Goal: Task Accomplishment & Management: Use online tool/utility

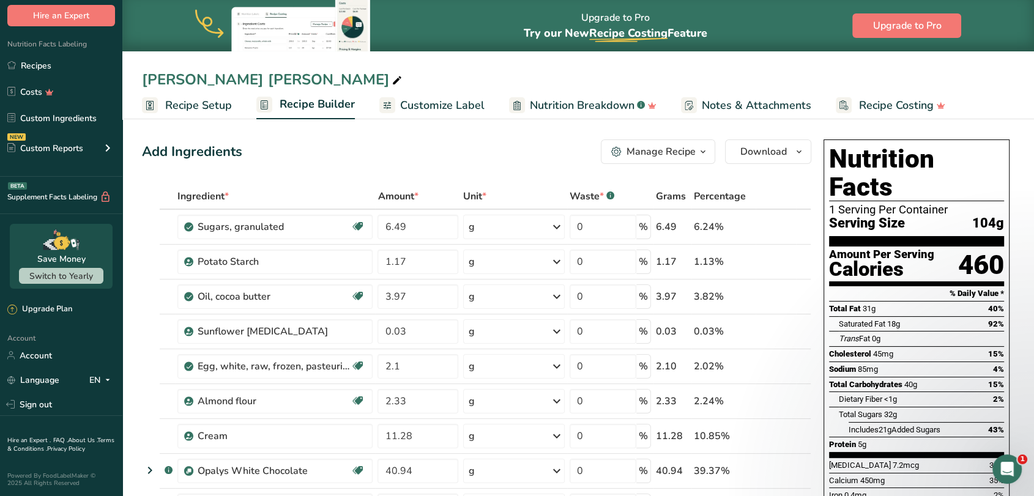
click at [623, 148] on div "Manage Recipe" at bounding box center [653, 151] width 84 height 15
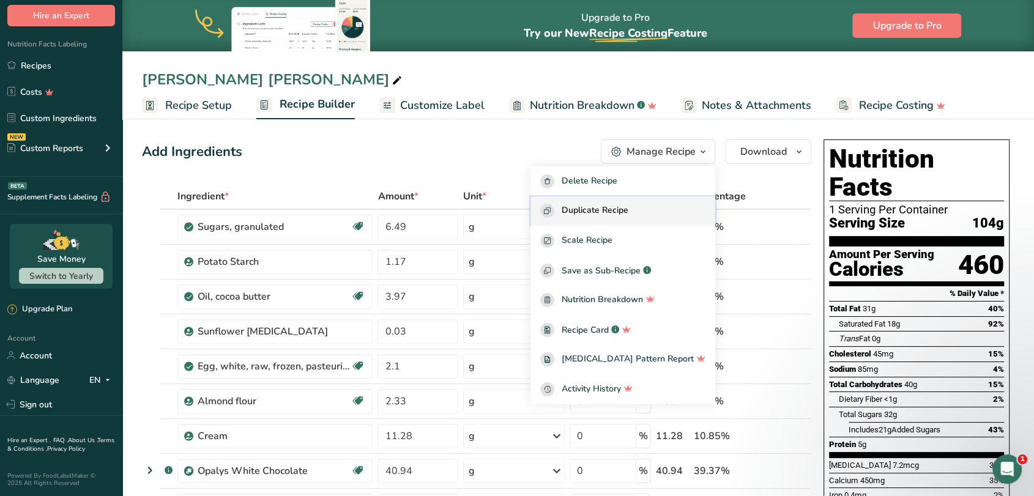
click at [617, 210] on span "Duplicate Recipe" at bounding box center [595, 211] width 67 height 14
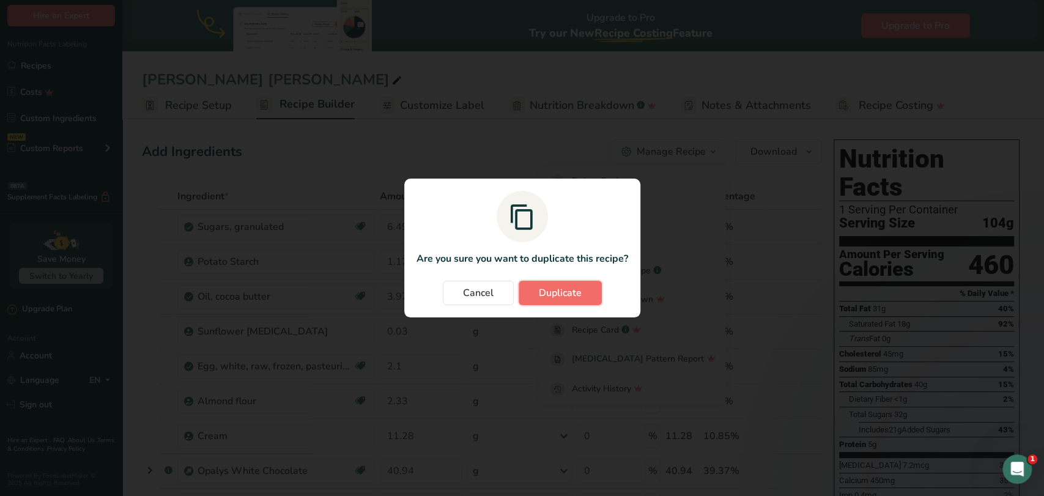
click at [544, 292] on span "Duplicate" at bounding box center [560, 293] width 43 height 15
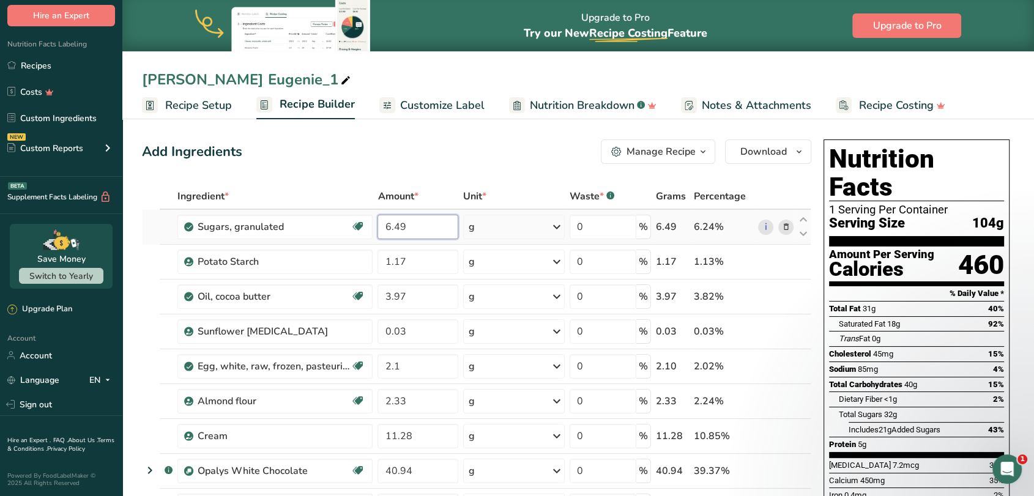
click at [420, 225] on input "6.49" at bounding box center [417, 227] width 81 height 24
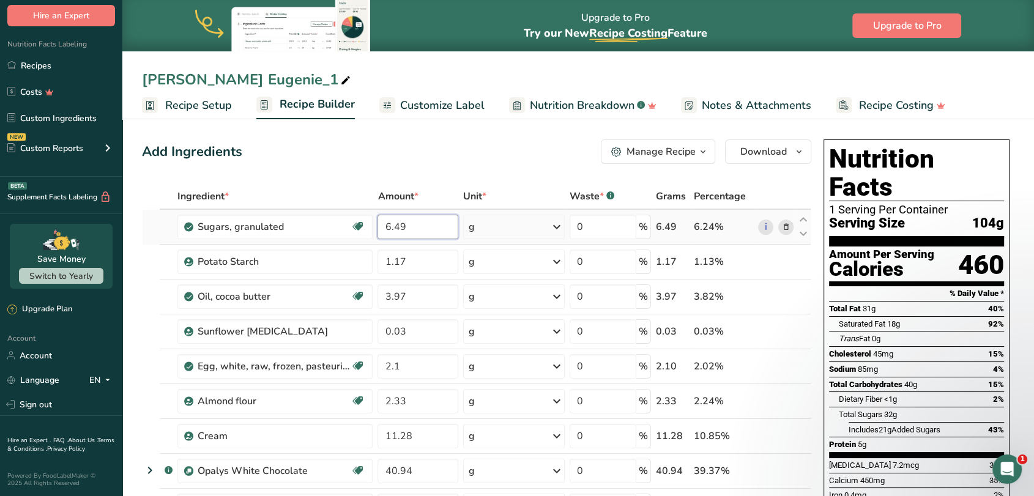
click at [420, 225] on input "6.49" at bounding box center [417, 227] width 81 height 24
click at [387, 224] on input "6.49" at bounding box center [417, 227] width 81 height 24
type input "8.38"
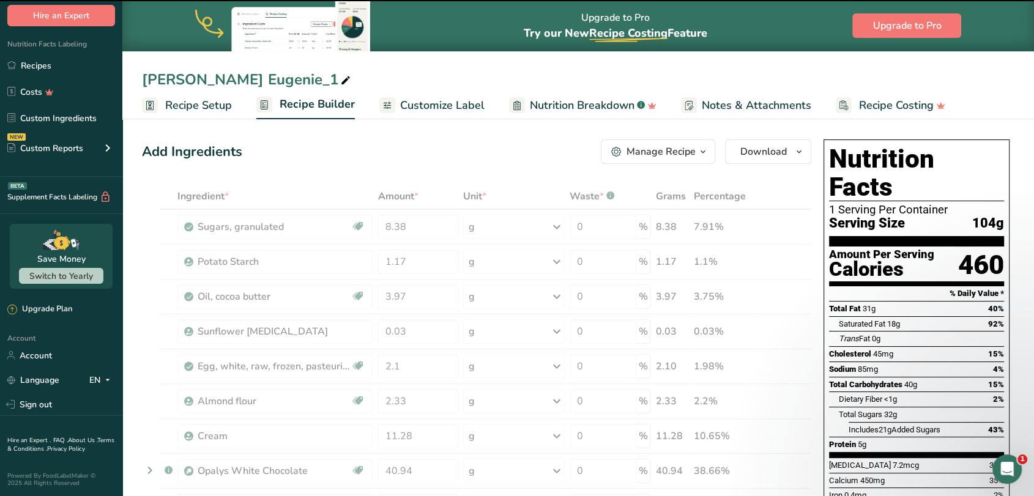
click at [249, 71] on div "[PERSON_NAME] Eugenie_1" at bounding box center [247, 80] width 211 height 22
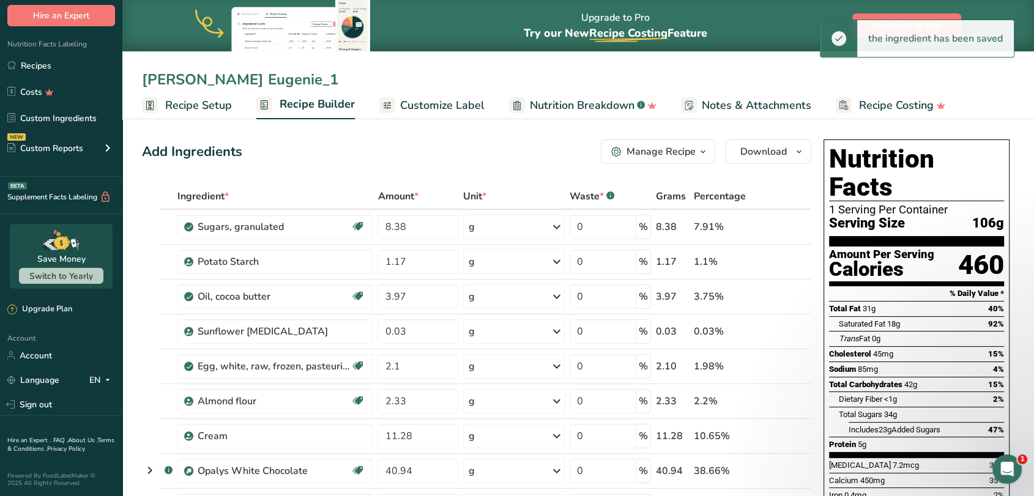
click at [223, 81] on input "[PERSON_NAME] Eugenie_1" at bounding box center [578, 80] width 872 height 22
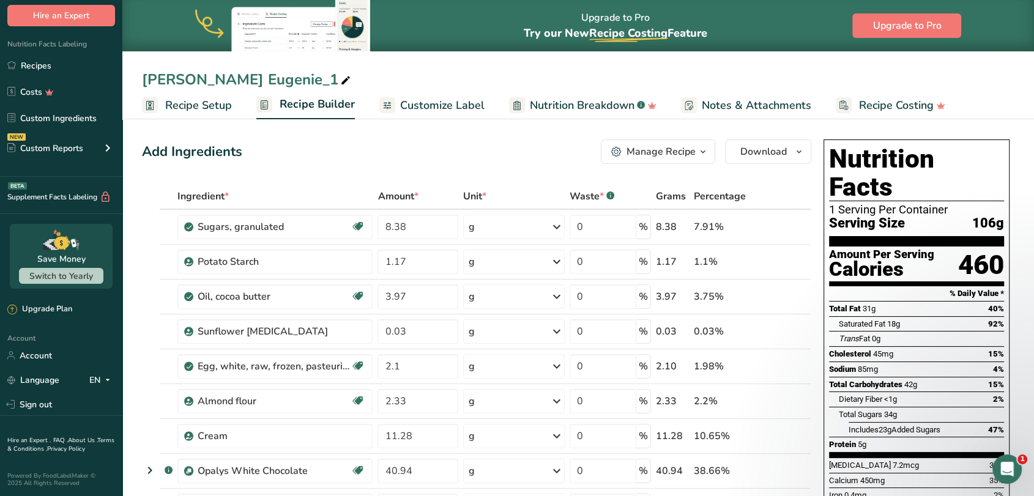
drag, startPoint x: 142, startPoint y: 80, endPoint x: 255, endPoint y: 80, distance: 113.2
click at [255, 80] on div "[PERSON_NAME] Eugenie_1" at bounding box center [577, 80] width 911 height 22
click at [228, 80] on div "[PERSON_NAME] Eugenie_1" at bounding box center [247, 80] width 211 height 22
drag, startPoint x: 255, startPoint y: 80, endPoint x: 148, endPoint y: 60, distance: 108.8
click at [148, 60] on div "[PERSON_NAME] Eugenie_1 Recipe Setup Recipe Builder Customize Label Nutrition B…" at bounding box center [577, 59] width 911 height 119
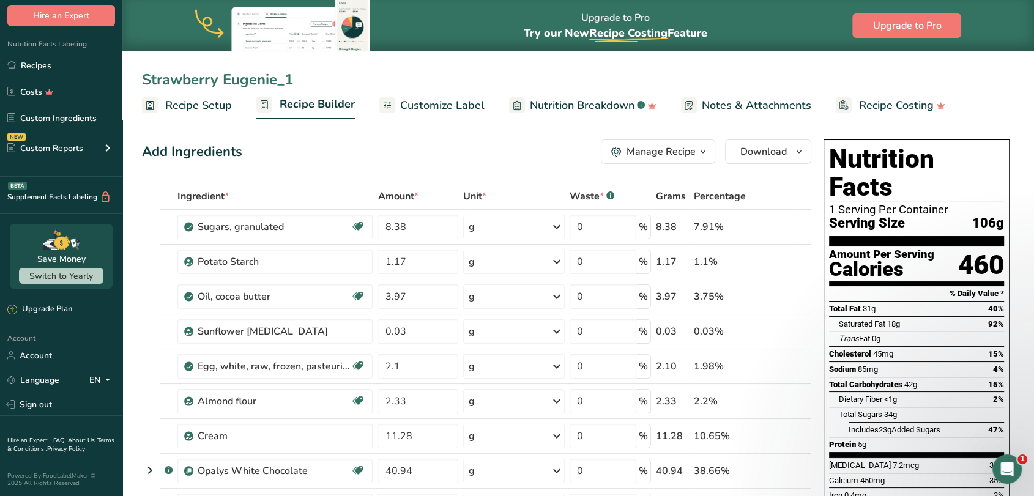
click at [294, 83] on input "Strawberry Eugenie_1" at bounding box center [578, 80] width 872 height 22
type input "Strawberry Eugenie 100g"
click at [391, 158] on div "Add Ingredients Manage Recipe Delete Recipe Duplicate Recipe Scale Recipe Save …" at bounding box center [476, 151] width 669 height 24
click at [786, 297] on icon at bounding box center [785, 297] width 9 height 13
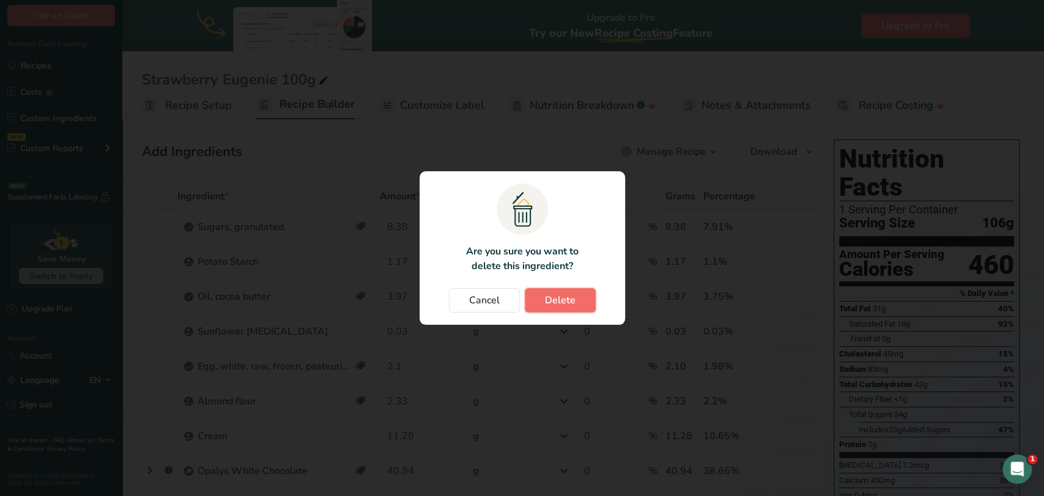
click at [580, 297] on button "Delete" at bounding box center [560, 300] width 71 height 24
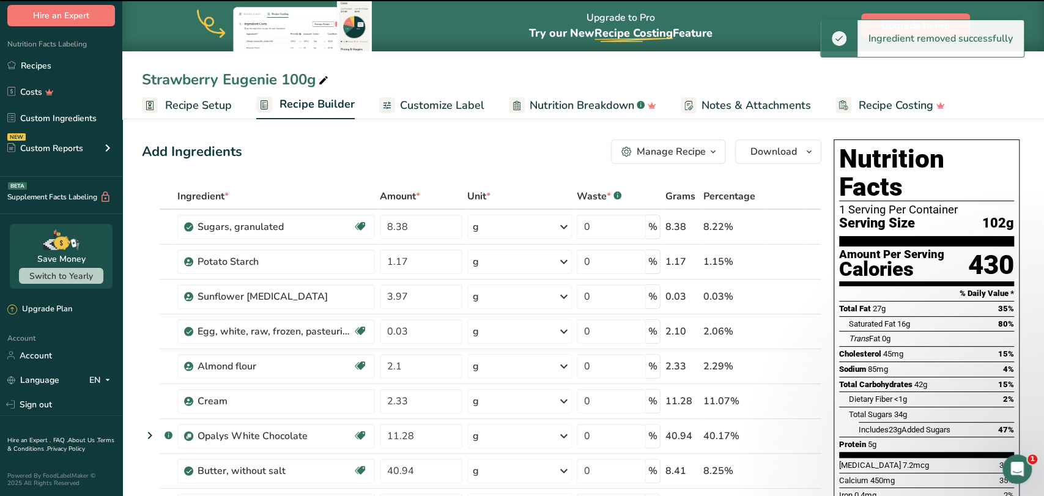
type input "0.03"
type input "2.1"
type input "2.33"
type input "11.28"
type input "40.94"
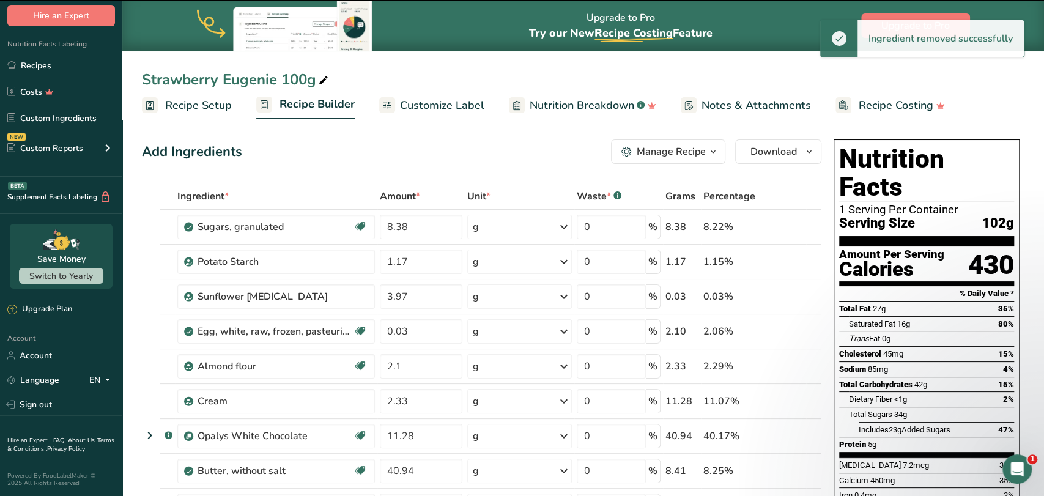
type input "8.41"
type input "8.4"
type input "2.1"
type input "5.08"
type input "6.09"
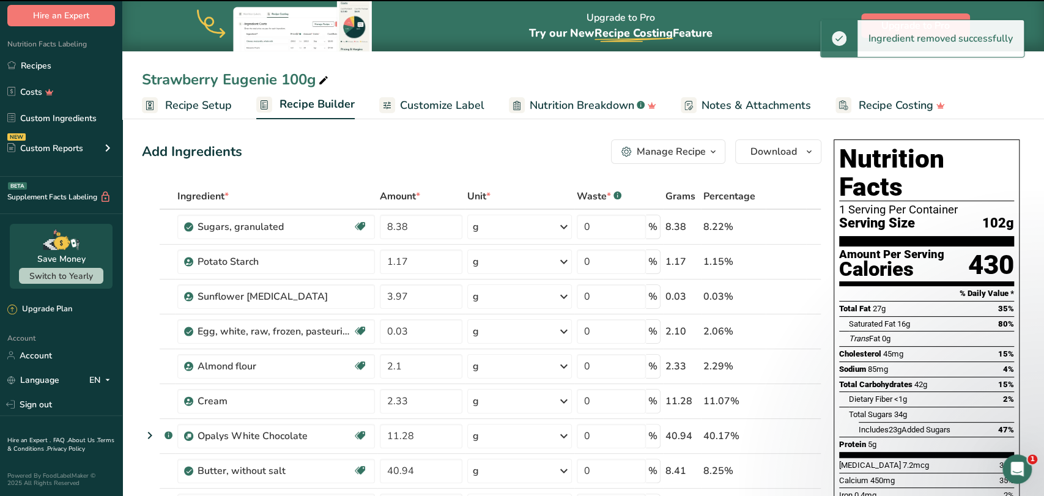
type input "2.71"
type input "1.696"
type input "0.424"
type input "0.54"
type input "0.1"
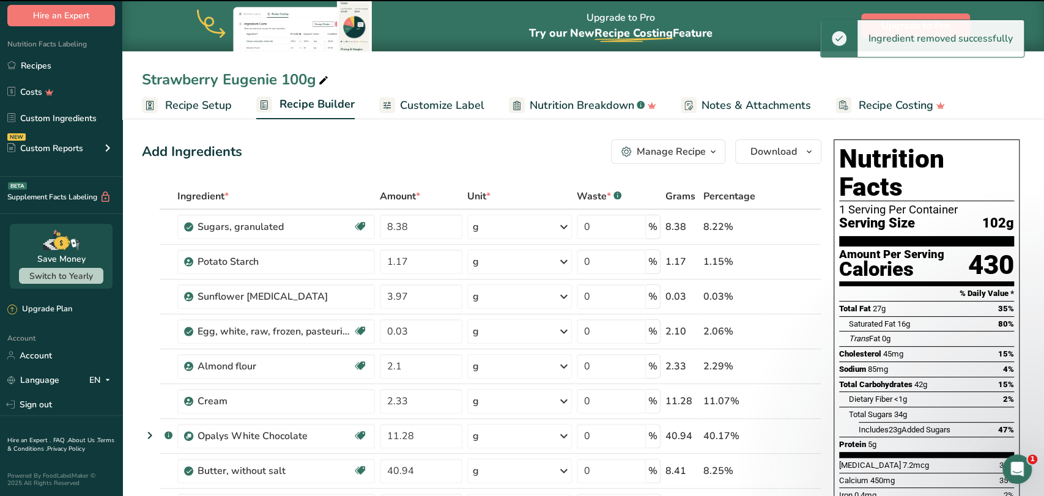
type input "0.09"
type input "0.05"
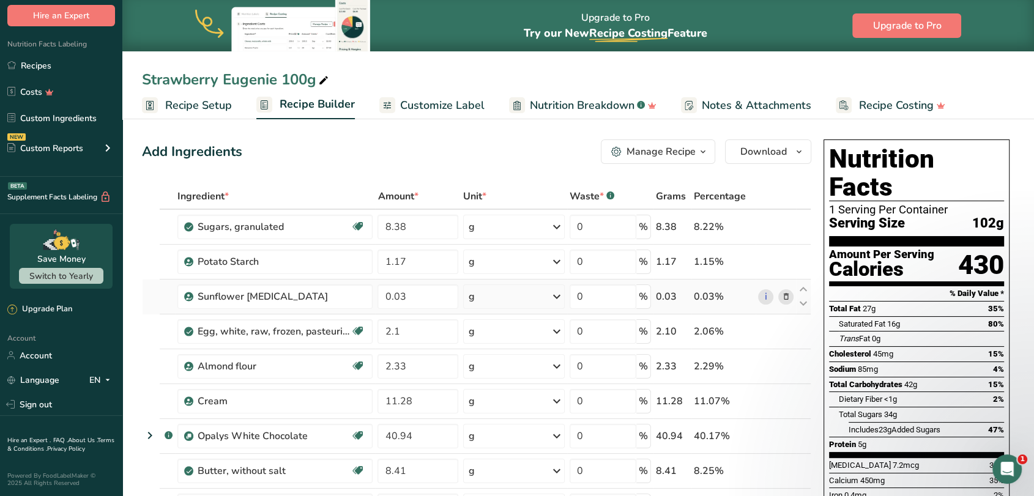
click at [787, 295] on icon at bounding box center [785, 297] width 9 height 13
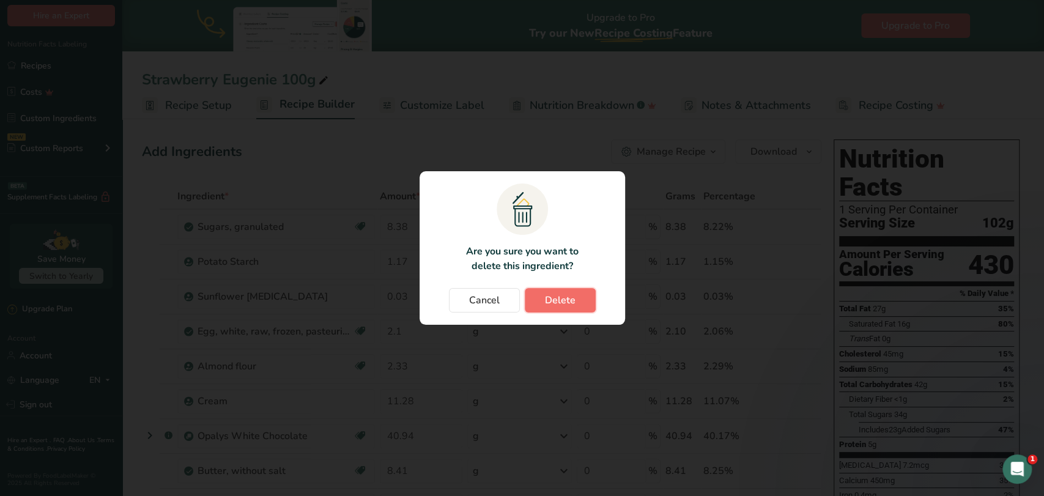
click at [568, 300] on span "Delete" at bounding box center [560, 300] width 31 height 15
type input "2.1"
type input "2.33"
type input "11.28"
type input "40.94"
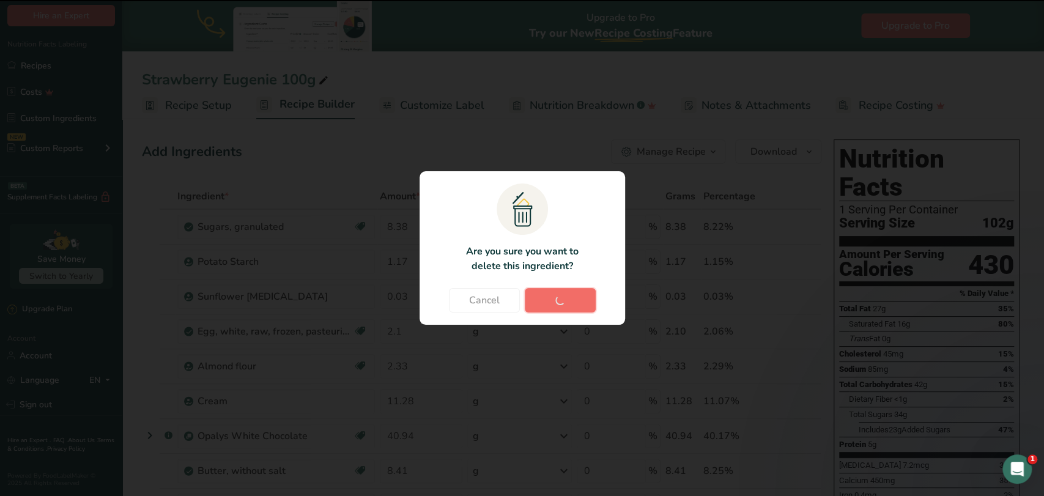
type input "8.41"
type input "8.4"
type input "2.1"
type input "5.08"
type input "6.09"
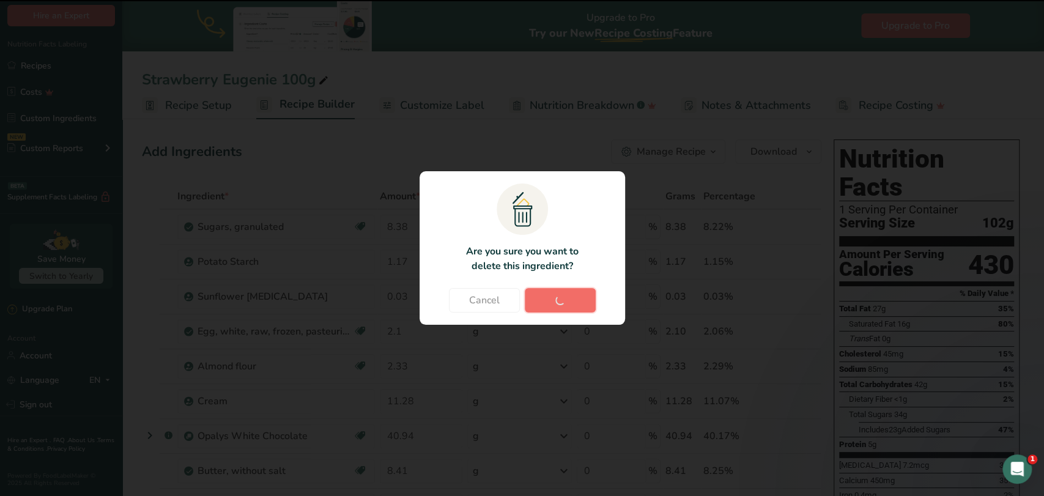
type input "2.71"
type input "1.696"
type input "0.424"
type input "0.54"
type input "0.1"
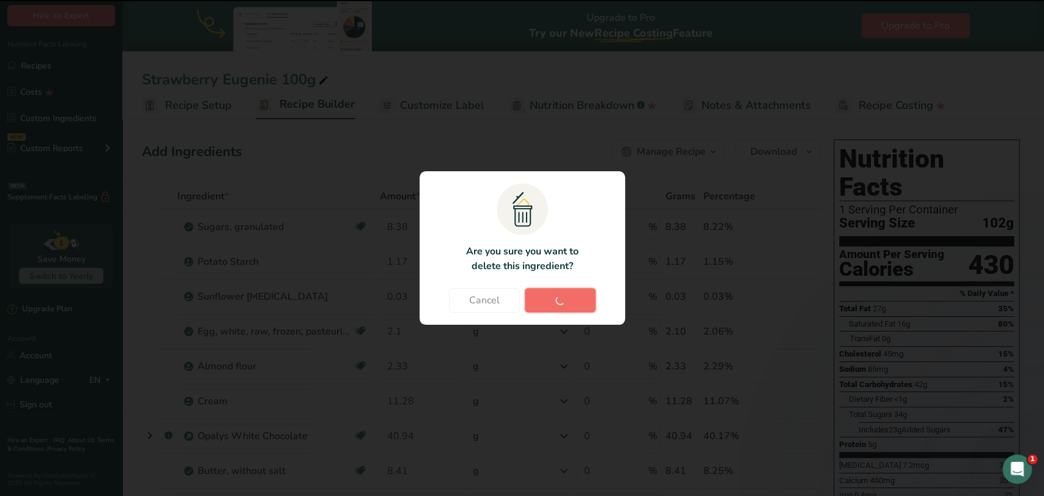
type input "0.09"
type input "0.05"
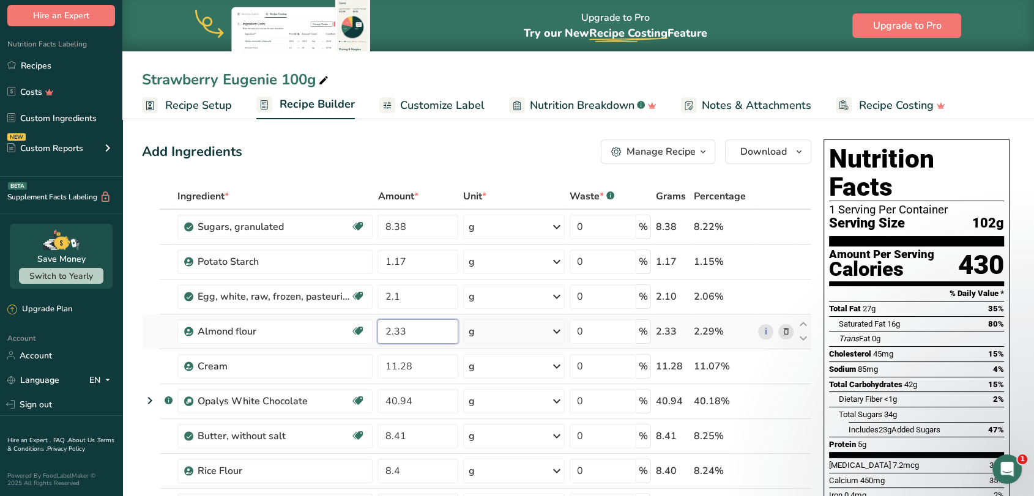
click at [426, 330] on input "2.33" at bounding box center [417, 331] width 81 height 24
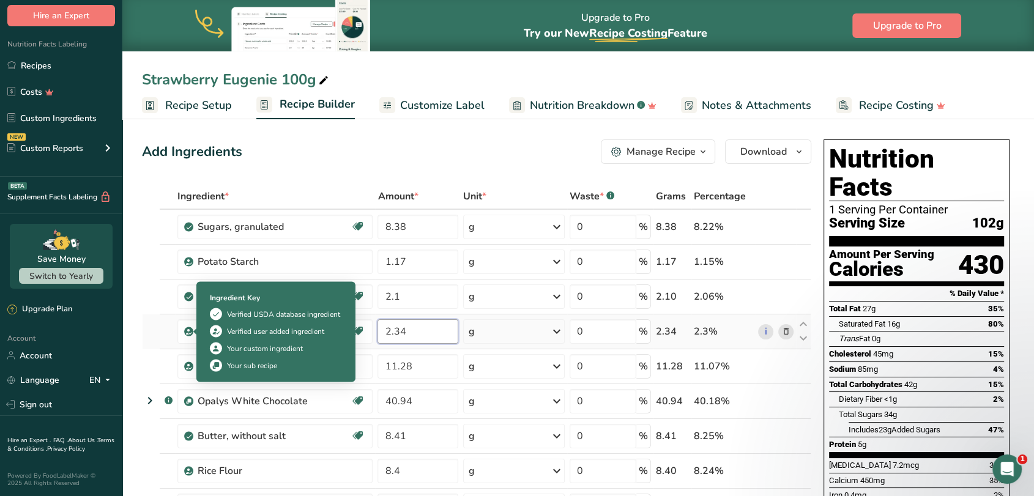
type input "2.34"
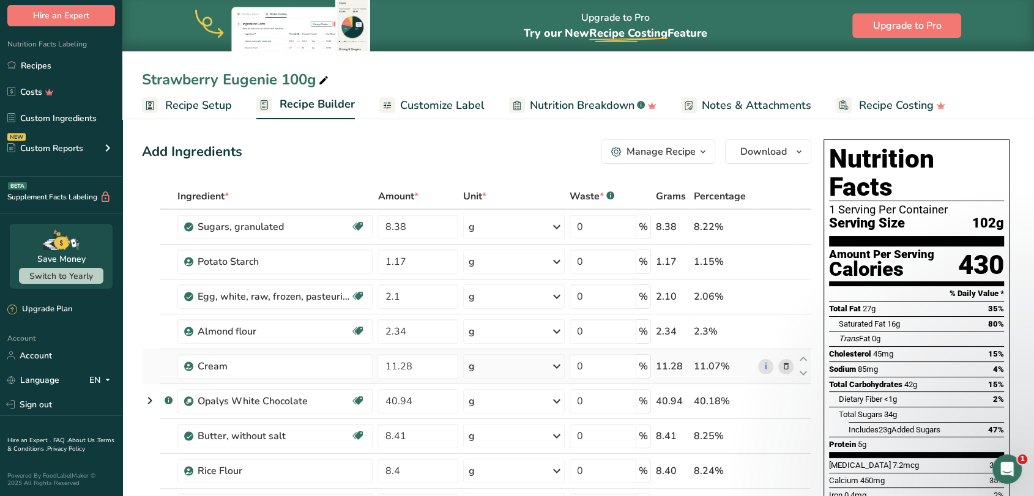
click at [785, 368] on icon at bounding box center [785, 366] width 9 height 13
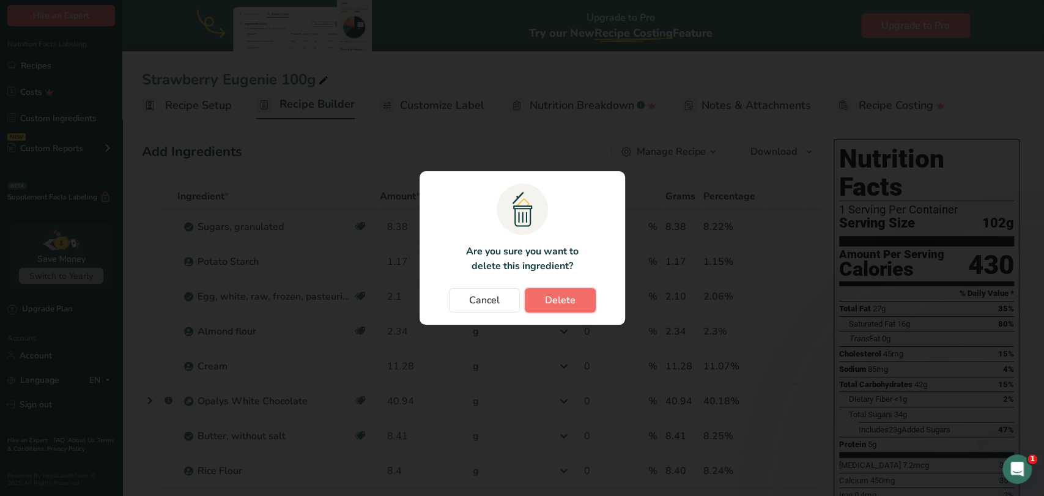
click at [533, 297] on button "Delete" at bounding box center [560, 300] width 71 height 24
type input "40.94"
type input "8.41"
type input "8.4"
type input "2.1"
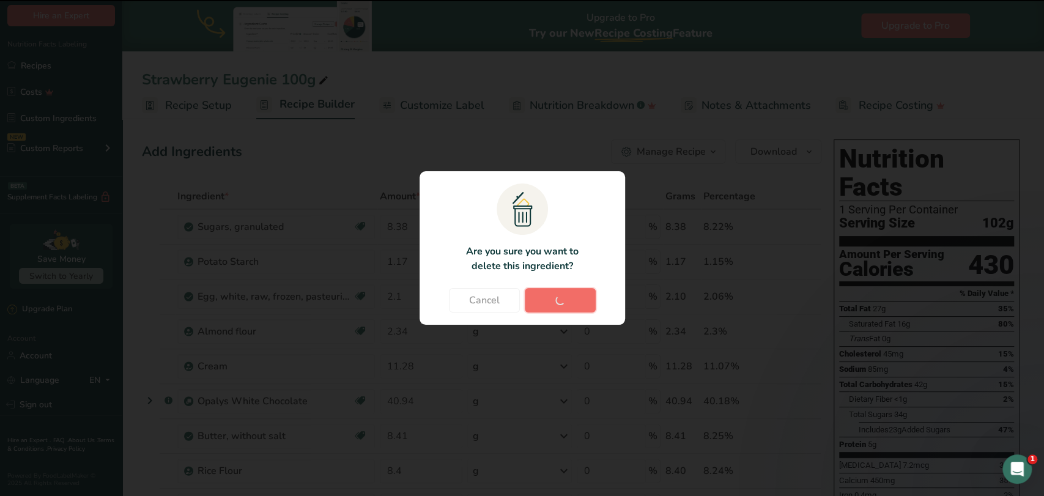
type input "5.08"
type input "6.09"
type input "2.71"
type input "1.696"
type input "0.424"
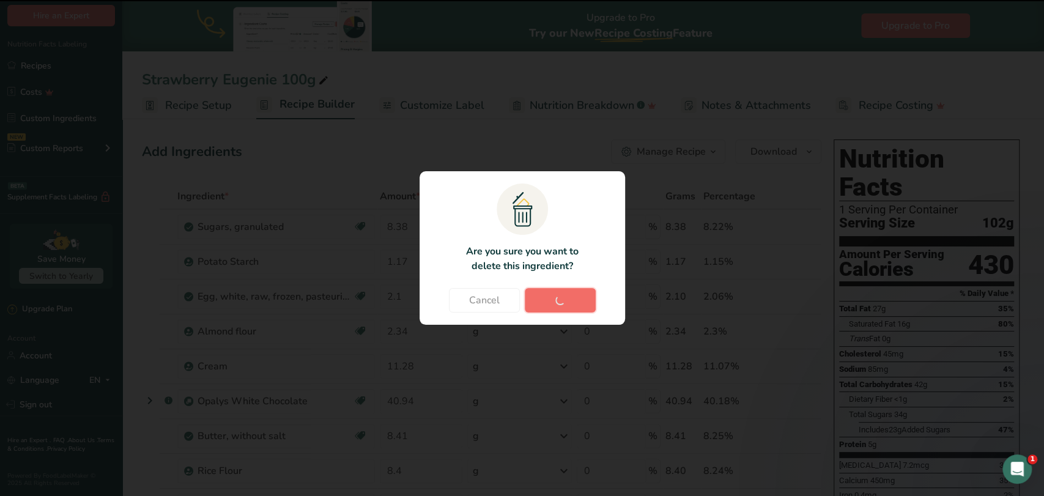
type input "0.54"
type input "0.1"
type input "0.09"
type input "0.05"
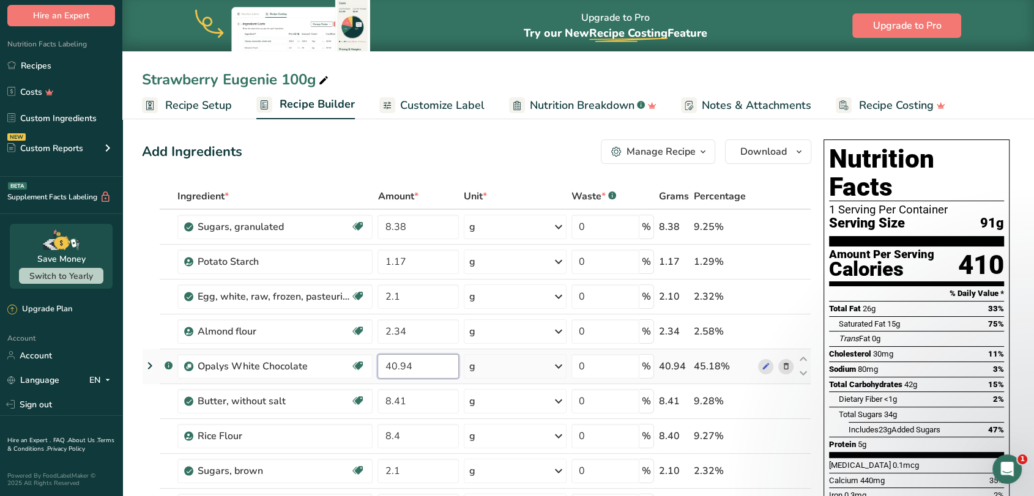
click at [426, 368] on input "40.94" at bounding box center [417, 366] width 81 height 24
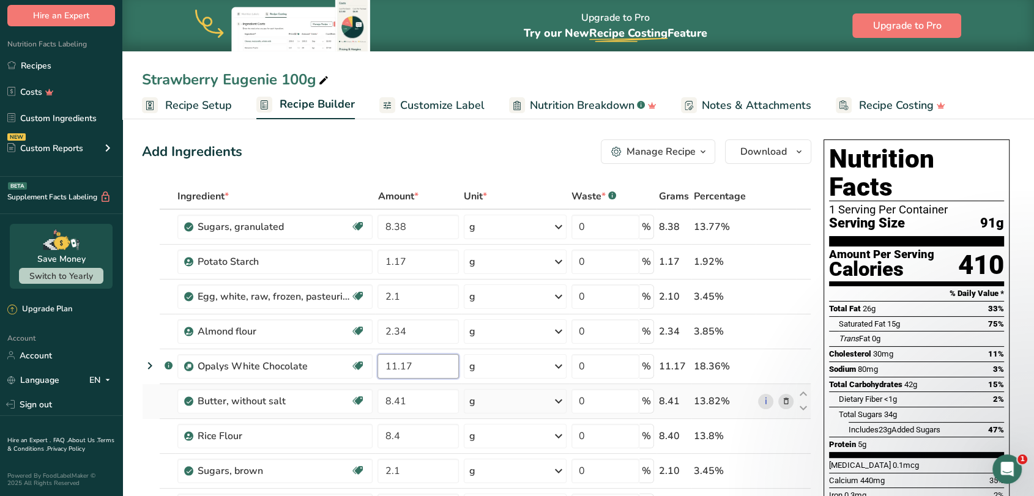
type input "11.17"
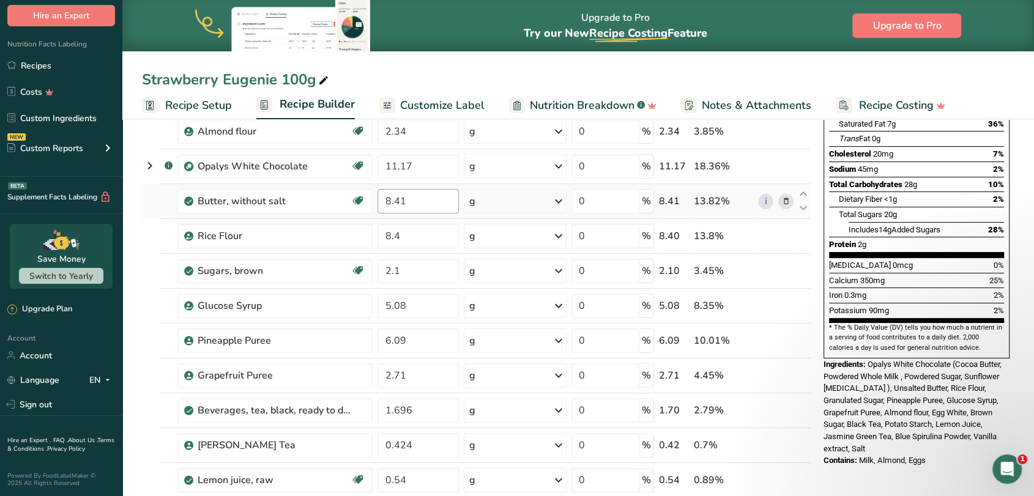
scroll to position [208, 0]
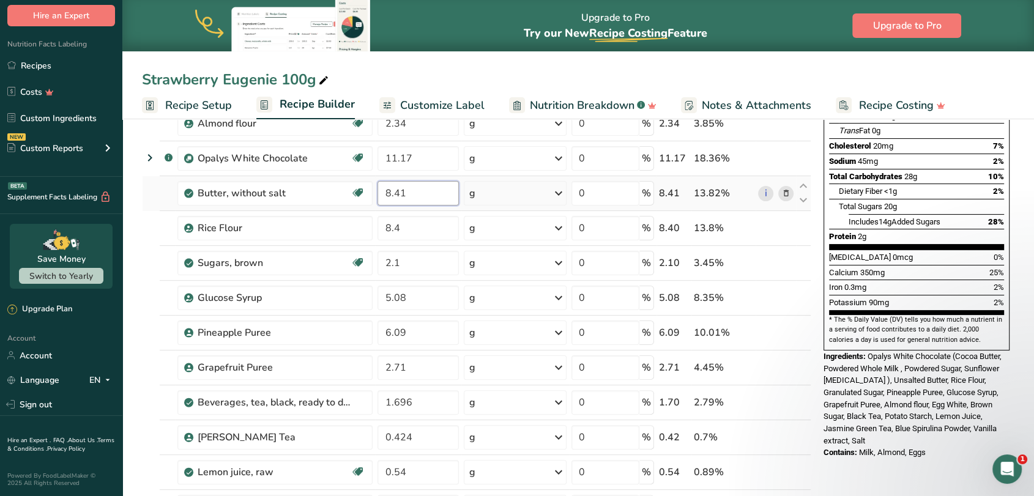
click at [426, 192] on input "8.41" at bounding box center [417, 193] width 81 height 24
drag, startPoint x: 421, startPoint y: 192, endPoint x: 374, endPoint y: 188, distance: 46.7
click at [375, 188] on td "8.41" at bounding box center [418, 193] width 86 height 35
type input "7.01"
click at [158, 224] on div "Ingredient * Amount * Unit * Waste * .a-a{fill:#347362;}.b-a{fill:#fff;} Grams …" at bounding box center [476, 341] width 669 height 730
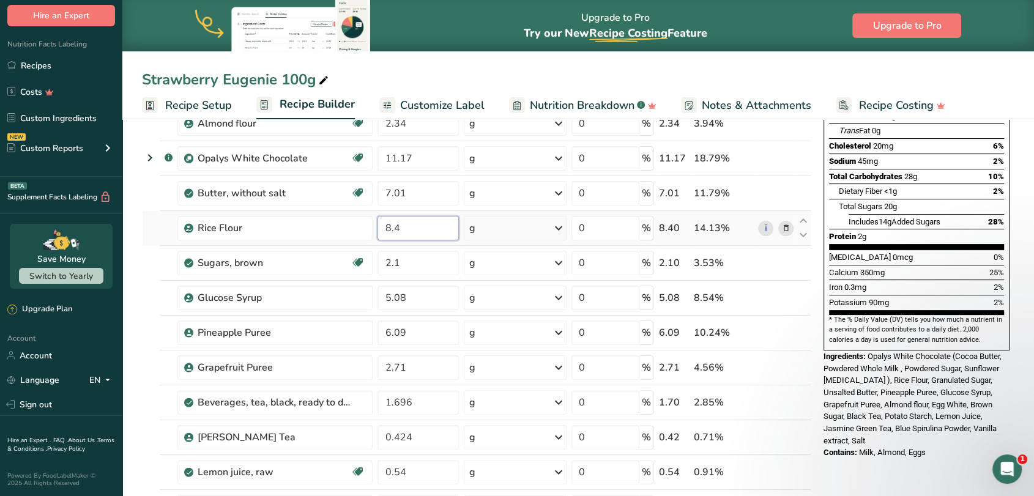
click at [414, 234] on input "8.4" at bounding box center [417, 228] width 81 height 24
type input "8.41"
click at [147, 270] on div "Ingredient * Amount * Unit * Waste * .a-a{fill:#347362;}.b-a{fill:#fff;} Grams …" at bounding box center [476, 341] width 669 height 730
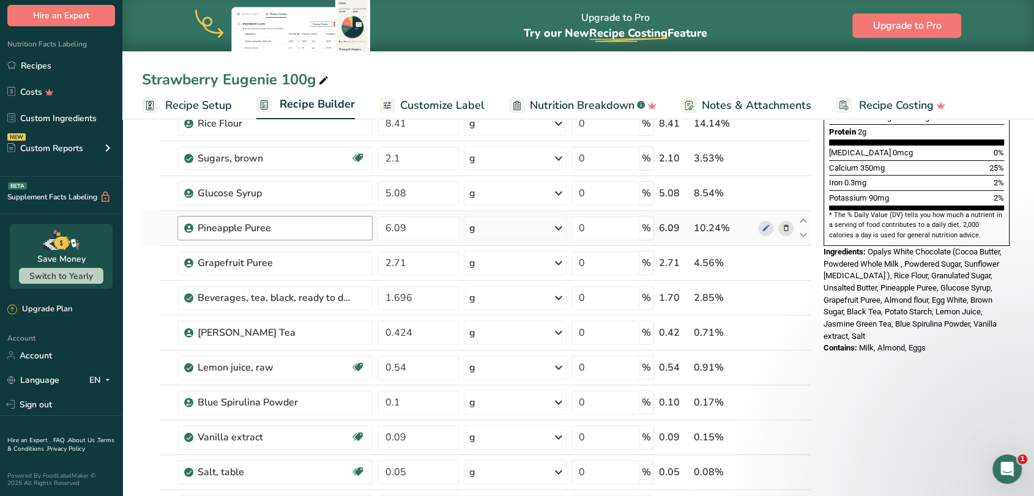
scroll to position [327, 0]
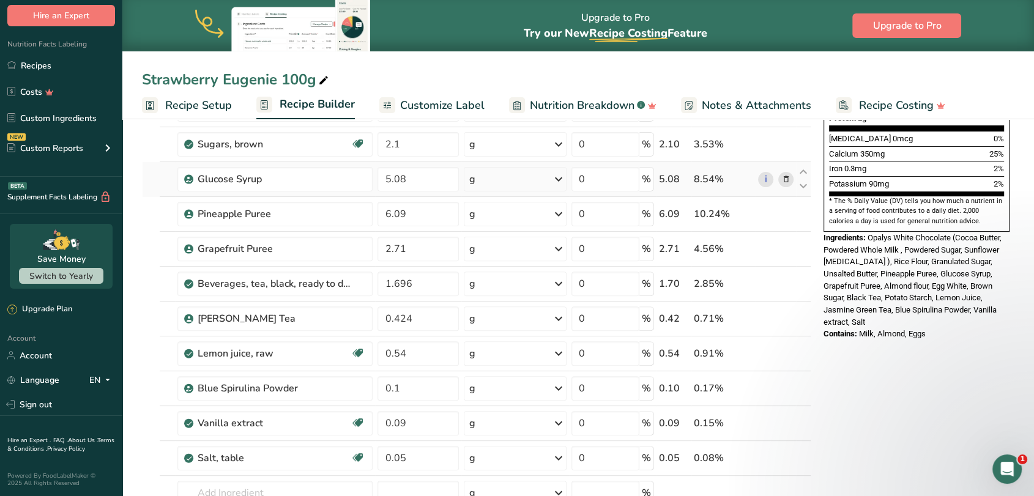
click at [152, 180] on td at bounding box center [151, 179] width 17 height 35
click at [416, 179] on input "5.08" at bounding box center [417, 179] width 81 height 24
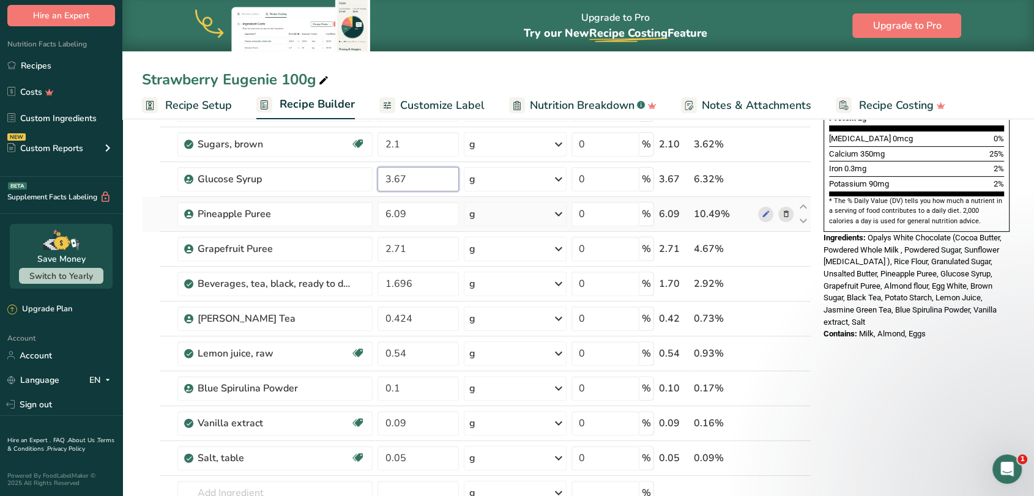
type input "3.67"
click at [143, 210] on div "Ingredient * Amount * Unit * Waste * .a-a{fill:#347362;}.b-a{fill:#fff;} Grams …" at bounding box center [476, 222] width 669 height 730
click at [784, 213] on icon at bounding box center [785, 214] width 9 height 13
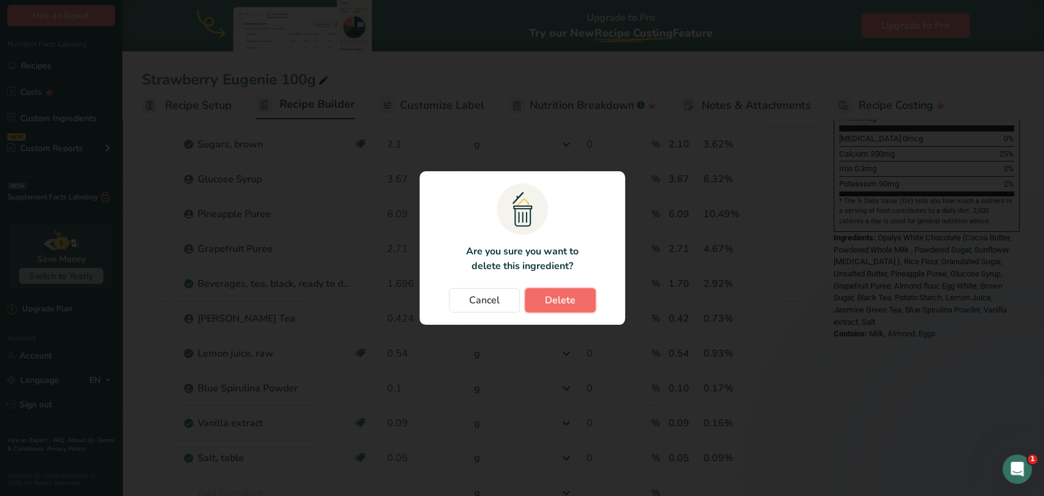
click at [541, 302] on button "Delete" at bounding box center [560, 300] width 71 height 24
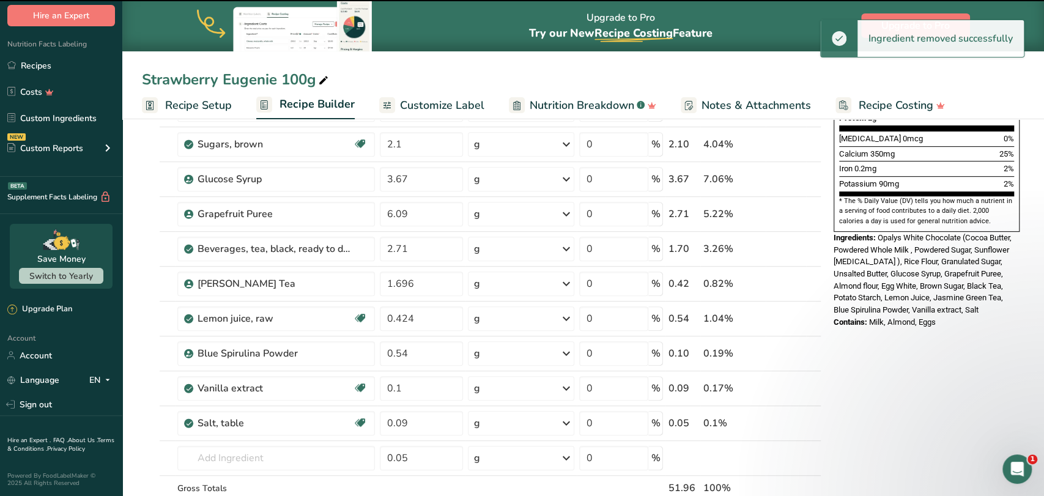
type input "2.71"
type input "1.696"
type input "0.424"
type input "0.54"
type input "0.1"
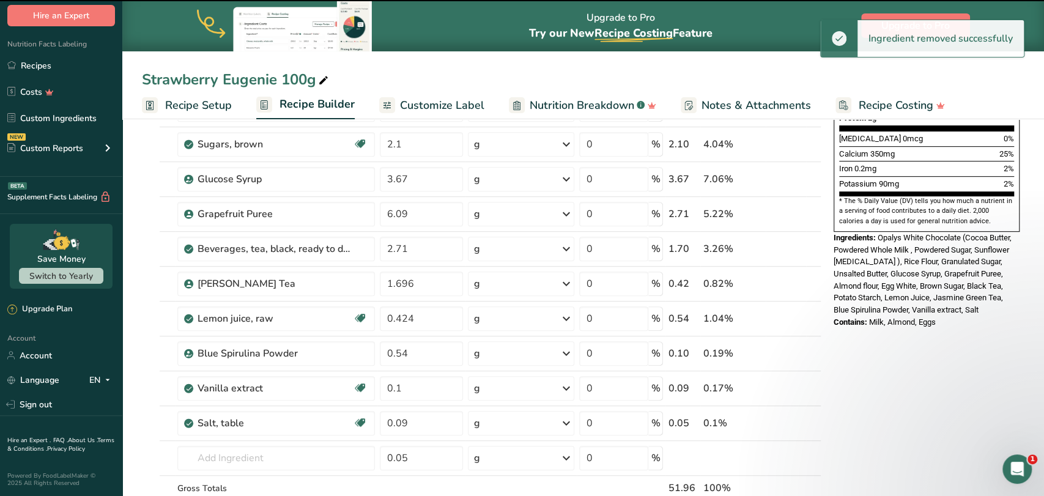
type input "0.09"
type input "0.05"
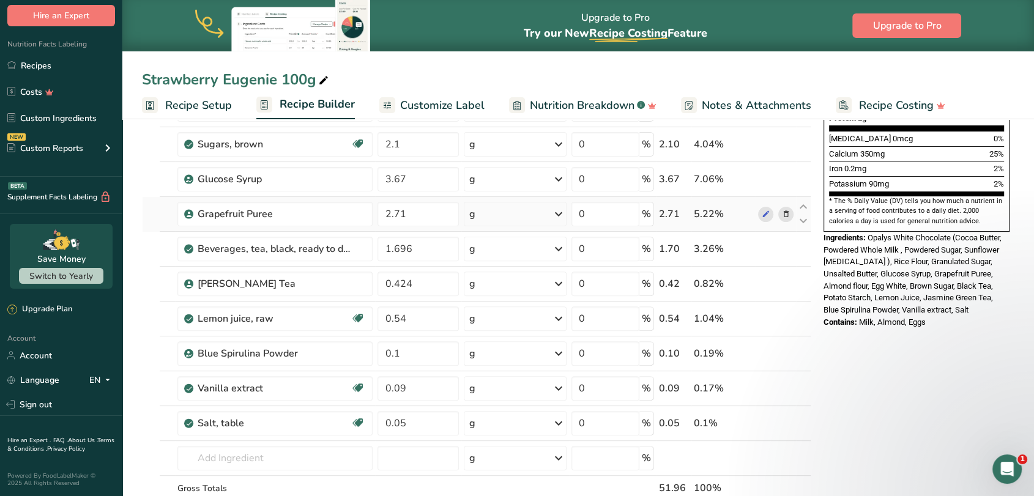
click at [786, 214] on icon at bounding box center [785, 214] width 9 height 13
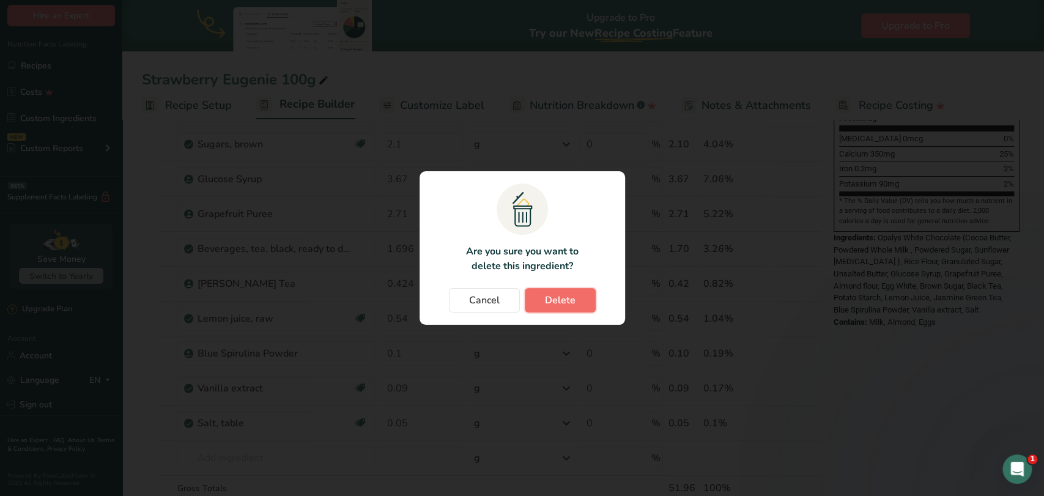
click at [547, 297] on span "Delete" at bounding box center [560, 300] width 31 height 15
type input "1.696"
type input "0.424"
type input "0.54"
type input "0.1"
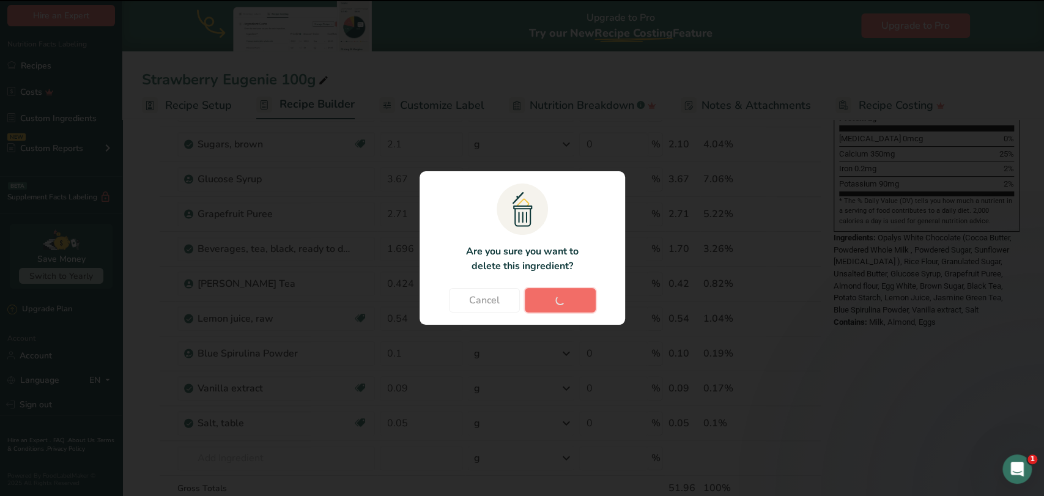
type input "0.09"
type input "0.05"
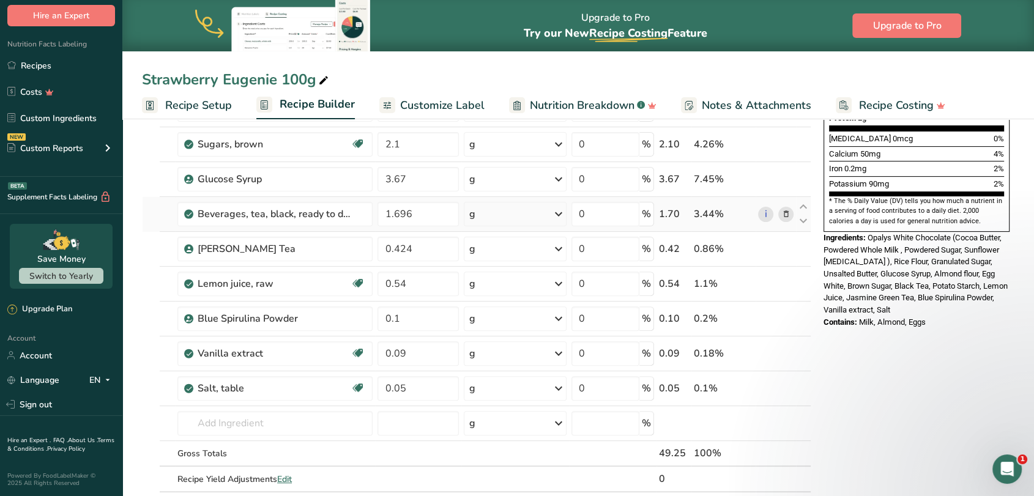
click at [788, 213] on icon at bounding box center [785, 214] width 9 height 13
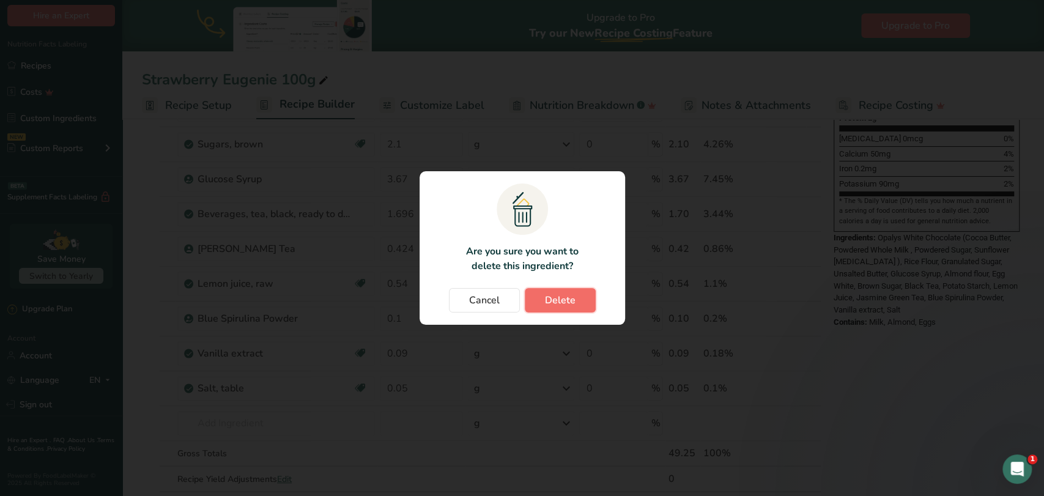
click at [548, 308] on button "Delete" at bounding box center [560, 300] width 71 height 24
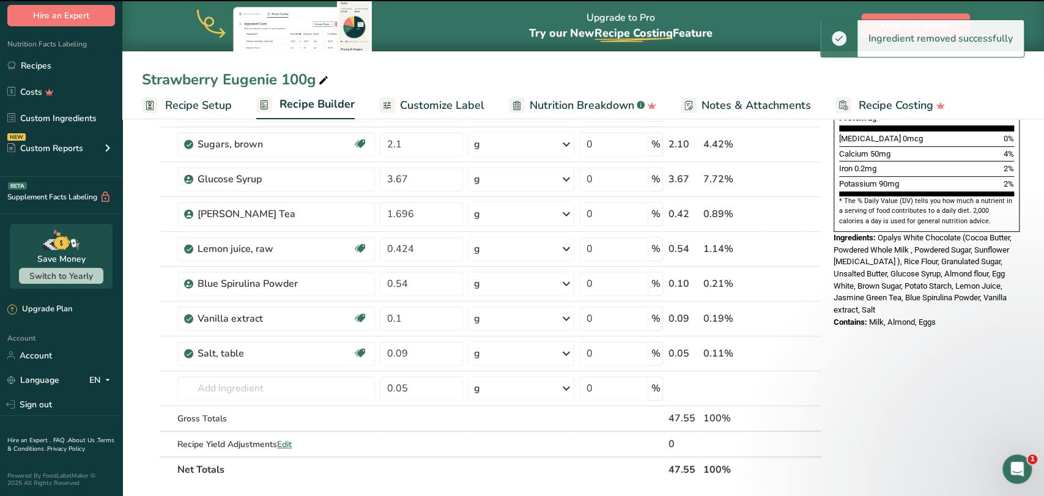
type input "0.424"
type input "0.54"
type input "0.1"
type input "0.09"
type input "0.05"
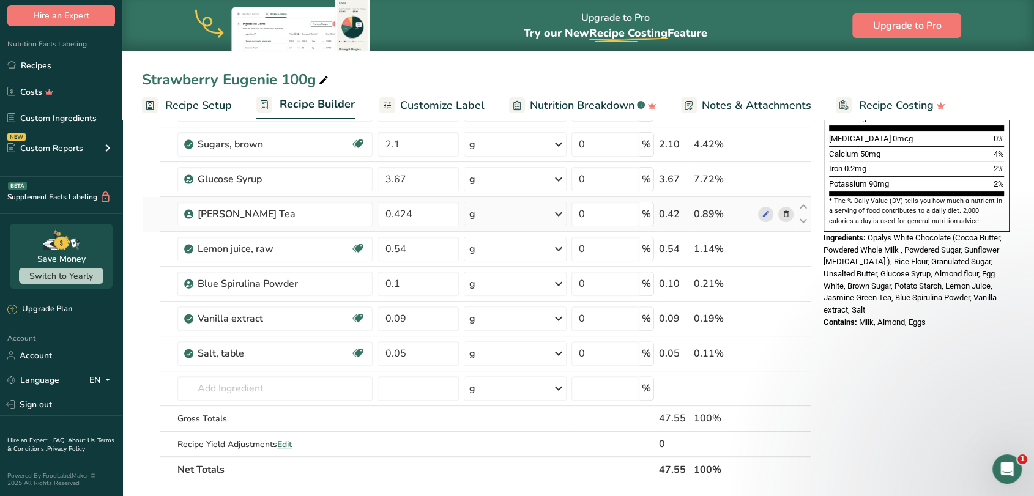
click at [787, 211] on icon at bounding box center [785, 214] width 9 height 13
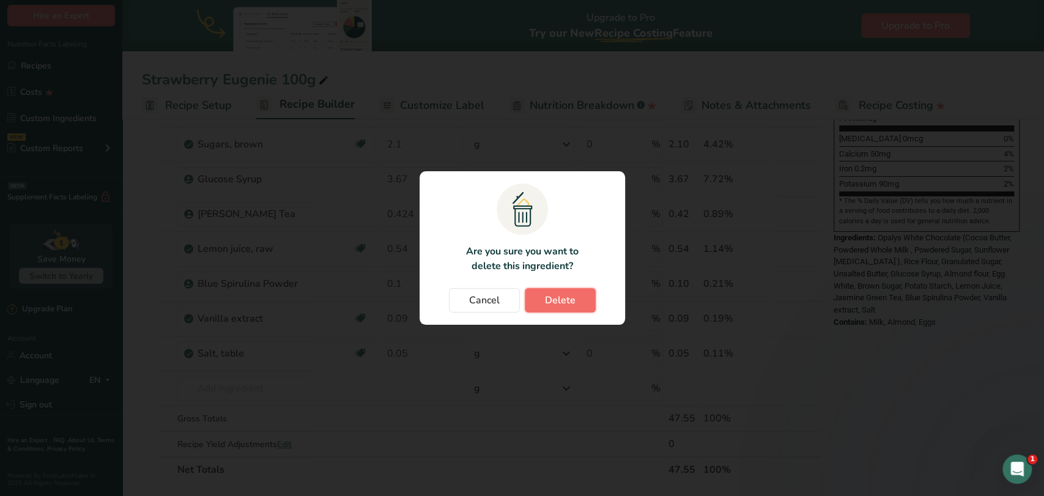
click at [562, 295] on span "Delete" at bounding box center [560, 300] width 31 height 15
type input "0.54"
type input "0.1"
type input "0.09"
type input "0.05"
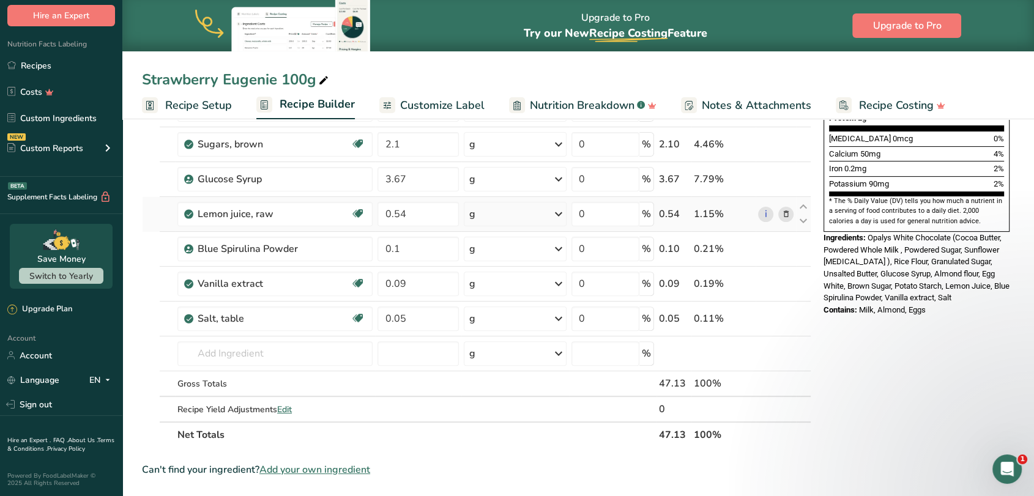
click at [784, 214] on icon at bounding box center [785, 214] width 9 height 13
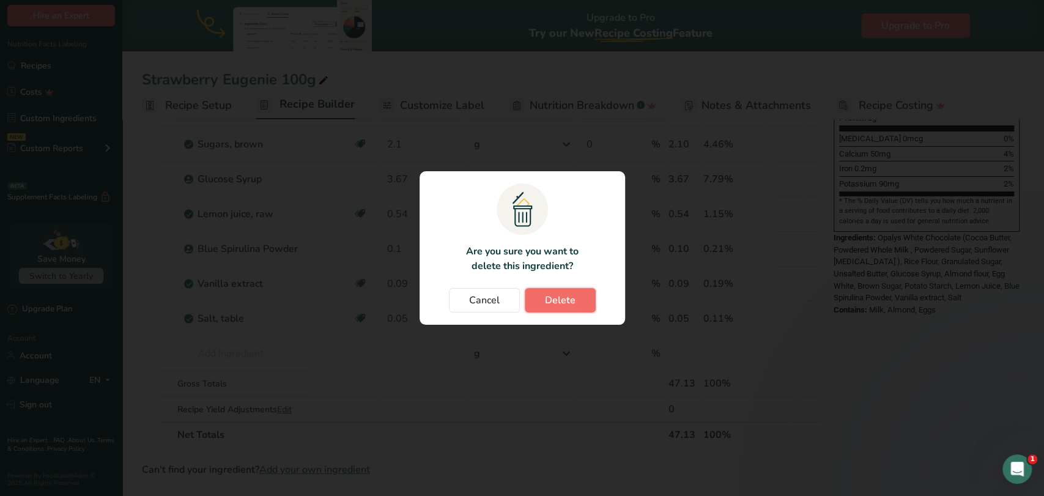
click at [569, 297] on span "Delete" at bounding box center [560, 300] width 31 height 15
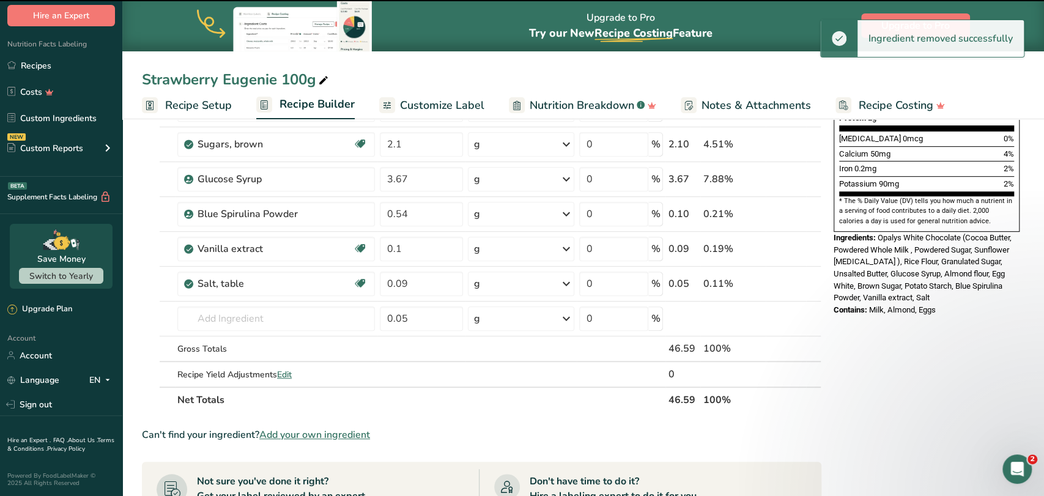
type input "0.1"
type input "0.09"
type input "0.05"
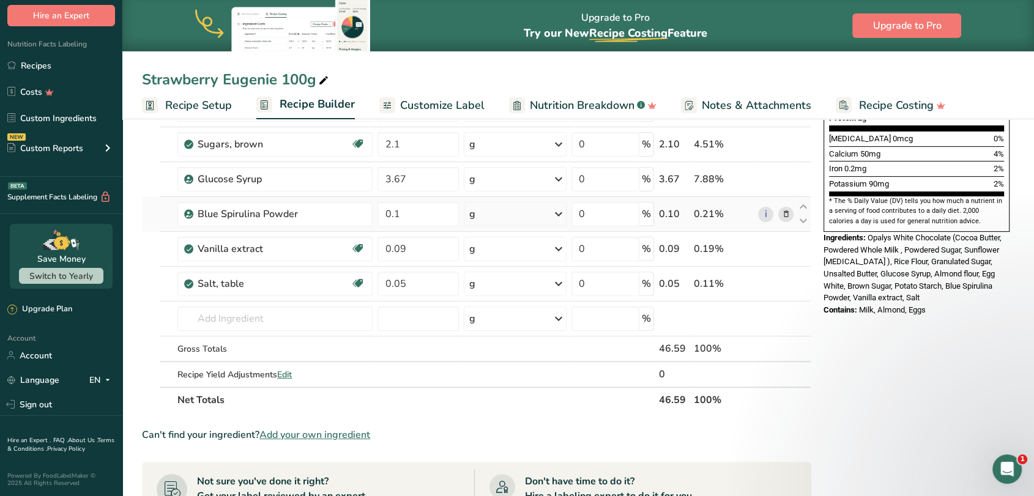
click at [786, 213] on icon at bounding box center [785, 214] width 9 height 13
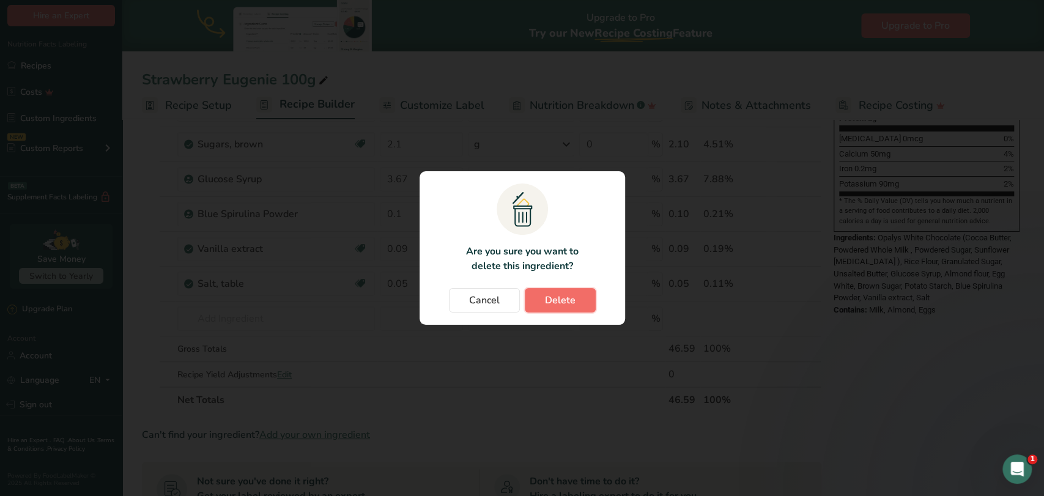
click at [555, 309] on button "Delete" at bounding box center [560, 300] width 71 height 24
type input "0.09"
type input "0.05"
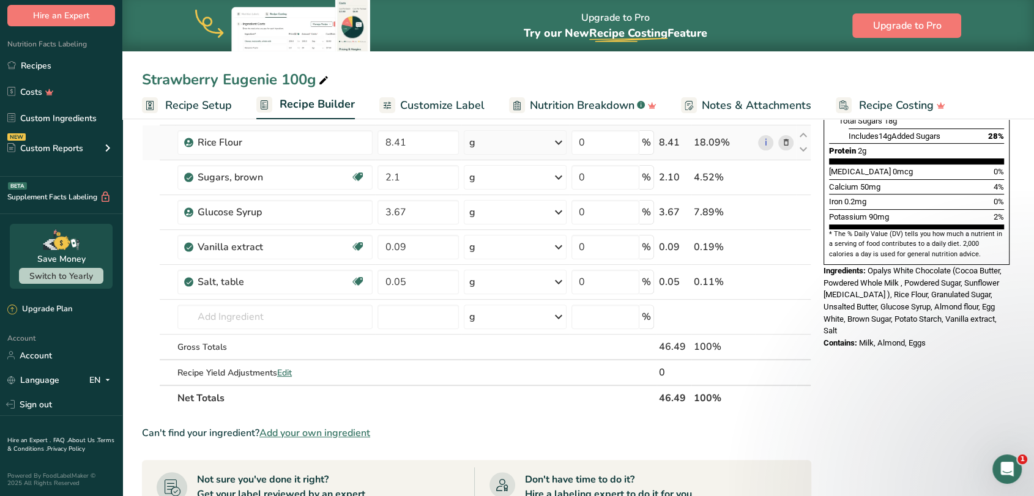
scroll to position [295, 0]
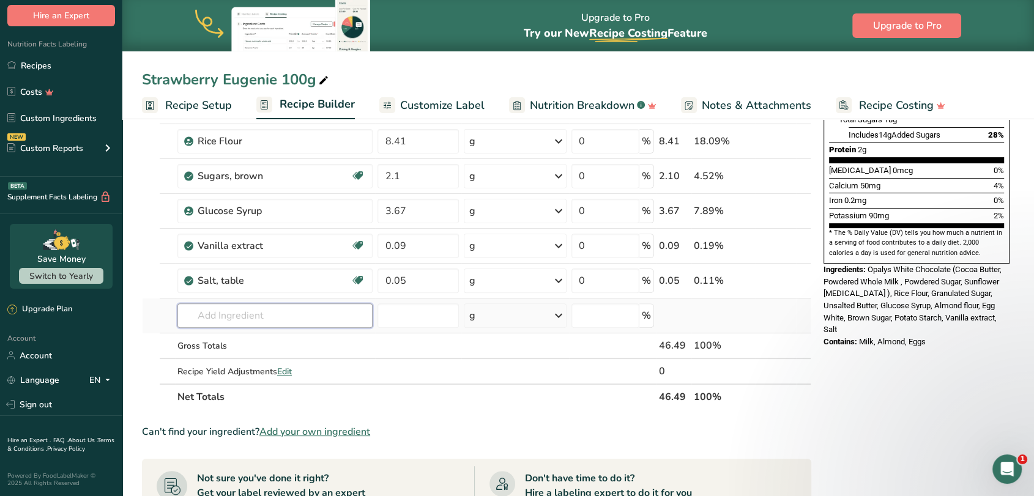
click at [245, 314] on input "text" at bounding box center [274, 315] width 195 height 24
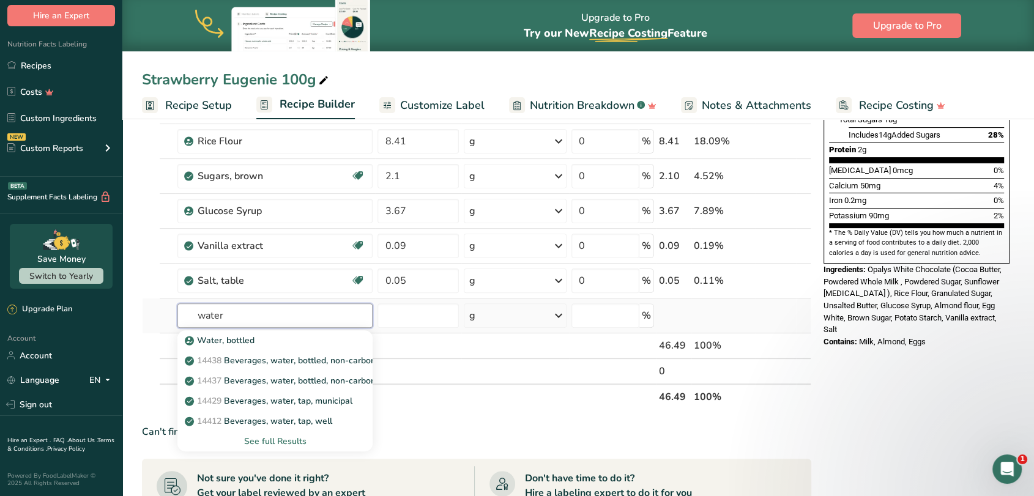
type input "water"
click at [257, 441] on div "See full Results" at bounding box center [275, 441] width 176 height 13
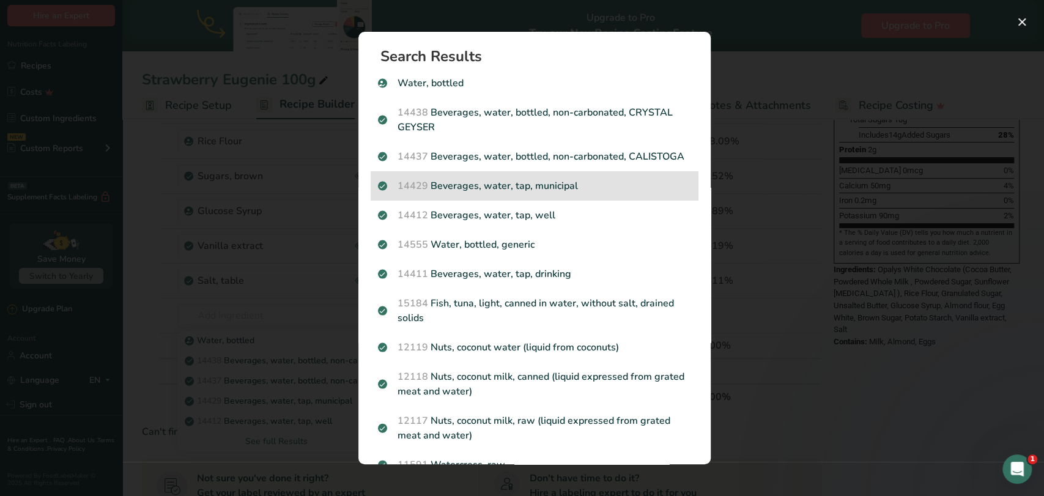
click at [532, 193] on p "14429 [GEOGRAPHIC_DATA], water, tap, municipal" at bounding box center [534, 186] width 313 height 15
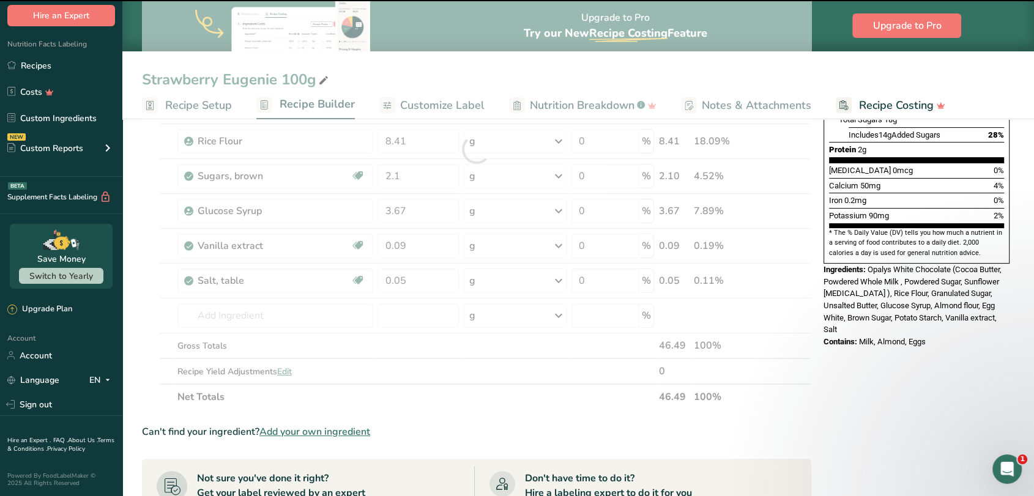
type input "0"
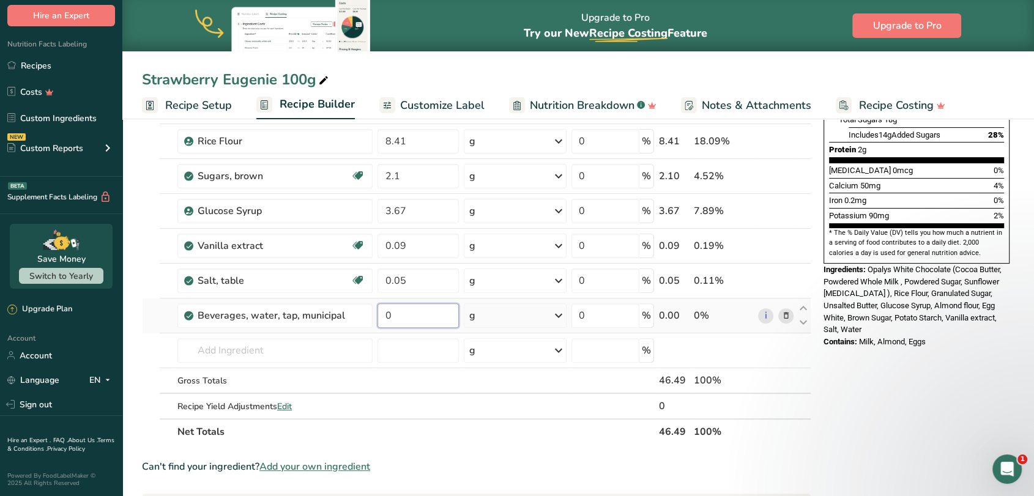
drag, startPoint x: 424, startPoint y: 319, endPoint x: 384, endPoint y: 313, distance: 40.3
click at [384, 313] on input "0" at bounding box center [417, 315] width 81 height 24
type input "4.19"
click at [146, 332] on div "Ingredient * Amount * Unit * Waste * .a-a{fill:#347362;}.b-a{fill:#fff;} Grams …" at bounding box center [476, 167] width 669 height 556
click at [229, 352] on input "text" at bounding box center [274, 350] width 195 height 24
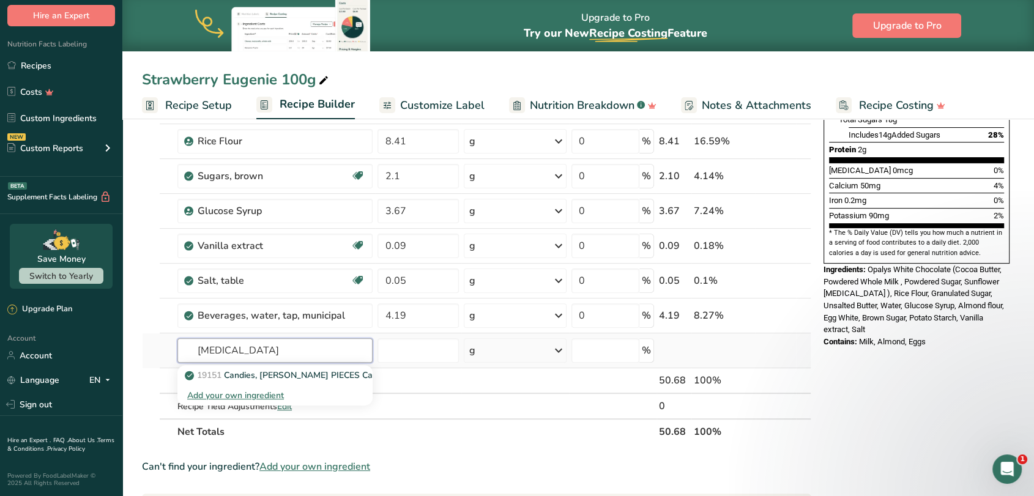
type input "[MEDICAL_DATA]"
click at [226, 392] on div "Add your own ingredient" at bounding box center [275, 395] width 176 height 13
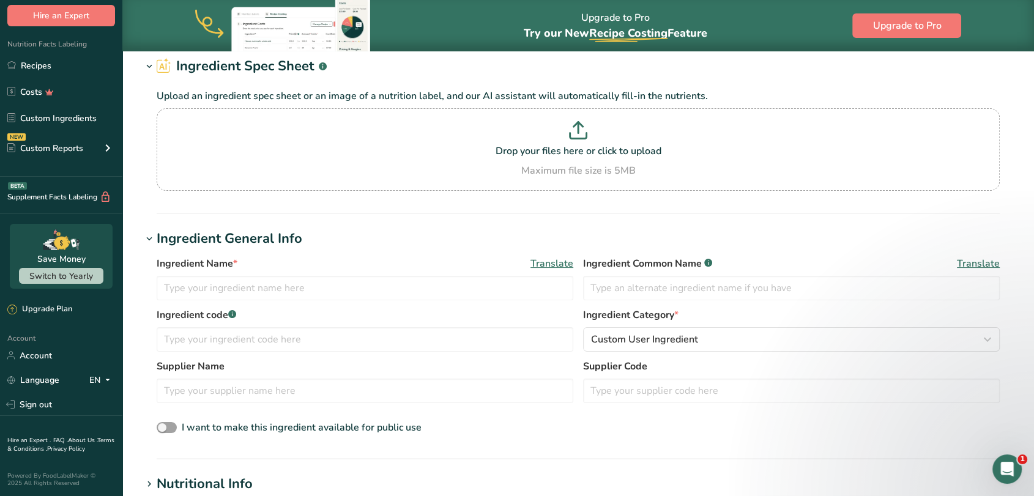
scroll to position [65, 0]
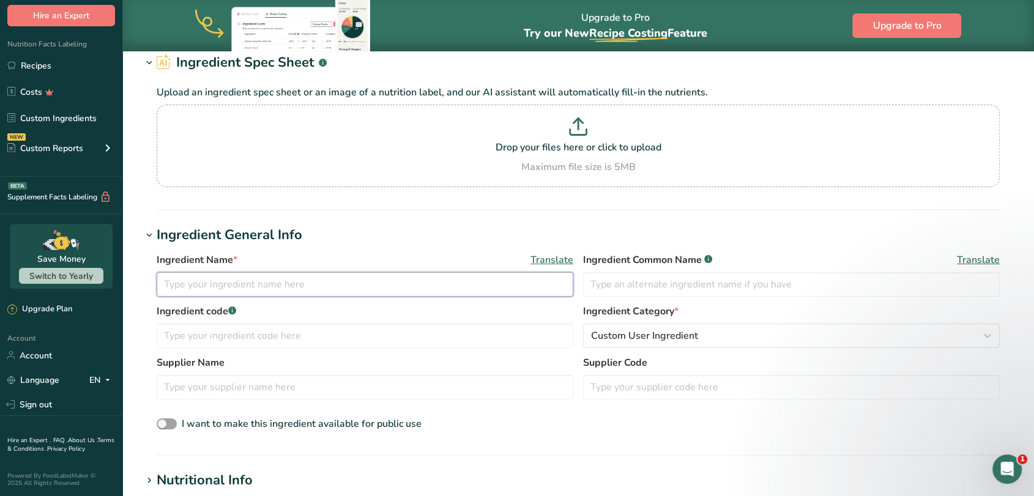
click at [290, 281] on input "text" at bounding box center [365, 284] width 417 height 24
type input "[MEDICAL_DATA]"
click at [514, 231] on h1 "Ingredient General Info" at bounding box center [578, 235] width 872 height 20
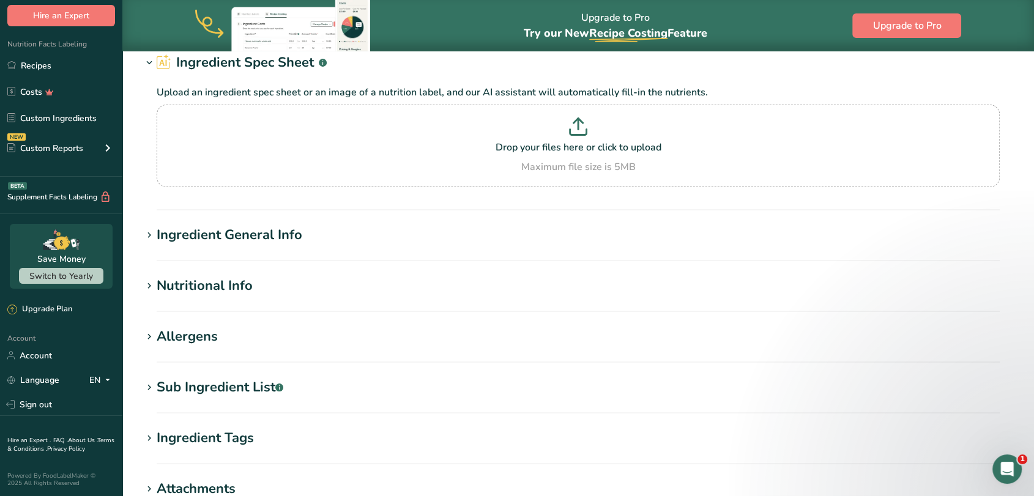
click at [514, 231] on h1 "Ingredient General Info" at bounding box center [578, 235] width 872 height 20
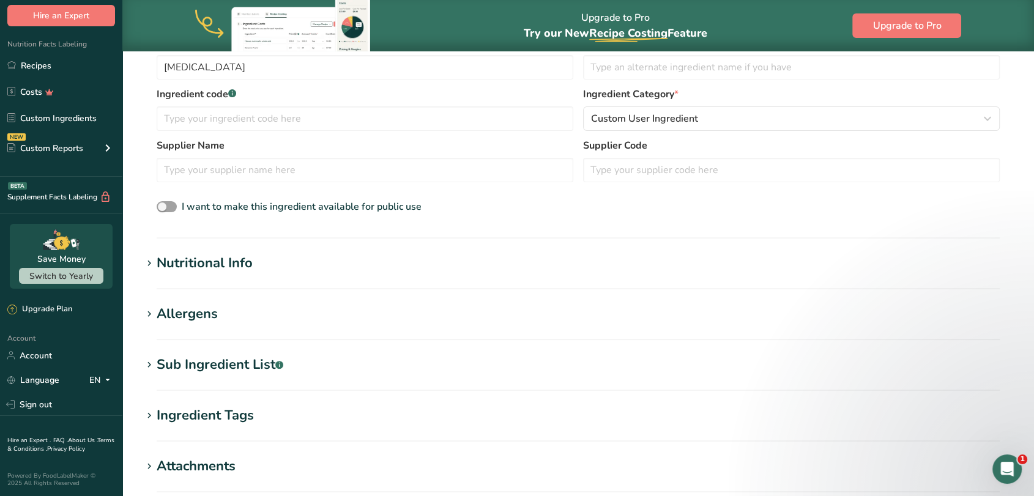
scroll to position [283, 0]
click at [199, 265] on div "Nutritional Info" at bounding box center [205, 263] width 96 height 20
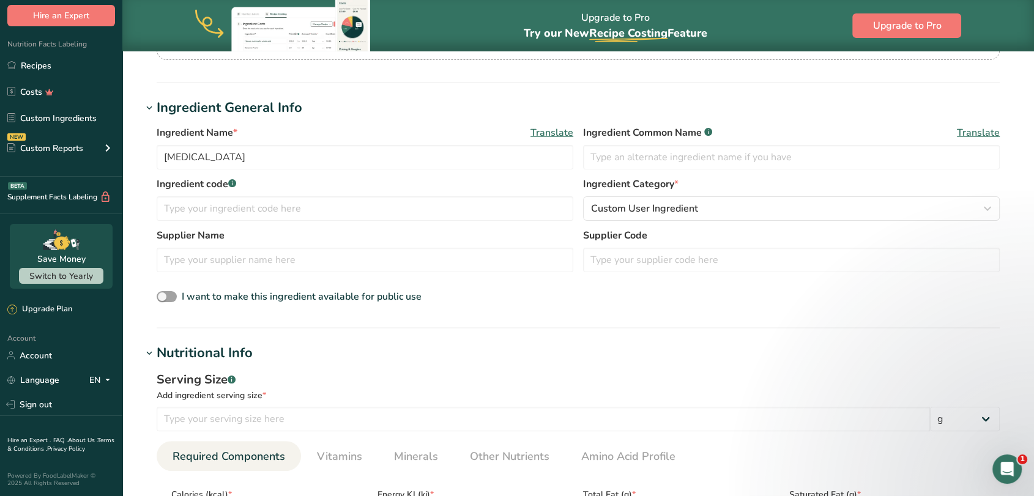
scroll to position [0, 0]
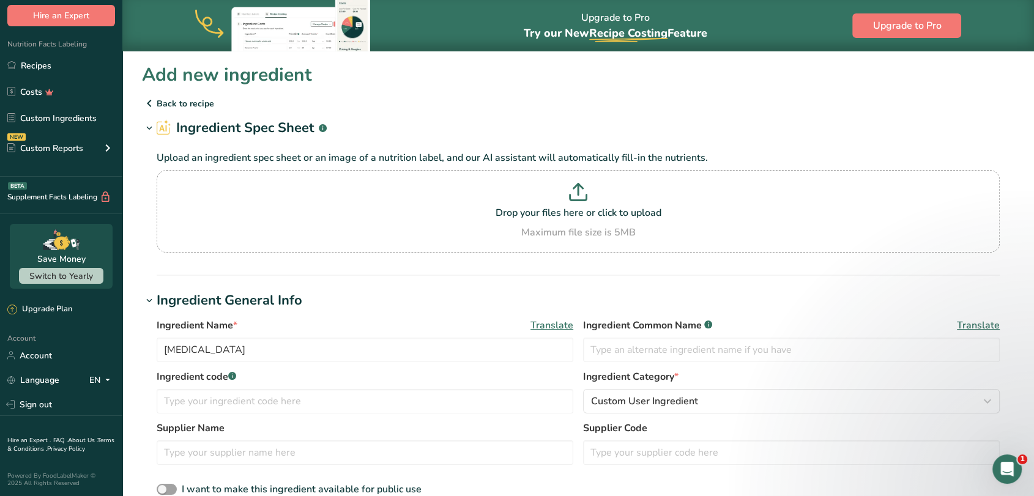
click at [185, 102] on p "Back to recipe" at bounding box center [578, 103] width 872 height 15
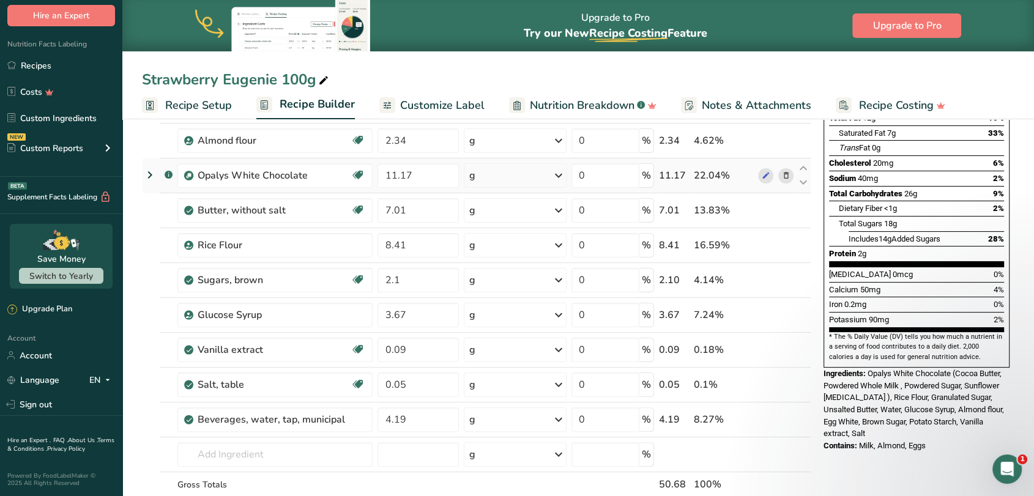
scroll to position [195, 0]
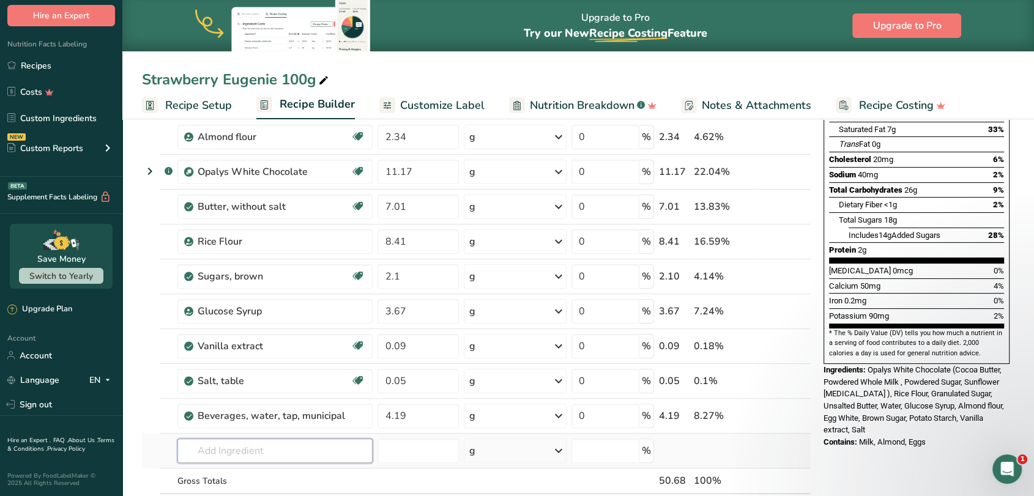
click at [234, 451] on input "text" at bounding box center [274, 451] width 195 height 24
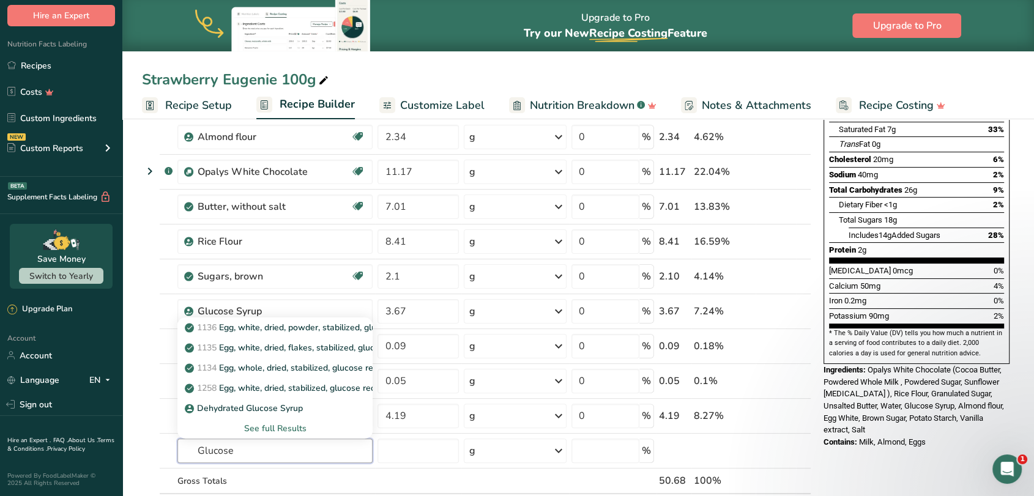
type input "Glucose"
click at [134, 384] on section "Add Ingredients Manage Recipe Delete Recipe Duplicate Recipe Scale Recipe Save …" at bounding box center [577, 442] width 911 height 1044
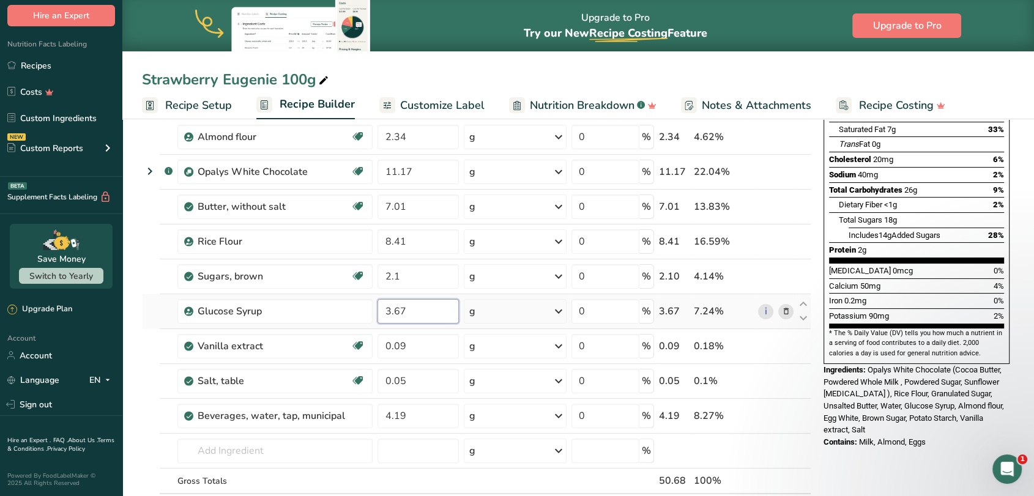
click at [423, 310] on input "3.67" at bounding box center [417, 311] width 81 height 24
click at [392, 307] on input "3.67" at bounding box center [417, 311] width 81 height 24
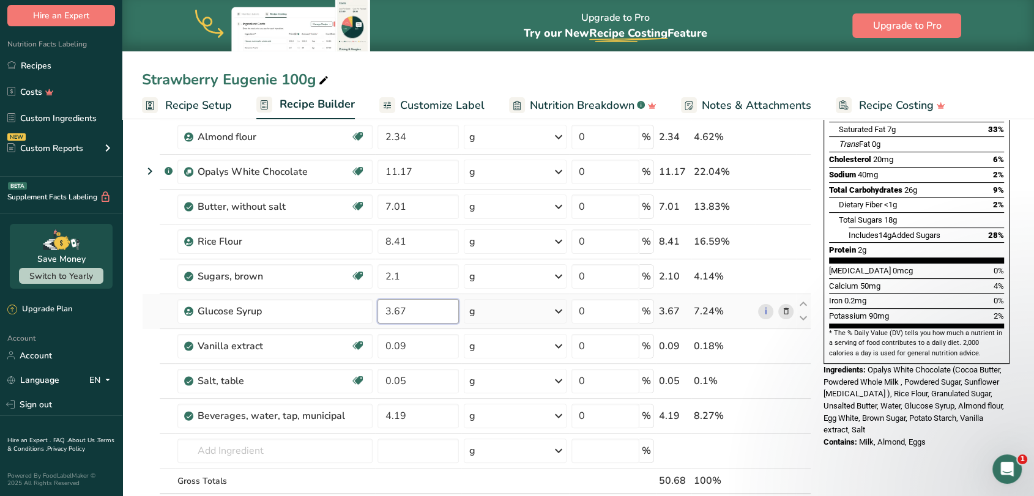
click at [392, 307] on input "3.67" at bounding box center [417, 311] width 81 height 24
type input "5.24"
click at [133, 326] on section "Add Ingredients Manage Recipe Delete Recipe Duplicate Recipe Scale Recipe Save …" at bounding box center [577, 442] width 911 height 1044
click at [200, 454] on input "text" at bounding box center [274, 451] width 195 height 24
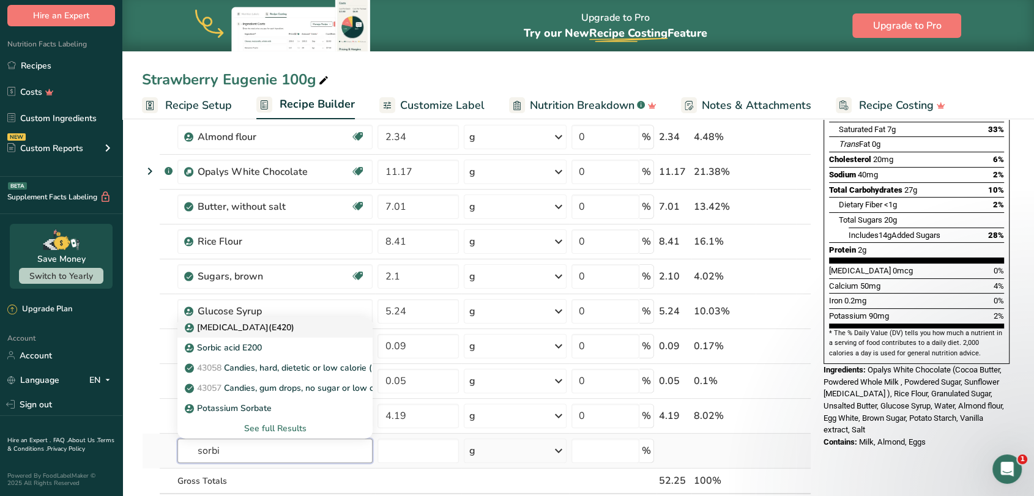
type input "sorbi"
click at [221, 325] on p "[MEDICAL_DATA](E420)" at bounding box center [240, 327] width 107 height 13
type input "[MEDICAL_DATA](E420)"
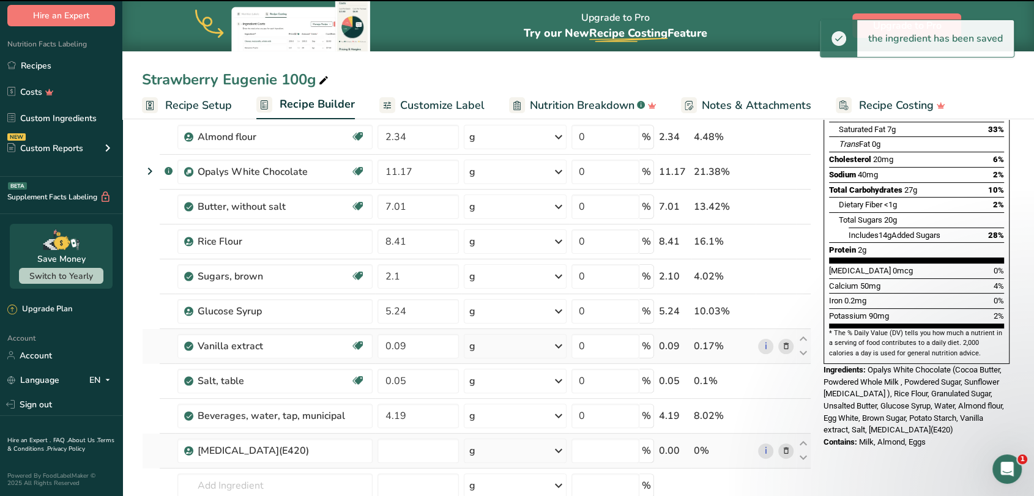
type input "0"
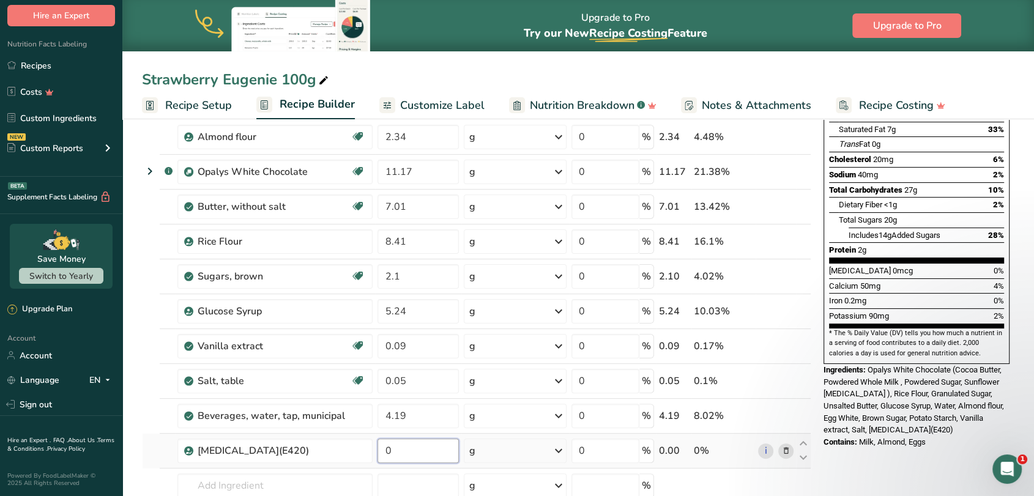
click at [410, 450] on input "0" at bounding box center [417, 451] width 81 height 24
drag, startPoint x: 389, startPoint y: 448, endPoint x: 374, endPoint y: 448, distance: 15.3
click at [374, 448] on tr "[MEDICAL_DATA](E420) 0 g Portions 100 gram Weight Units g kg mg See more Volume…" at bounding box center [477, 451] width 668 height 35
type input "2.93"
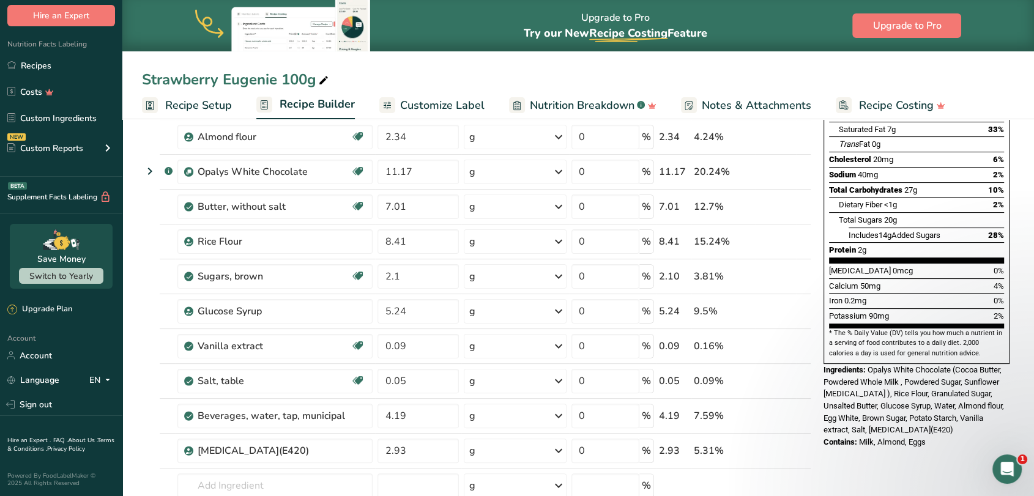
click at [138, 418] on section "Add Ingredients Manage Recipe Delete Recipe Duplicate Recipe Scale Recipe Save …" at bounding box center [577, 459] width 911 height 1079
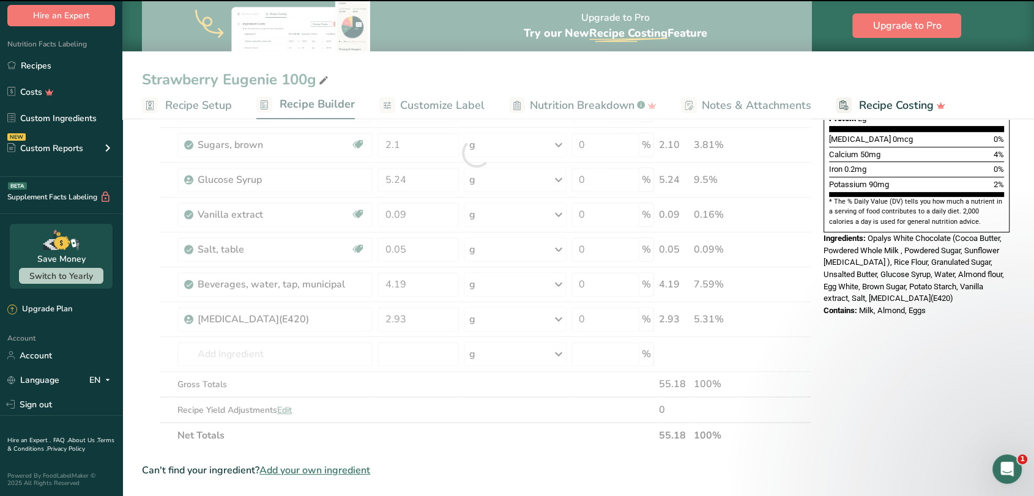
scroll to position [330, 0]
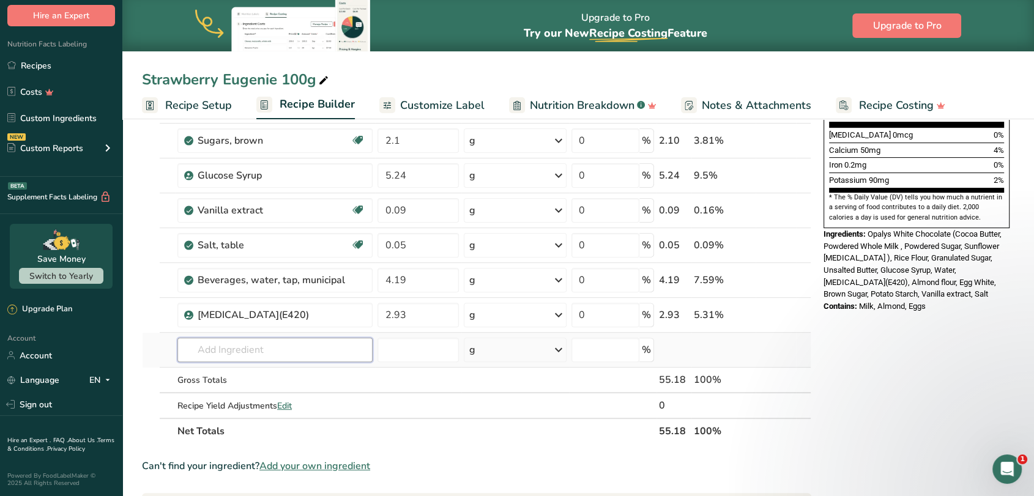
click at [220, 355] on input "text" at bounding box center [274, 350] width 195 height 24
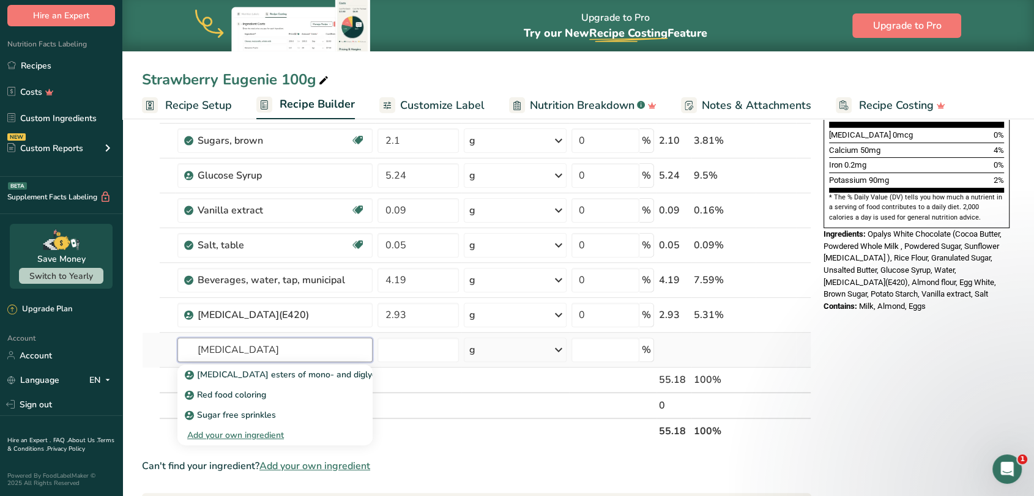
type input "[MEDICAL_DATA]"
click at [224, 435] on div "Add your own ingredient" at bounding box center [275, 435] width 176 height 13
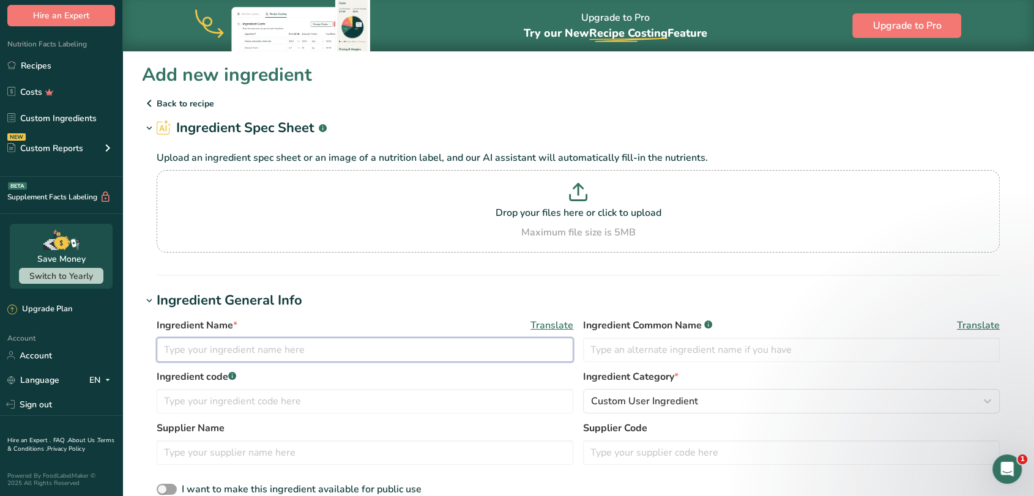
click at [328, 353] on input "text" at bounding box center [365, 350] width 417 height 24
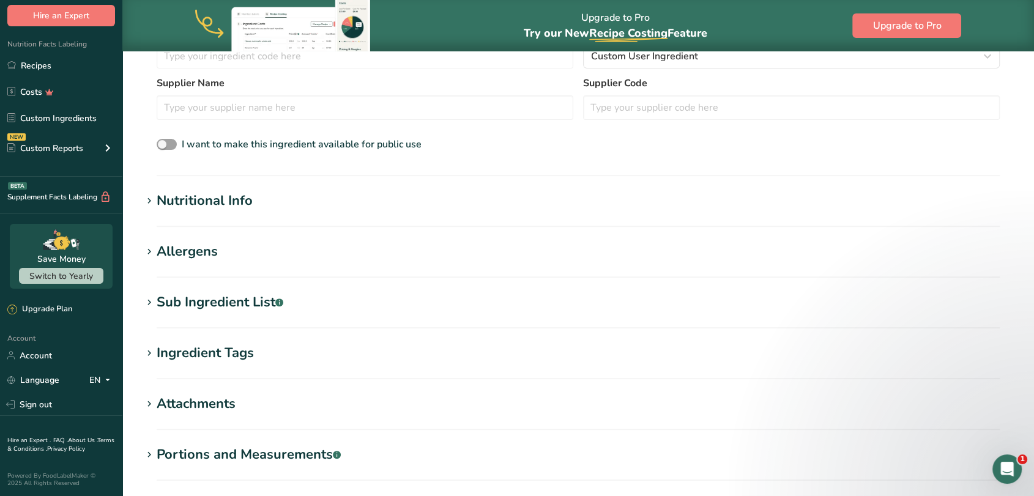
scroll to position [347, 0]
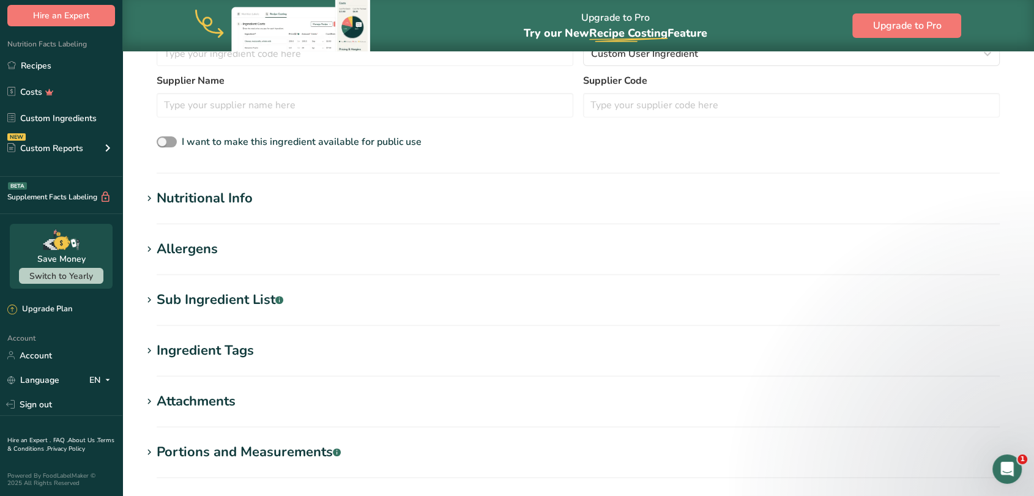
type input "[MEDICAL_DATA]"
click at [221, 201] on div "Nutritional Info" at bounding box center [205, 198] width 96 height 20
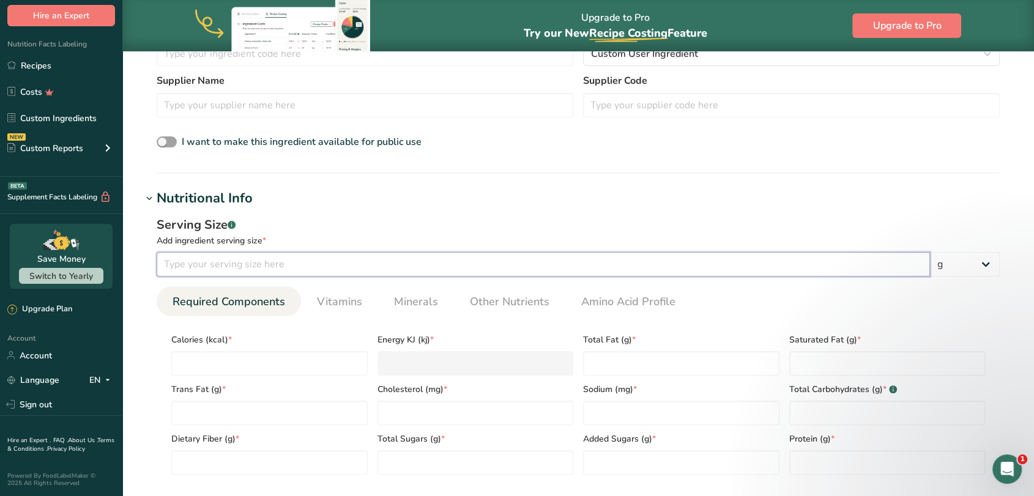
click at [244, 263] on input "number" at bounding box center [543, 264] width 773 height 24
type input "1"
click at [218, 358] on input "number" at bounding box center [269, 363] width 196 height 24
type input "0"
type KJ "0"
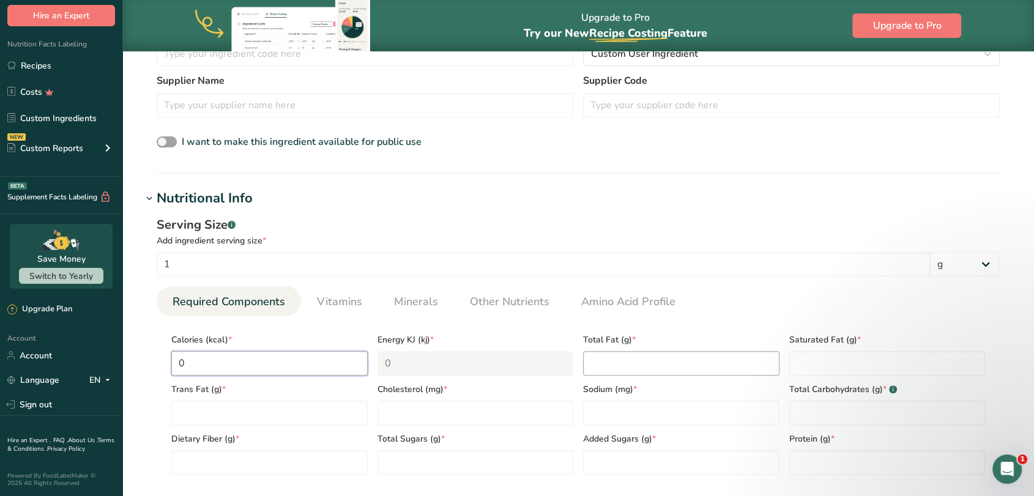
type input "0"
click at [597, 366] on Fat "number" at bounding box center [681, 363] width 196 height 24
type Fat "0"
click at [814, 363] on Fat "number" at bounding box center [887, 363] width 196 height 24
type Fat "0"
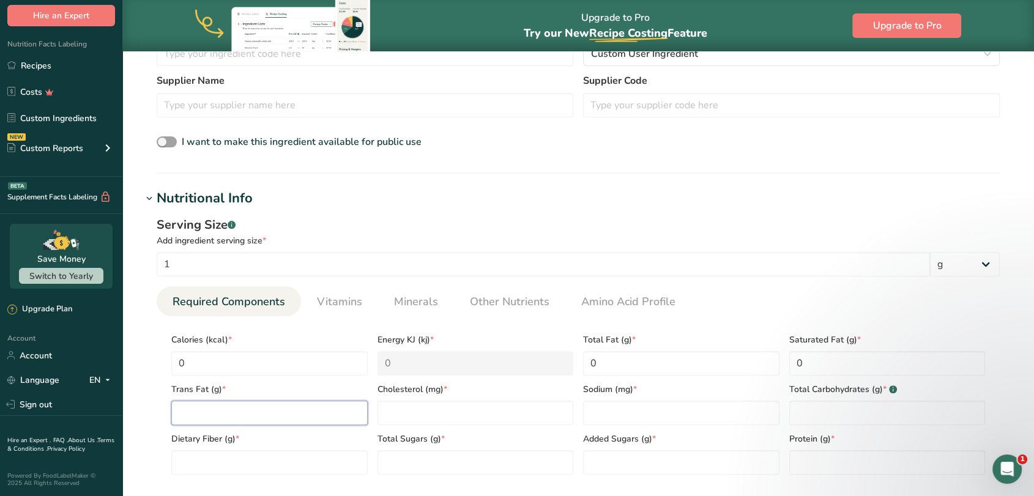
click at [215, 408] on Fat "number" at bounding box center [269, 413] width 196 height 24
type Fat "0"
click at [429, 421] on input "number" at bounding box center [475, 413] width 196 height 24
type input "0"
click at [607, 417] on input "number" at bounding box center [681, 413] width 196 height 24
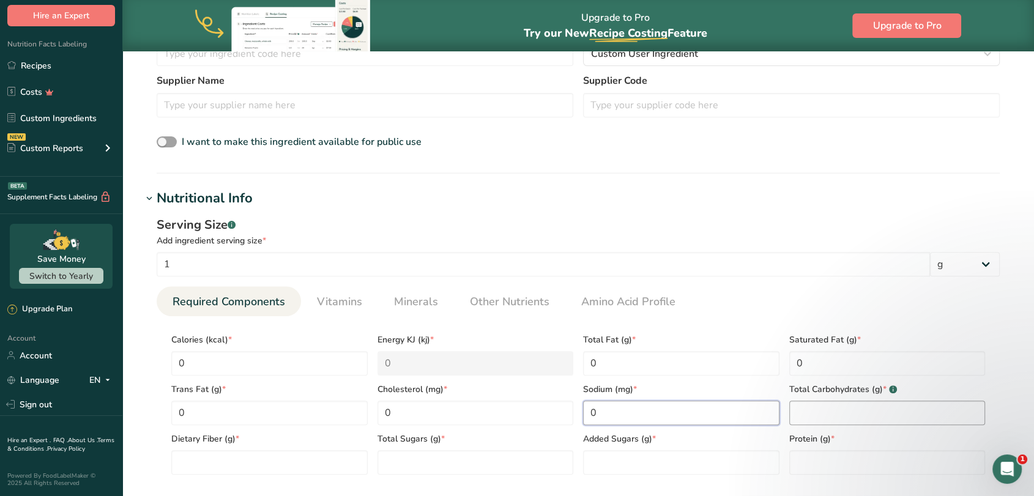
type input "0"
click at [807, 421] on Carbohydrates "number" at bounding box center [887, 413] width 196 height 24
type Carbohydrates "0"
click at [805, 464] on input "number" at bounding box center [887, 462] width 196 height 24
type input "0"
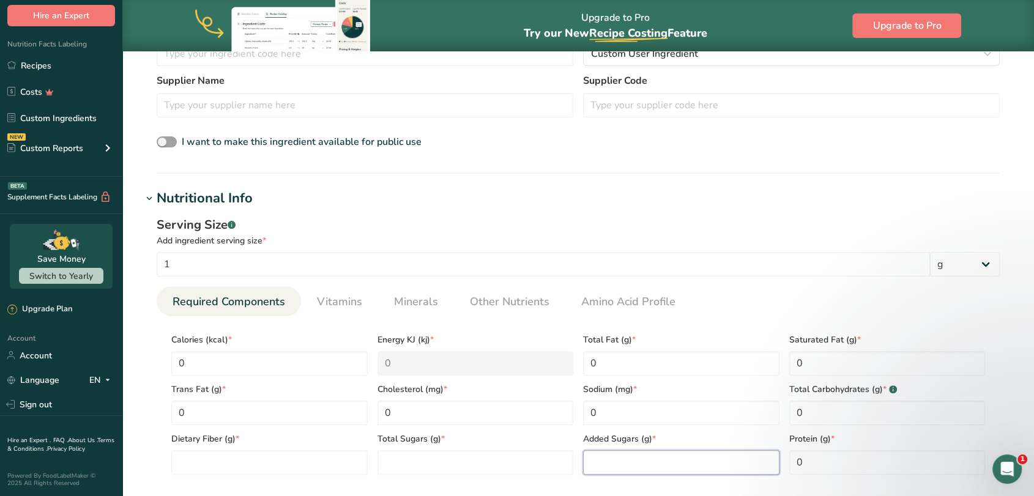
click at [675, 462] on Sugars "number" at bounding box center [681, 462] width 196 height 24
type Sugars "0"
click at [460, 464] on Sugars "number" at bounding box center [475, 462] width 196 height 24
type Sugars "0"
click at [298, 465] on Fiber "number" at bounding box center [269, 462] width 196 height 24
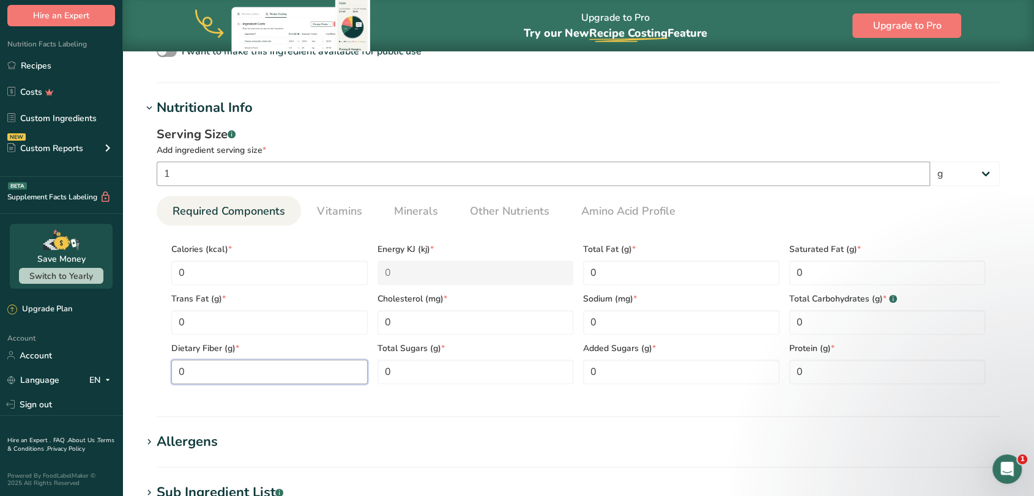
scroll to position [440, 0]
type Fiber "0"
click at [135, 340] on section "Add new ingredient Back to recipe Ingredient Spec Sheet .a-a{fill:#347362;}.b-a…" at bounding box center [577, 195] width 911 height 1166
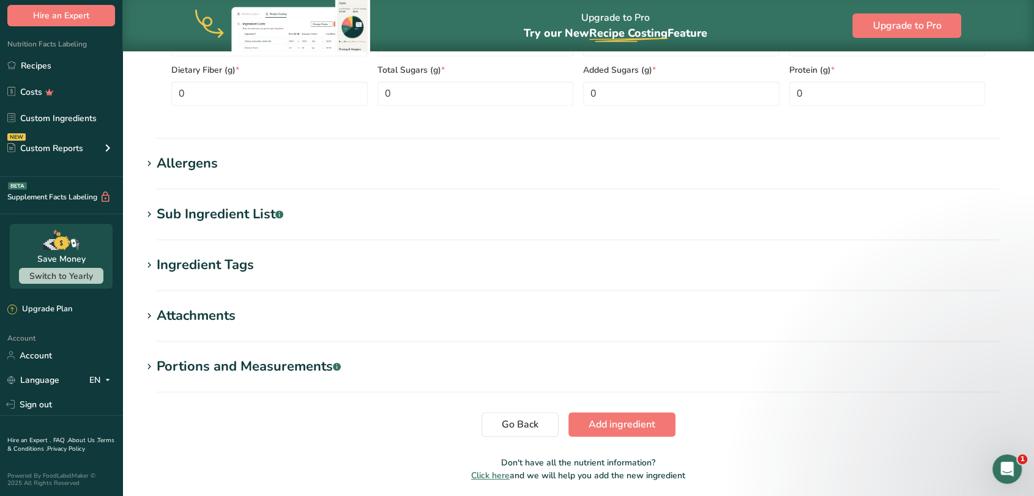
scroll to position [761, 0]
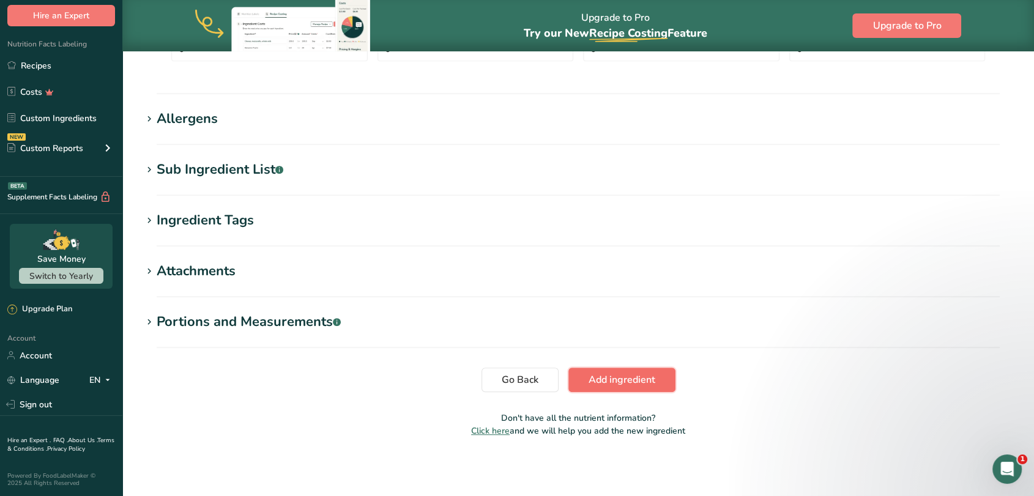
click at [602, 376] on span "Add ingredient" at bounding box center [621, 380] width 67 height 15
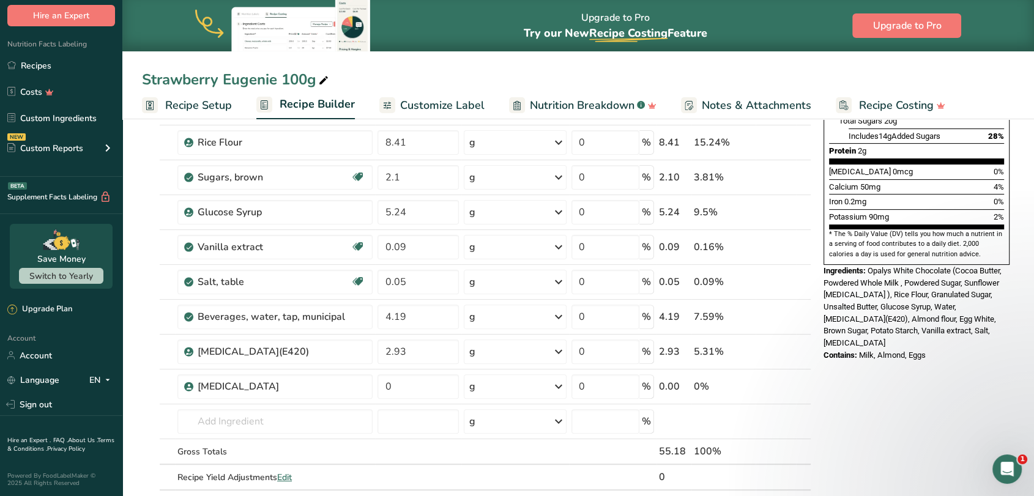
scroll to position [295, 0]
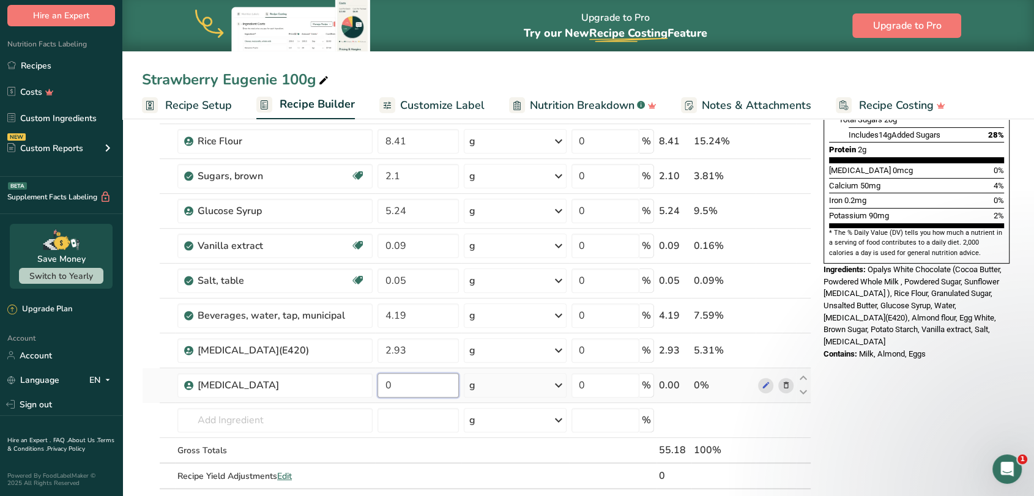
click at [382, 387] on input "0" at bounding box center [417, 385] width 81 height 24
type input "0.1"
click at [144, 387] on div "Ingredient * Amount * Unit * Waste * .a-a{fill:#347362;}.b-a{fill:#fff;} Grams …" at bounding box center [476, 202] width 669 height 626
click at [201, 421] on input "text" at bounding box center [274, 420] width 195 height 24
type input "strawberry puree"
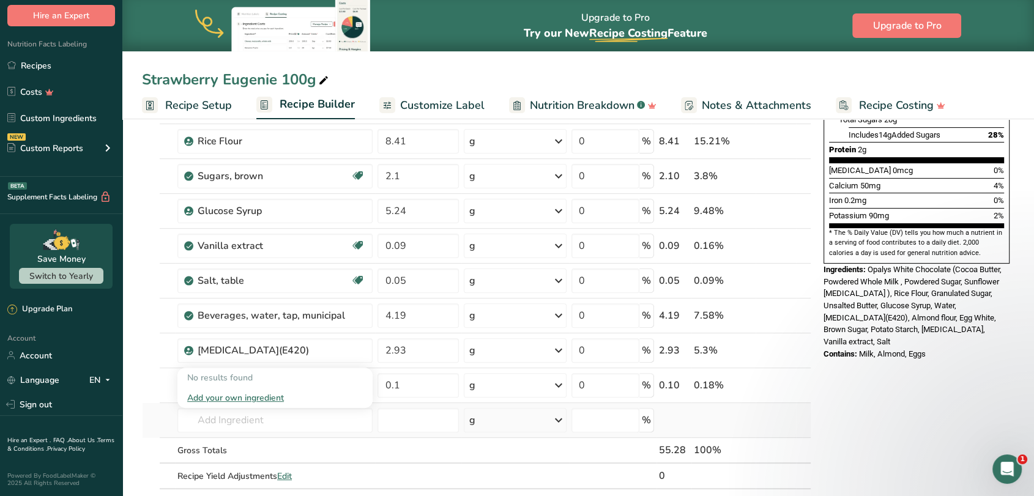
click at [231, 394] on div "Add your own ingredient" at bounding box center [275, 397] width 176 height 13
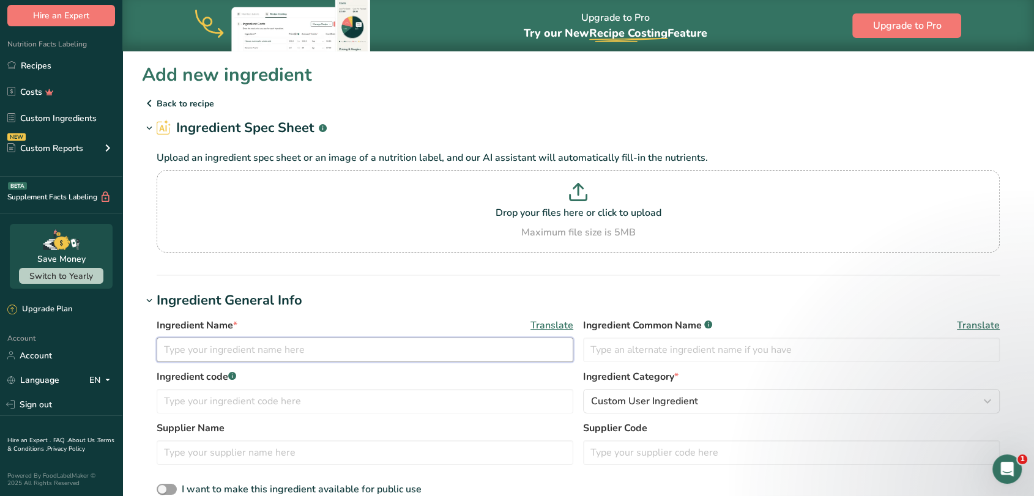
click at [267, 345] on input "text" at bounding box center [365, 350] width 417 height 24
type input "Strawberry Puree"
click at [349, 322] on div "Ingredient Name * Translate" at bounding box center [365, 325] width 417 height 15
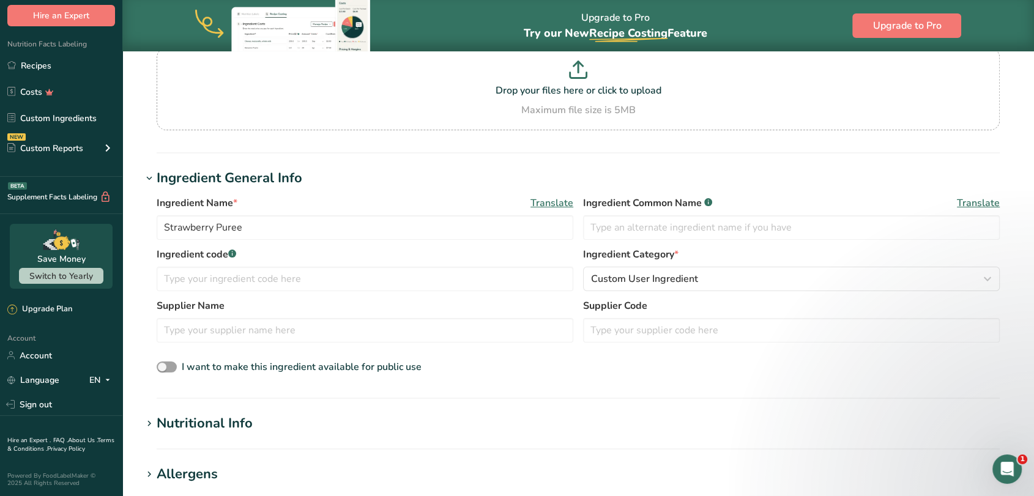
scroll to position [179, 0]
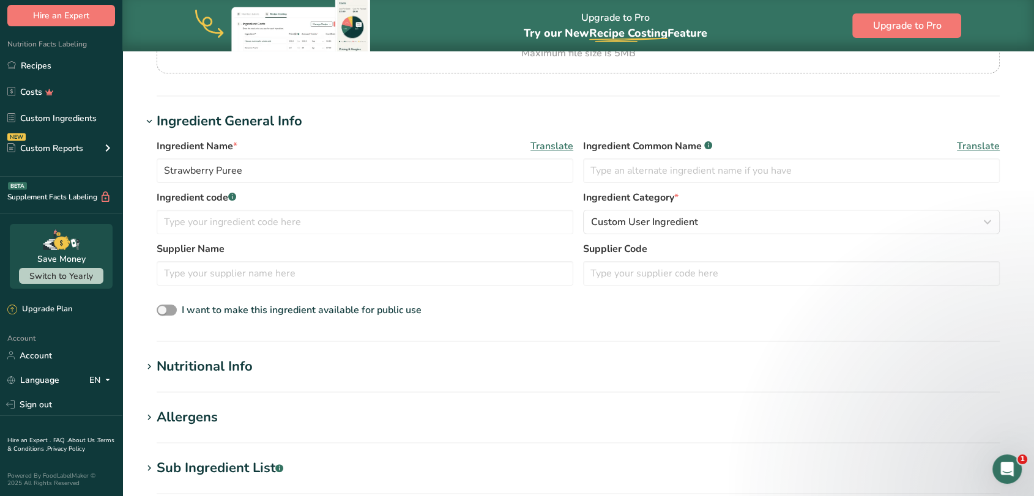
click at [215, 373] on div "Nutritional Info" at bounding box center [205, 367] width 96 height 20
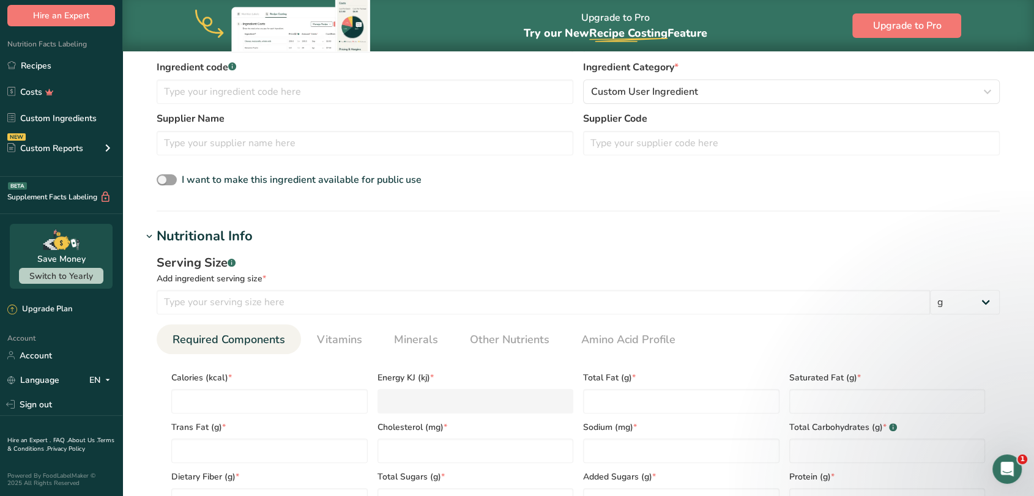
scroll to position [336, 0]
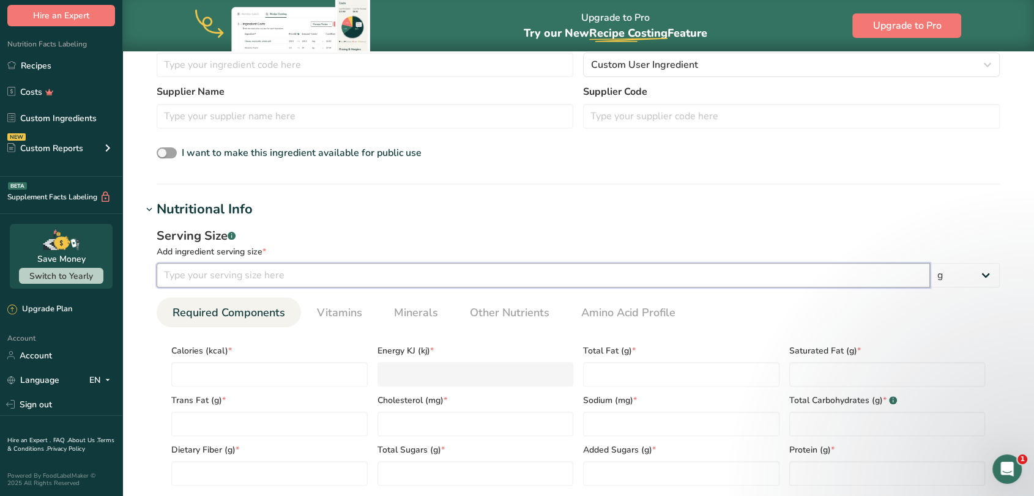
click at [232, 274] on input "number" at bounding box center [543, 275] width 773 height 24
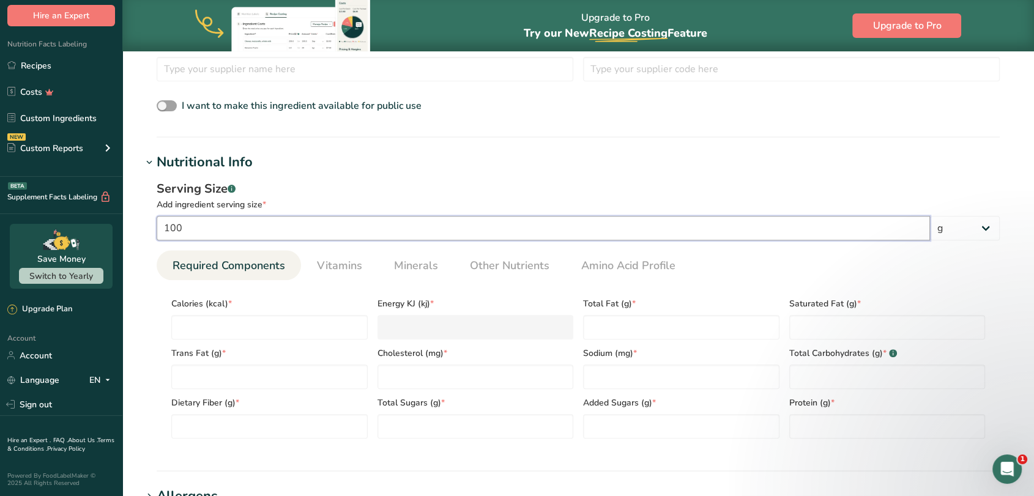
scroll to position [393, 0]
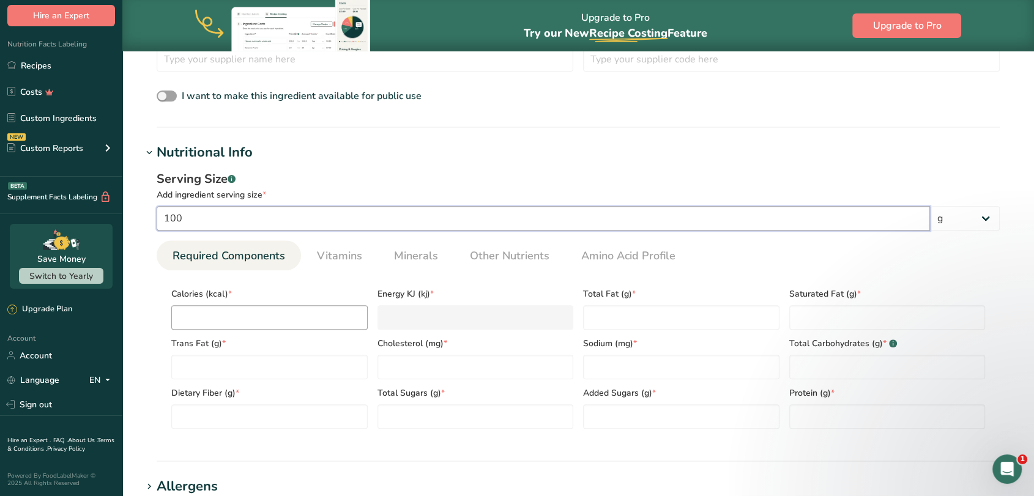
type input "100"
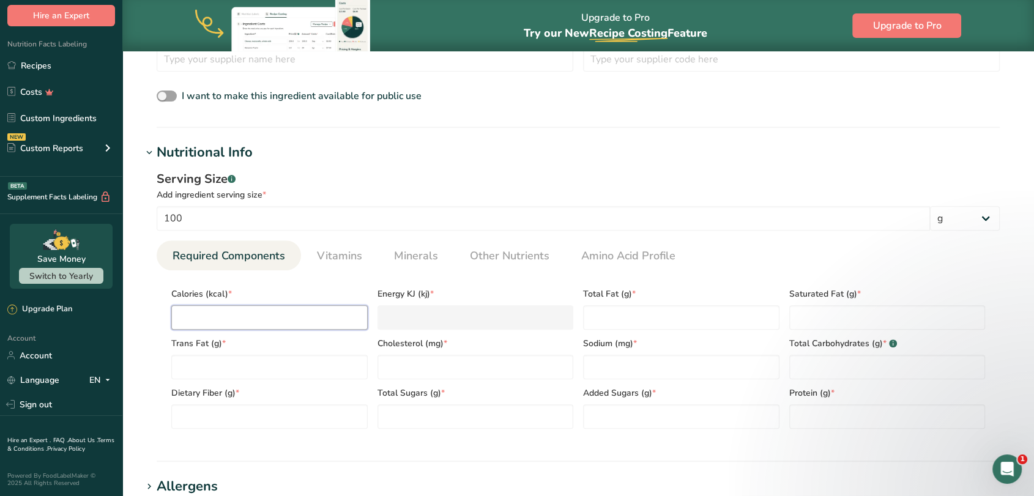
click at [223, 310] on input "number" at bounding box center [269, 317] width 196 height 24
type input "8"
type KJ "33.5"
type input "89"
type KJ "372.4"
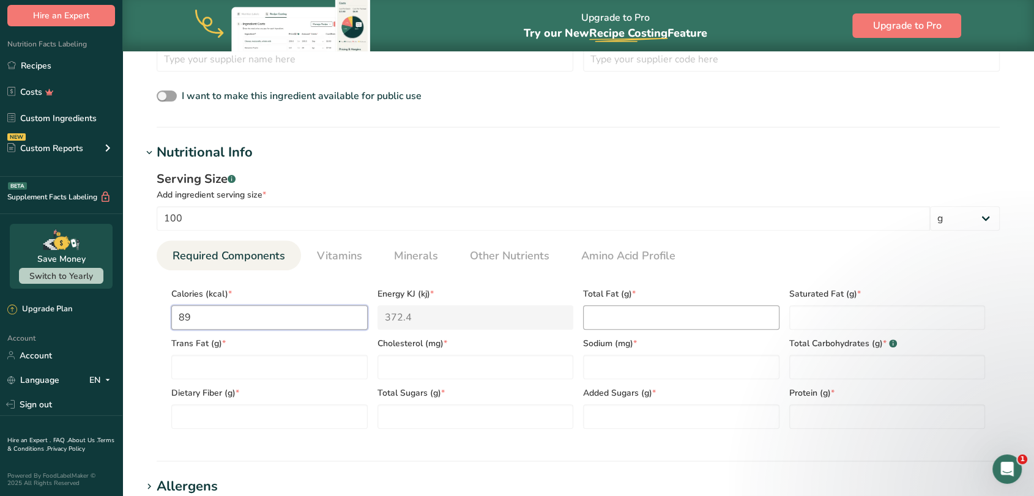
type input "89"
click at [617, 313] on Fat "number" at bounding box center [681, 317] width 196 height 24
type Fat "0"
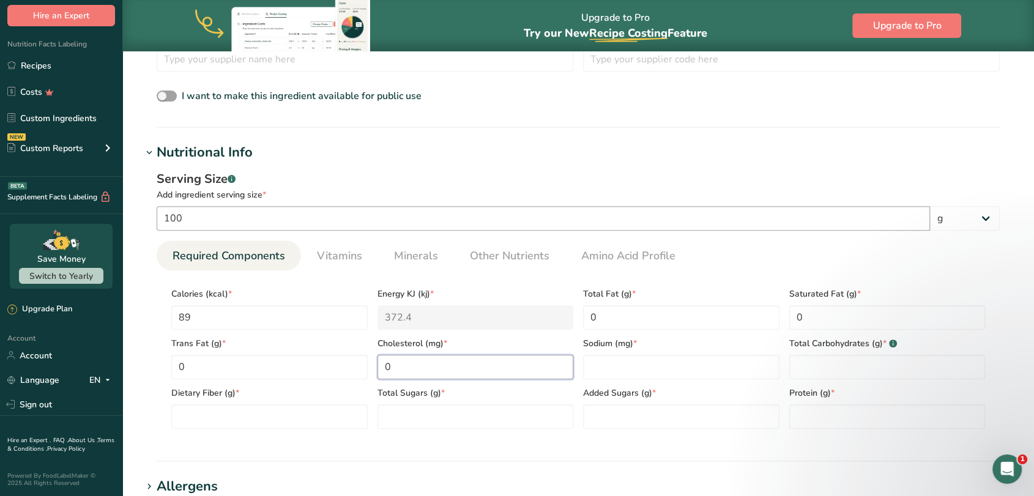
type input "0"
type Carbohydrates "22"
type Fiber "2.3"
type Sugars "19"
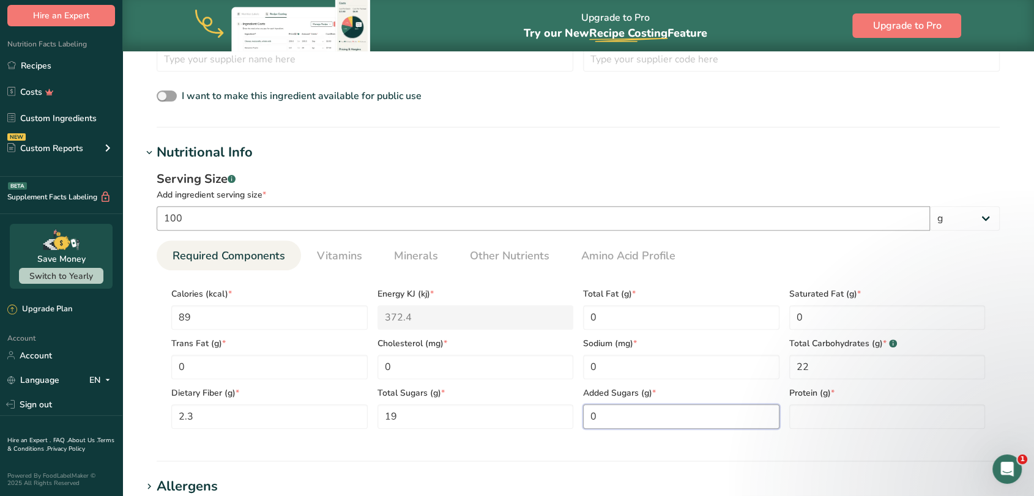
type Sugars "0"
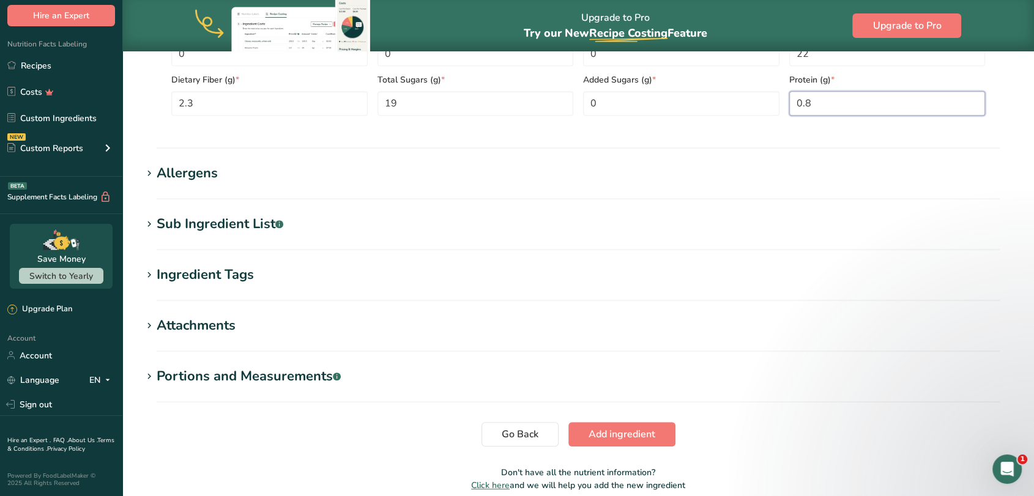
scroll to position [761, 0]
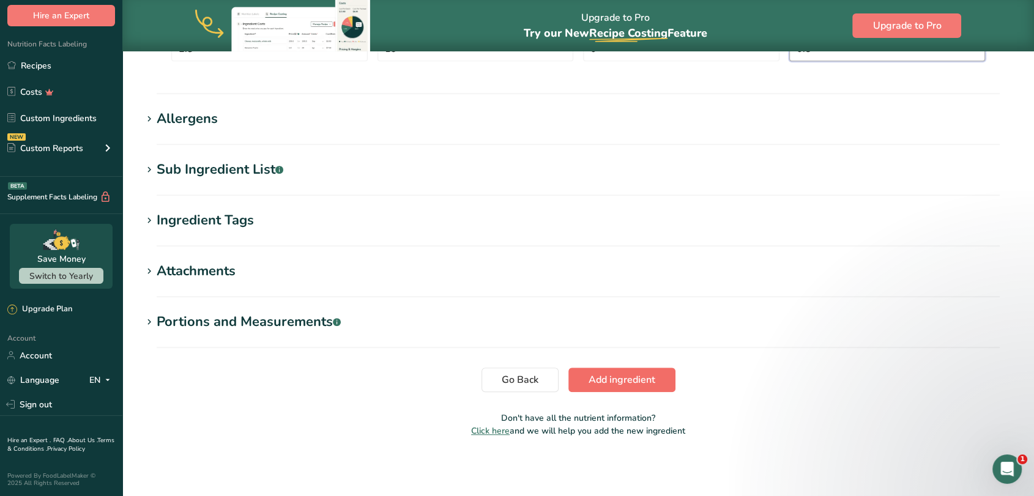
type input "0.8"
click at [620, 379] on span "Add ingredient" at bounding box center [621, 380] width 67 height 15
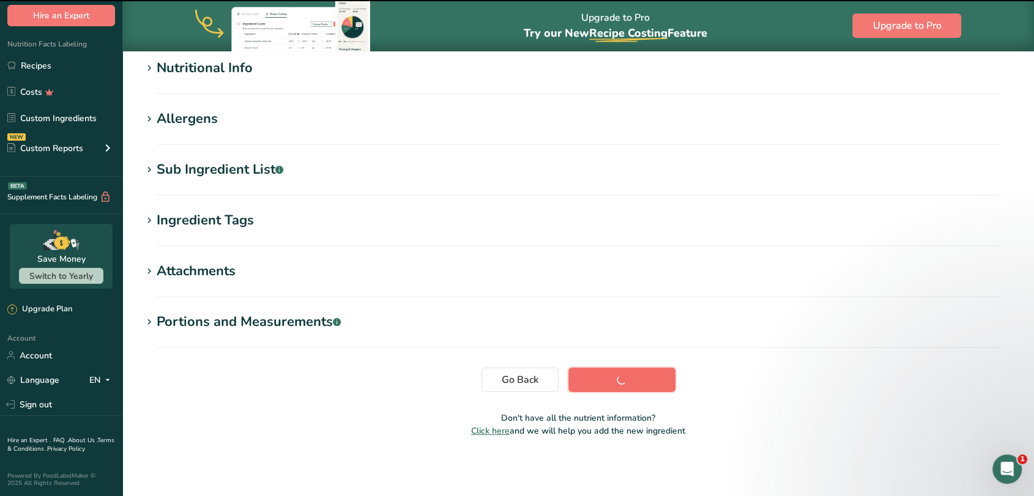
scroll to position [161, 0]
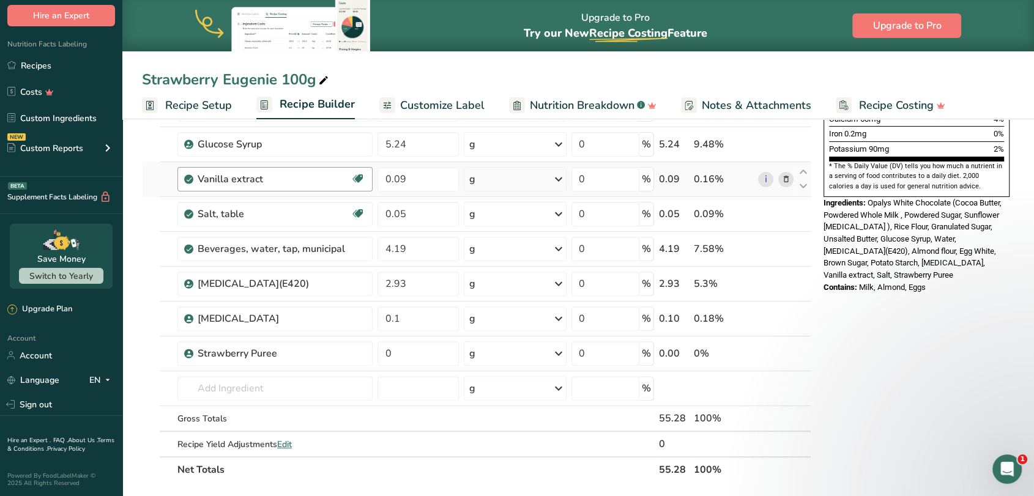
scroll to position [369, 0]
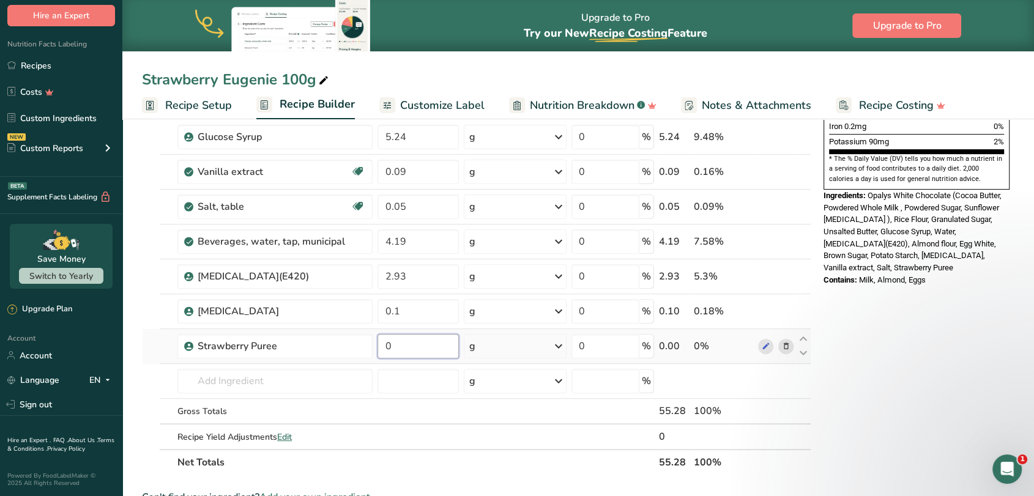
drag, startPoint x: 401, startPoint y: 349, endPoint x: 386, endPoint y: 346, distance: 14.9
click at [386, 346] on input "0" at bounding box center [417, 346] width 81 height 24
type input "10.48"
click at [132, 381] on section "Add Ingredients Manage Recipe Delete Recipe Duplicate Recipe Scale Recipe Save …" at bounding box center [577, 320] width 911 height 1149
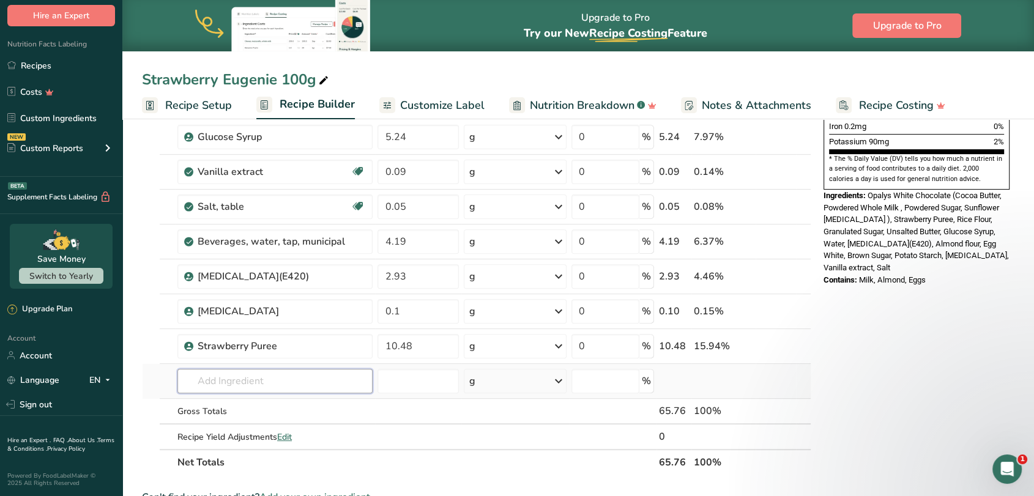
click at [235, 384] on input "text" at bounding box center [274, 381] width 195 height 24
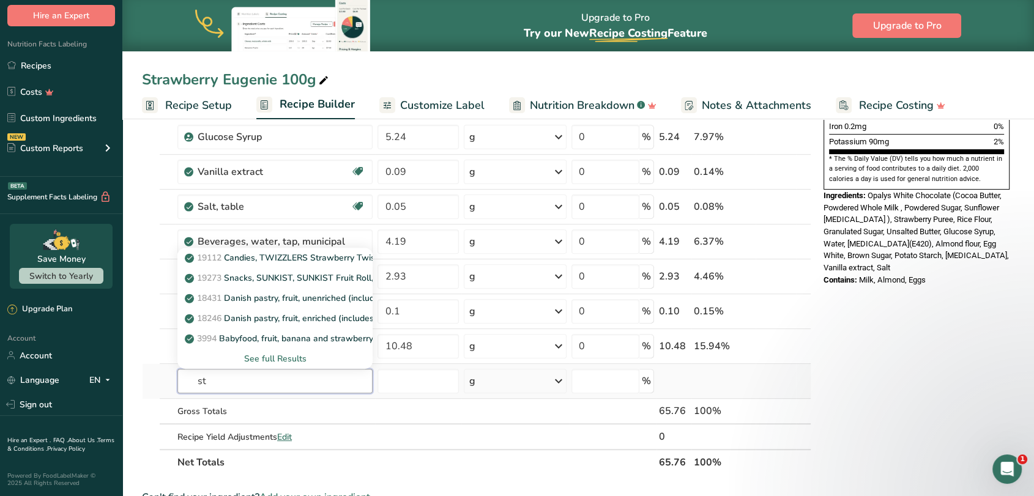
type input "s"
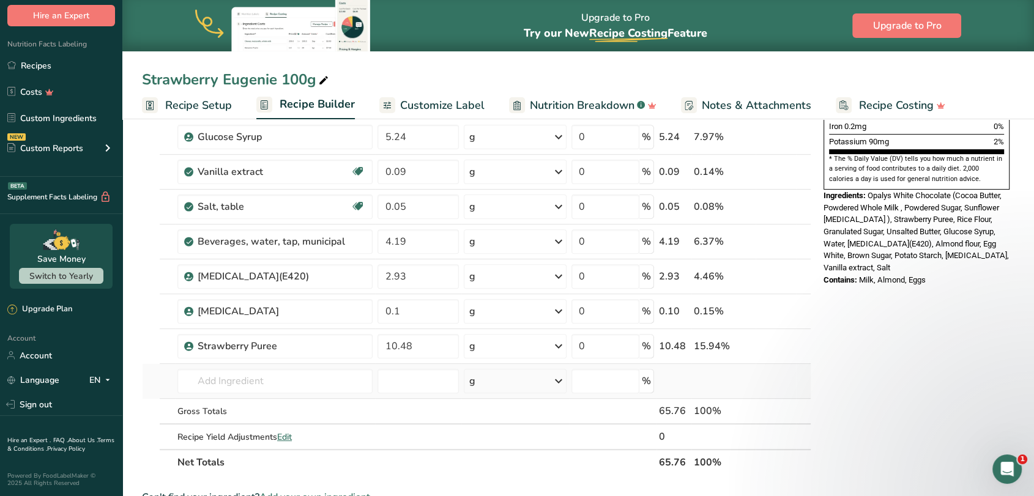
click at [150, 381] on td at bounding box center [151, 381] width 17 height 35
click at [219, 383] on input "text" at bounding box center [274, 381] width 195 height 24
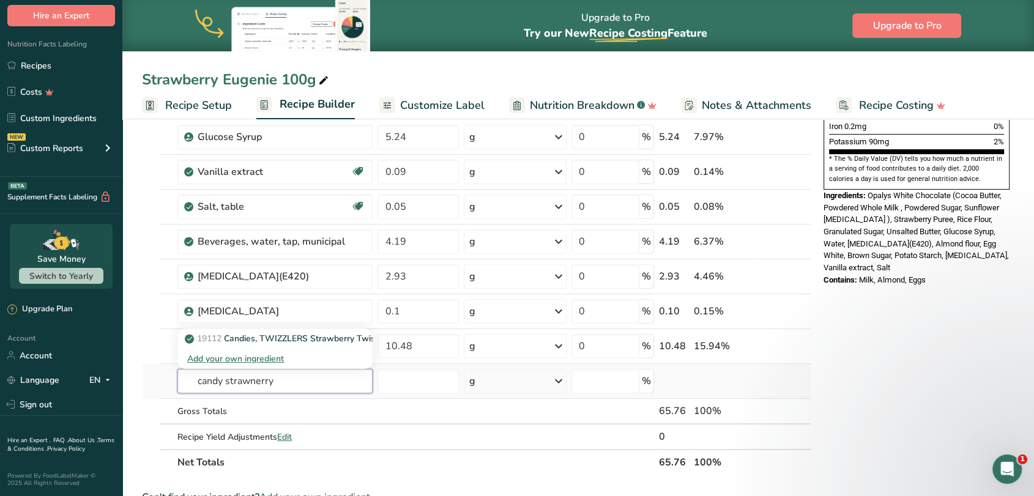
type input "candy strawnerry"
click at [249, 355] on div "Add your own ingredient" at bounding box center [275, 358] width 176 height 13
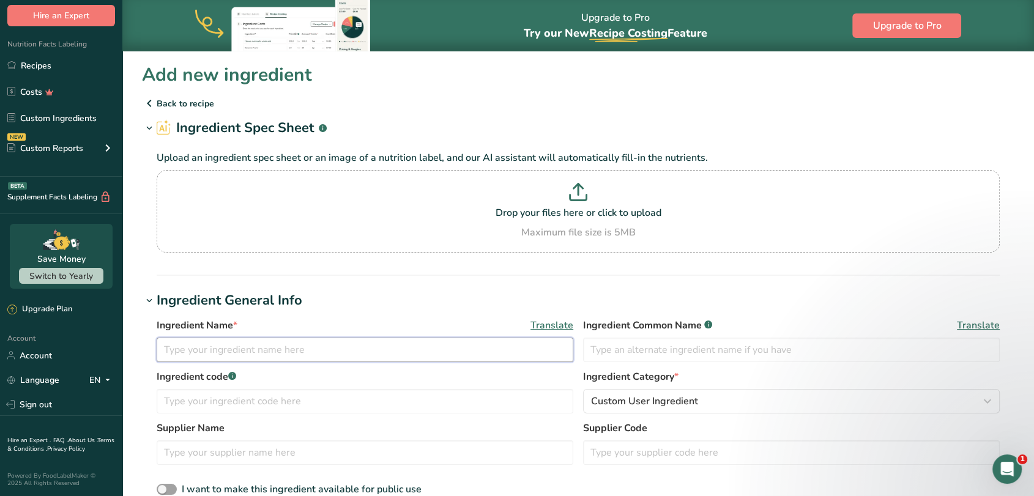
click at [268, 350] on input "text" at bounding box center [365, 350] width 417 height 24
type input "Strawberry Candy Aroma"
click at [400, 311] on div "Ingredient Name * Translate Strawberry Candy Aroma Ingredient Common Name .a-a{…" at bounding box center [578, 408] width 872 height 195
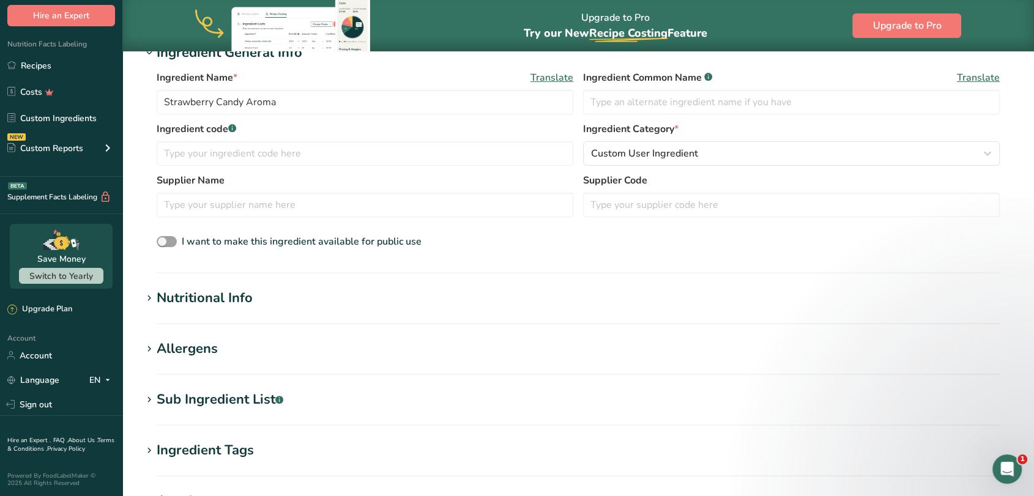
scroll to position [258, 0]
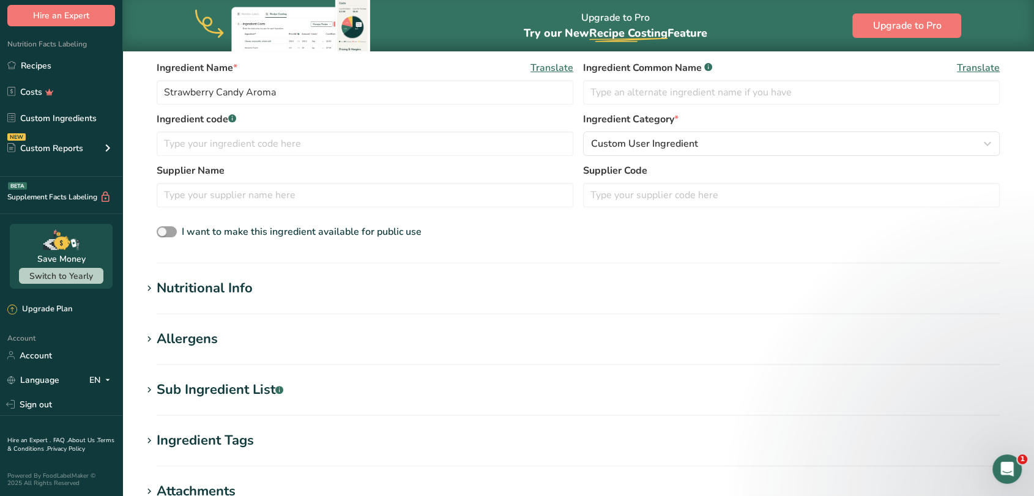
click at [206, 290] on div "Nutritional Info" at bounding box center [205, 288] width 96 height 20
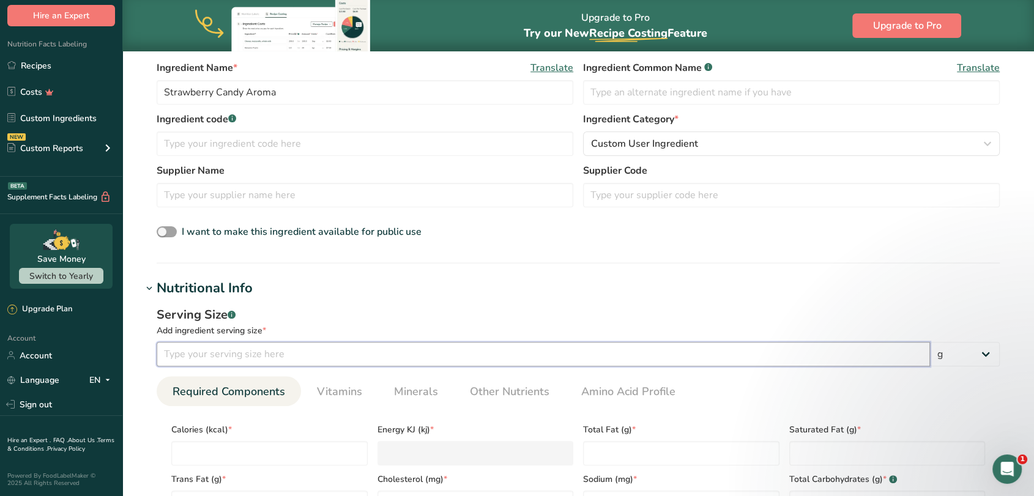
click at [234, 356] on input "number" at bounding box center [543, 354] width 773 height 24
type input "1"
click at [211, 453] on input "number" at bounding box center [269, 453] width 196 height 24
type input "0"
type KJ "0"
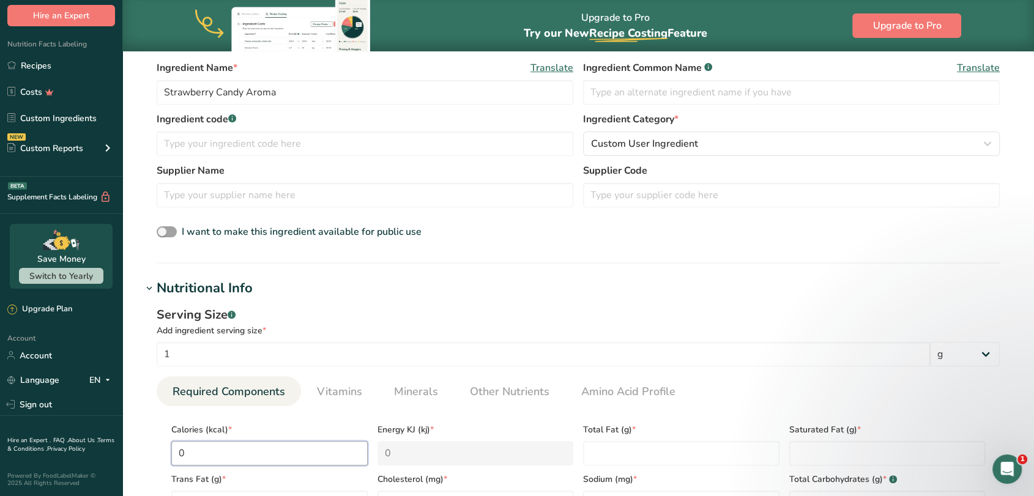
type input "0"
type Fat "0"
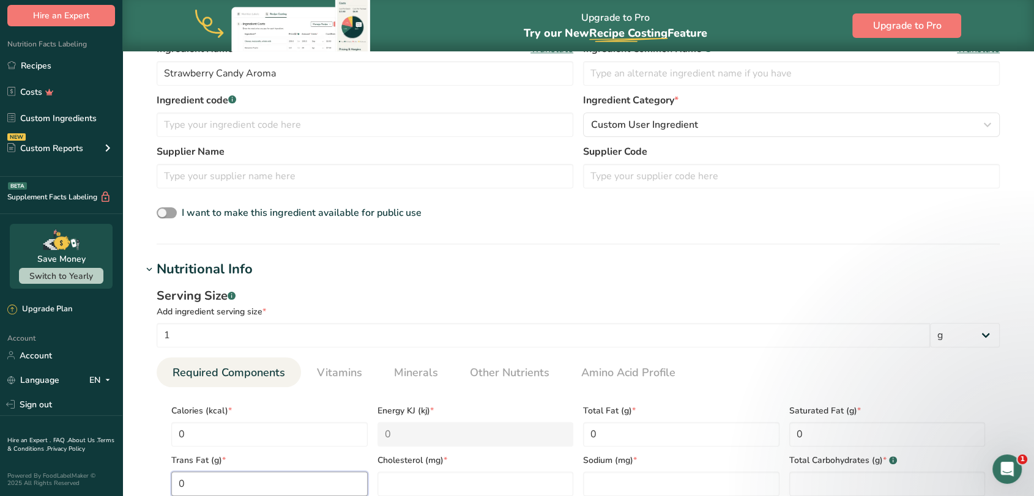
type Fat "0"
type input "0"
type Carbohydrates "0"
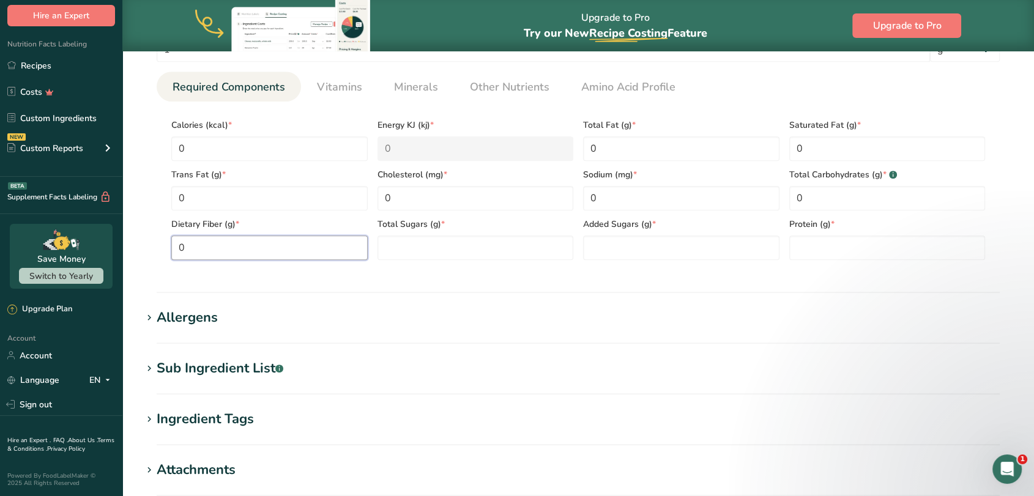
type Fiber "0"
type Sugars "0"
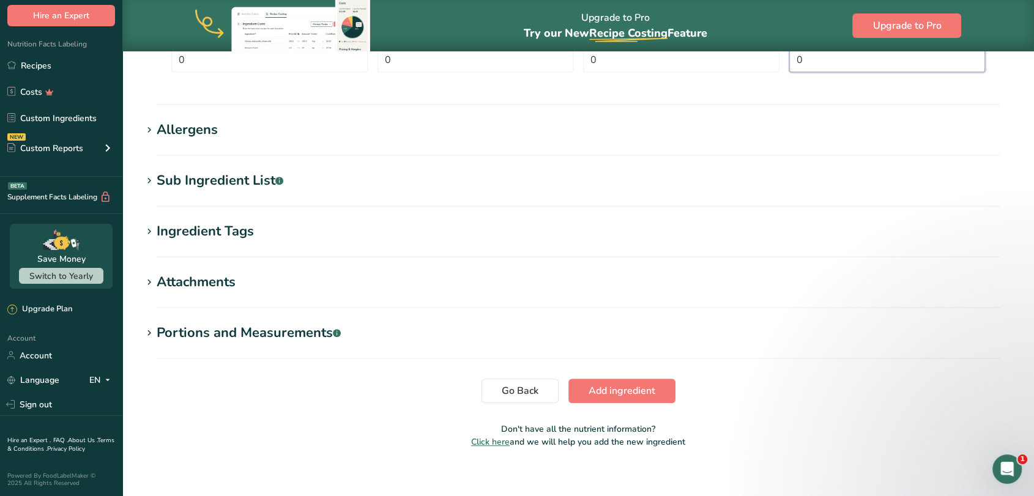
scroll to position [761, 0]
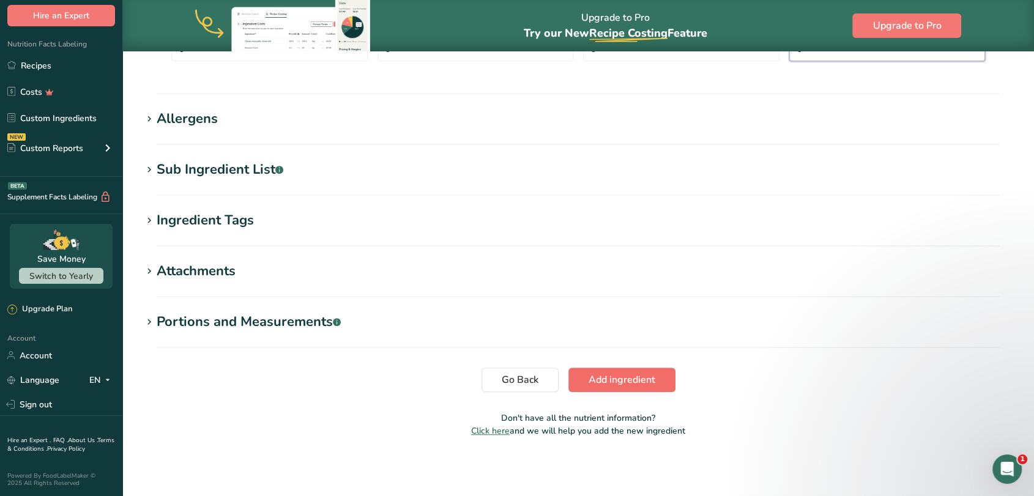
type input "0"
click at [612, 377] on span "Add ingredient" at bounding box center [621, 380] width 67 height 15
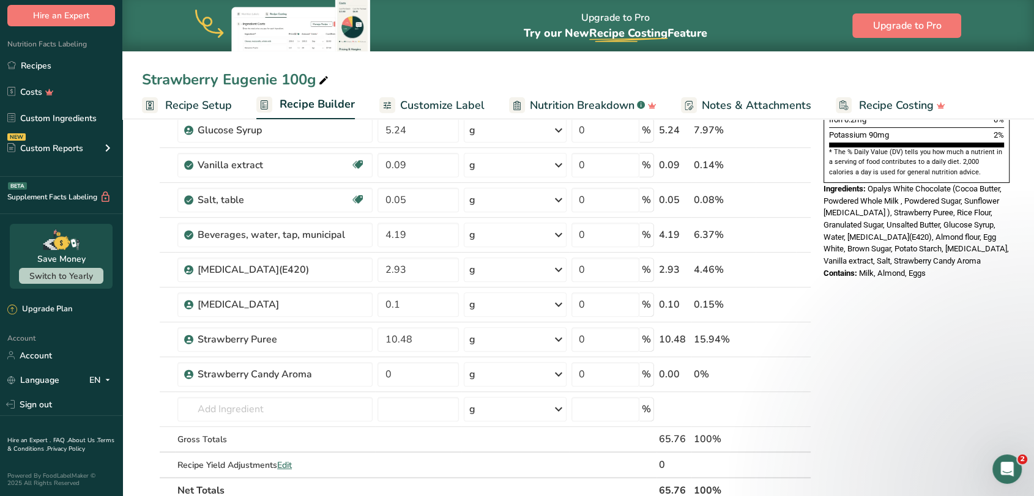
scroll to position [378, 0]
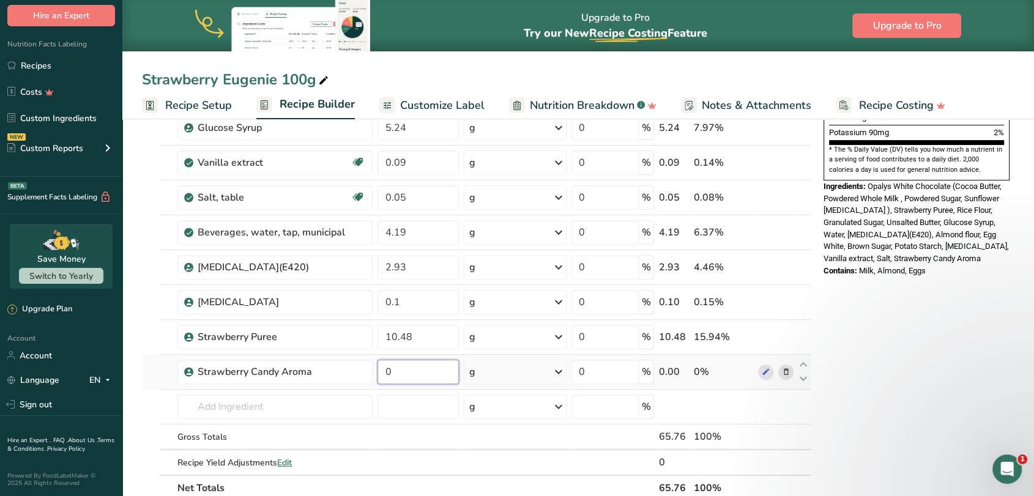
drag, startPoint x: 413, startPoint y: 373, endPoint x: 376, endPoint y: 365, distance: 38.0
click at [376, 365] on td "0" at bounding box center [418, 372] width 86 height 35
type input "0.52"
click at [147, 402] on div "Ingredient * Amount * Unit * Waste * .a-a{fill:#347362;}.b-a{fill:#fff;} Grams …" at bounding box center [476, 152] width 669 height 695
click at [198, 407] on input "text" at bounding box center [274, 407] width 195 height 24
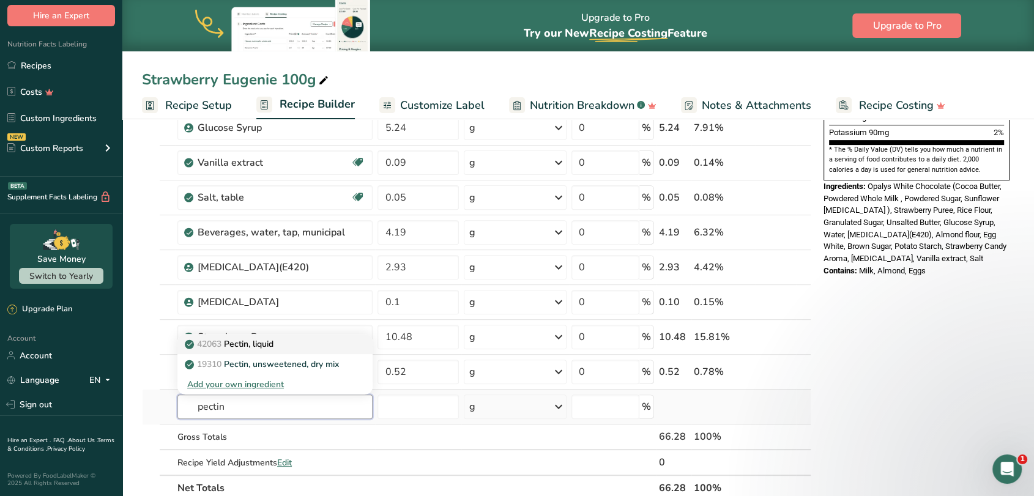
type input "pectin"
click at [259, 338] on p "42063 Pectin, liquid" at bounding box center [230, 344] width 86 height 13
type input "Pectin, liquid"
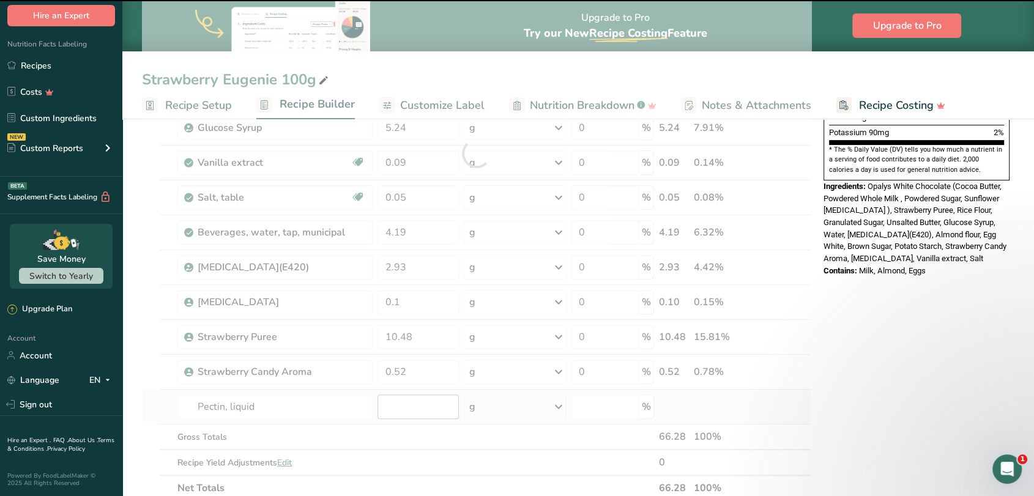
type input "0"
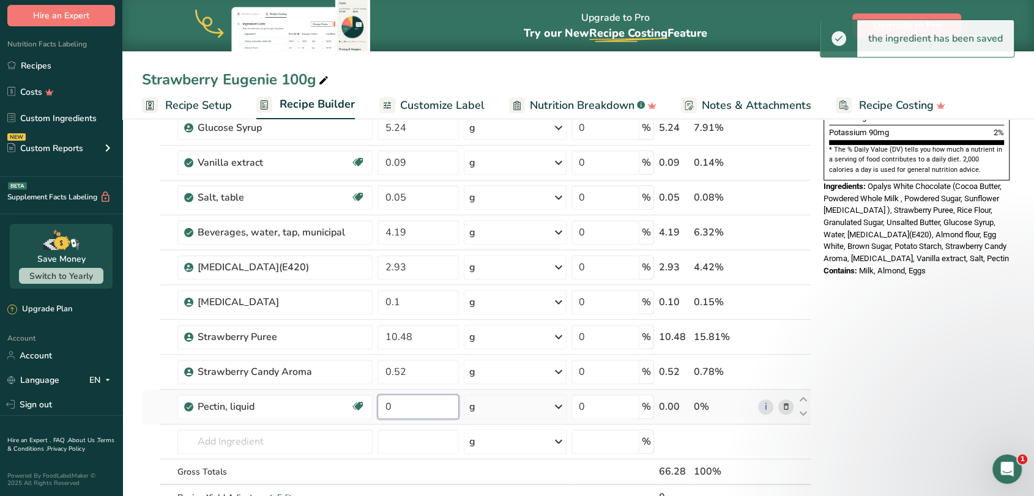
click at [417, 408] on input "0" at bounding box center [417, 407] width 81 height 24
drag, startPoint x: 417, startPoint y: 408, endPoint x: 383, endPoint y: 398, distance: 35.8
click at [383, 398] on input "0" at bounding box center [417, 407] width 81 height 24
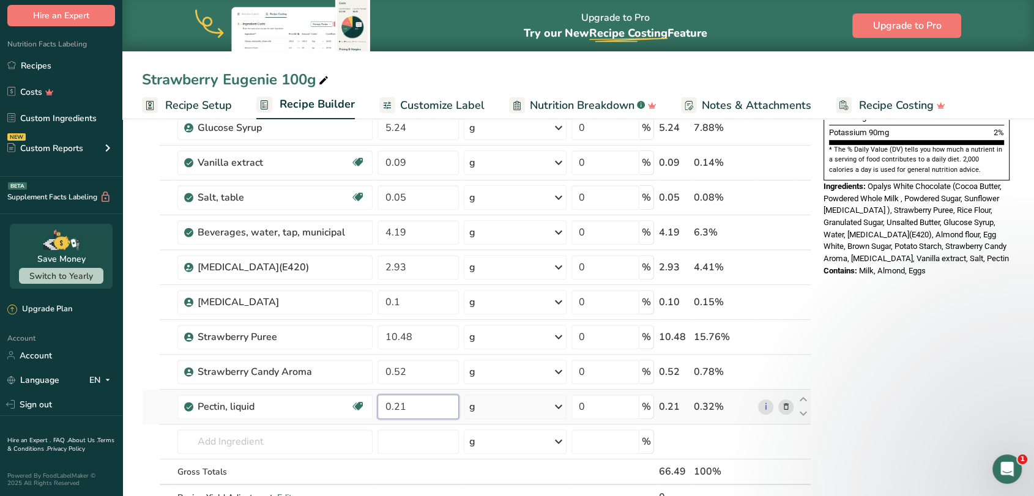
type input "0.21"
click at [144, 408] on div "Ingredient * Amount * Unit * Waste * .a-a{fill:#347362;}.b-a{fill:#fff;} Grams …" at bounding box center [476, 170] width 669 height 730
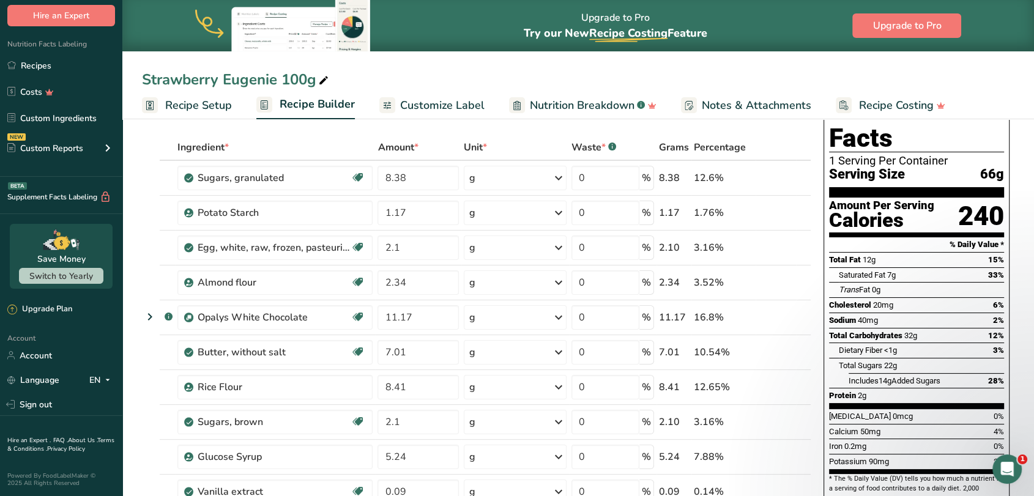
scroll to position [0, 0]
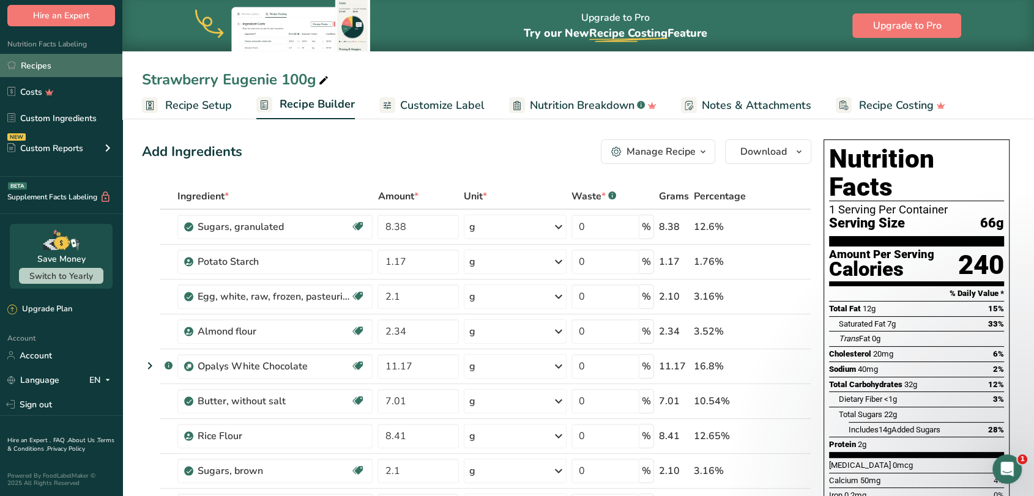
click at [51, 65] on link "Recipes" at bounding box center [61, 65] width 122 height 23
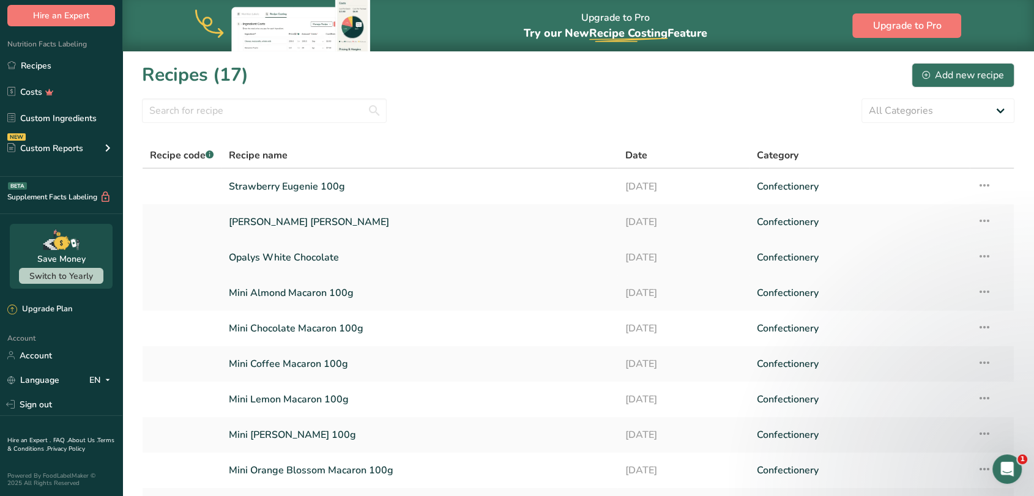
click at [276, 255] on link "Opalys White Chocolate" at bounding box center [420, 258] width 382 height 26
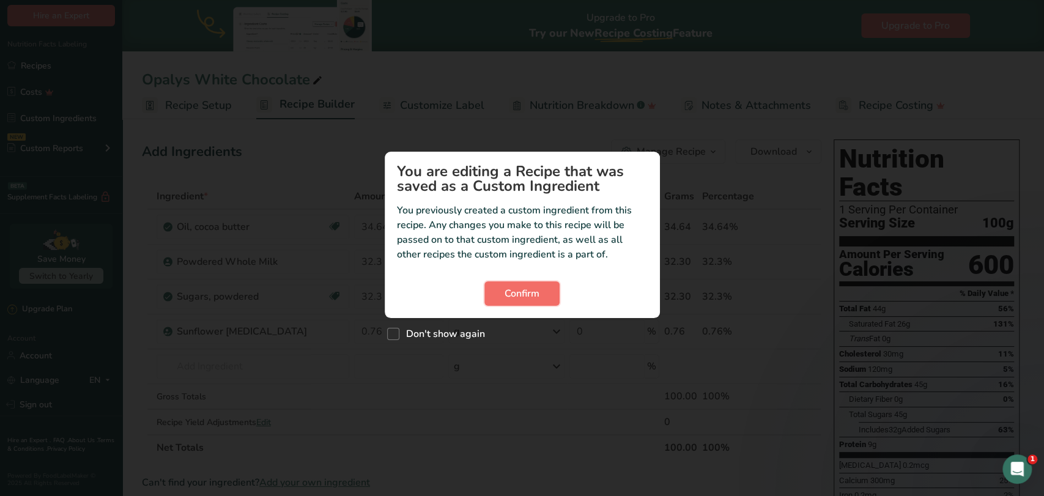
click at [507, 294] on span "Confirm" at bounding box center [522, 293] width 35 height 15
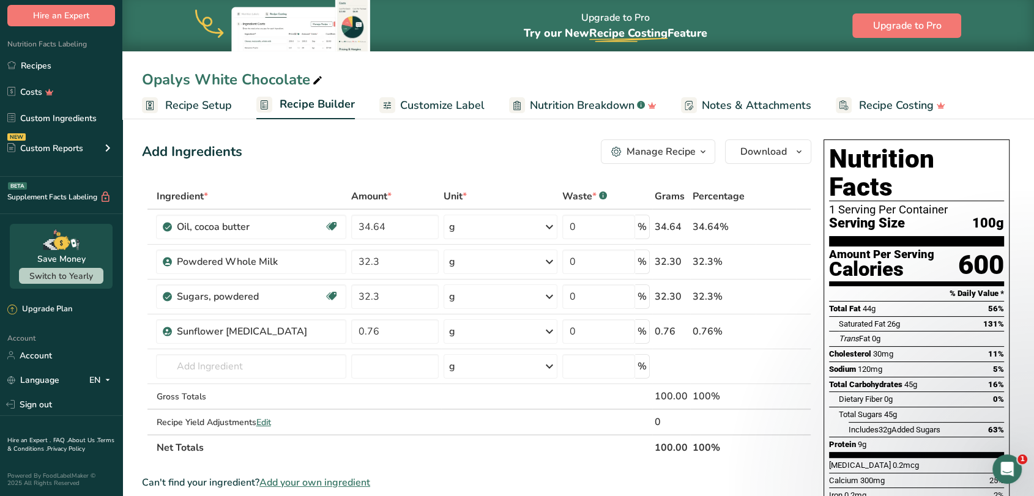
click at [629, 154] on div "Manage Recipe" at bounding box center [660, 151] width 69 height 15
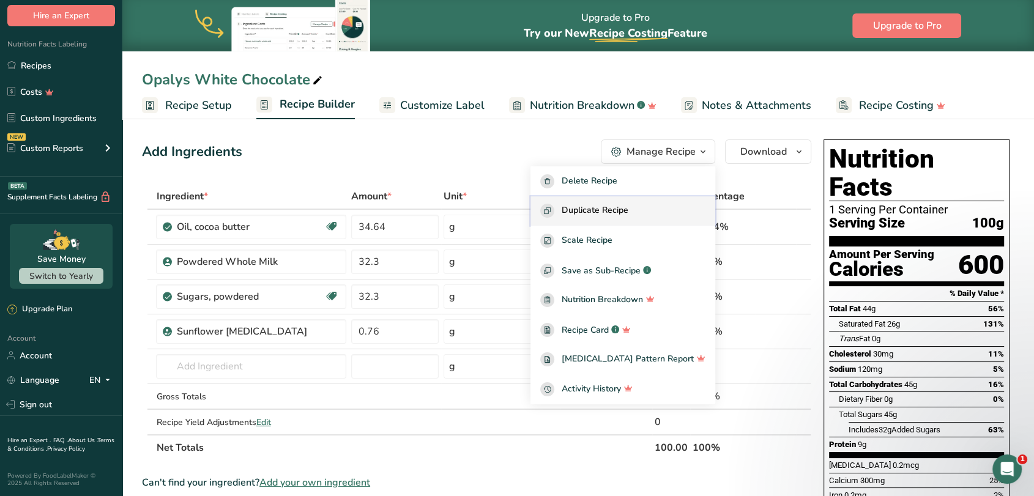
click at [616, 210] on span "Duplicate Recipe" at bounding box center [595, 211] width 67 height 14
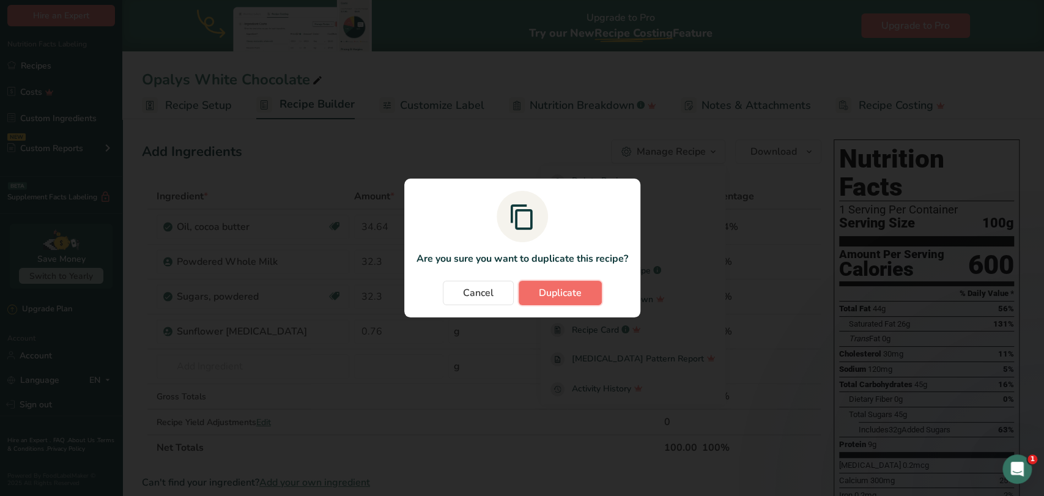
click at [563, 298] on span "Duplicate" at bounding box center [560, 293] width 43 height 15
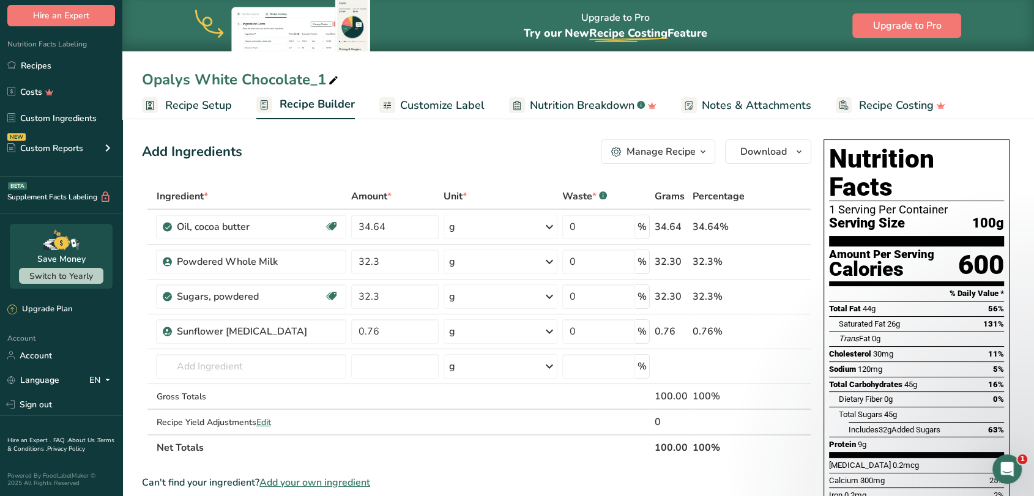
click at [316, 79] on div "Opalys White Chocolate_1" at bounding box center [241, 80] width 199 height 22
drag, startPoint x: 144, startPoint y: 78, endPoint x: 323, endPoint y: 75, distance: 178.6
click at [323, 75] on input "Opalys White Chocolate_1" at bounding box center [578, 80] width 872 height 22
type input "Strawberry Inspiration"
click at [304, 172] on div "Add Ingredients Manage Recipe Delete Recipe Duplicate Recipe Scale Recipe Save …" at bounding box center [480, 498] width 677 height 726
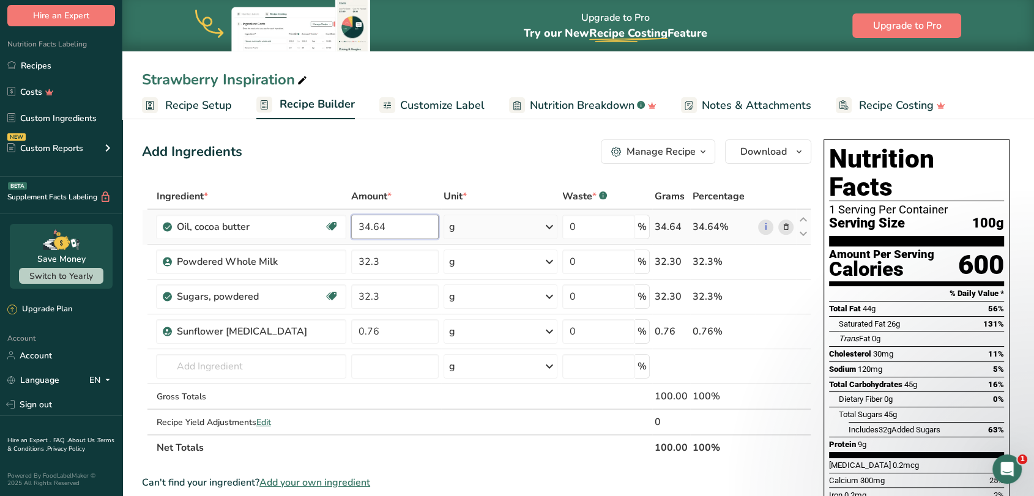
click at [390, 227] on input "34.64" at bounding box center [394, 227] width 87 height 24
type input "37.9"
click at [400, 298] on div "Ingredient * Amount * Unit * Waste * .a-a{fill:#347362;}.b-a{fill:#fff;} Grams …" at bounding box center [476, 322] width 669 height 277
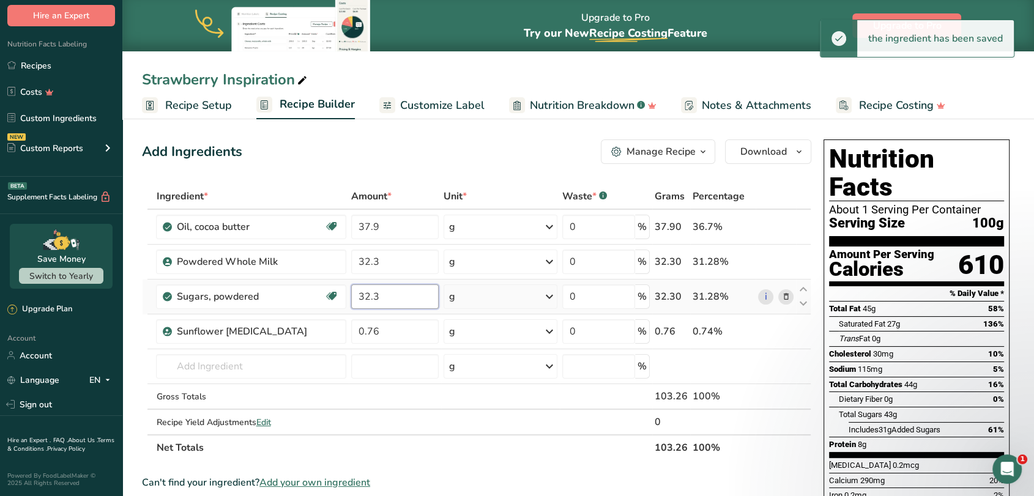
click at [391, 298] on input "32.3" at bounding box center [394, 296] width 87 height 24
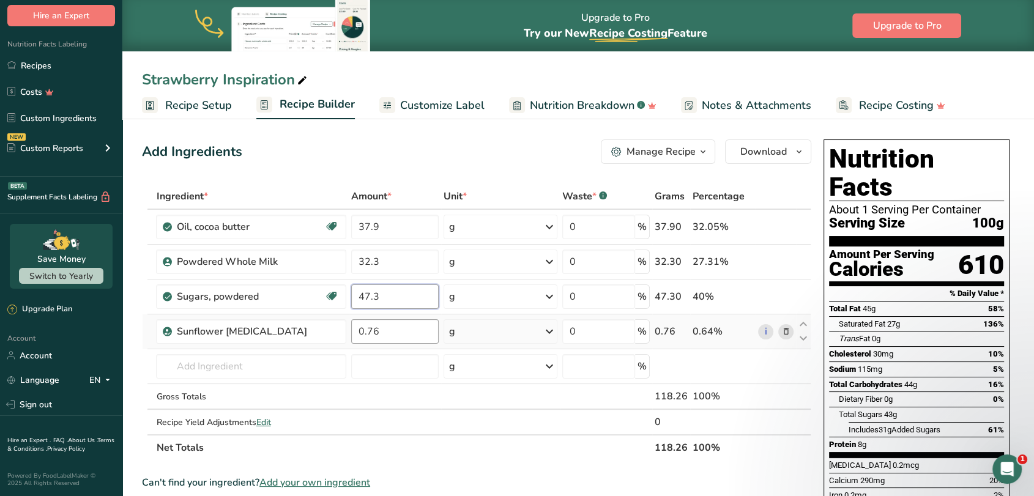
type input "47.3"
click at [398, 336] on div "Ingredient * Amount * Unit * Waste * .a-a{fill:#347362;}.b-a{fill:#fff;} Grams …" at bounding box center [476, 322] width 669 height 277
type input "0.6"
click at [785, 261] on div "Ingredient * Amount * Unit * Waste * .a-a{fill:#347362;}.b-a{fill:#fff;} Grams …" at bounding box center [476, 322] width 669 height 277
click at [782, 258] on icon at bounding box center [785, 262] width 9 height 13
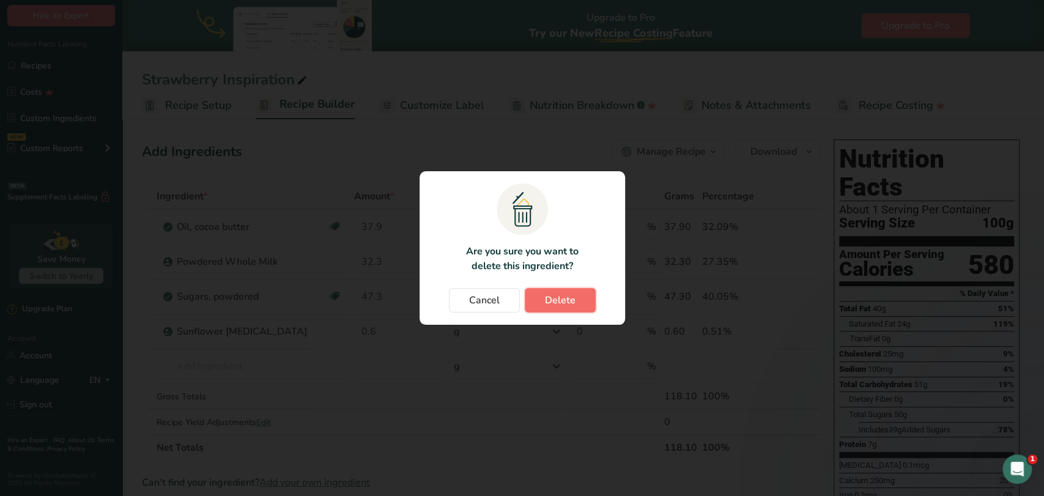
click at [581, 302] on button "Delete" at bounding box center [560, 300] width 71 height 24
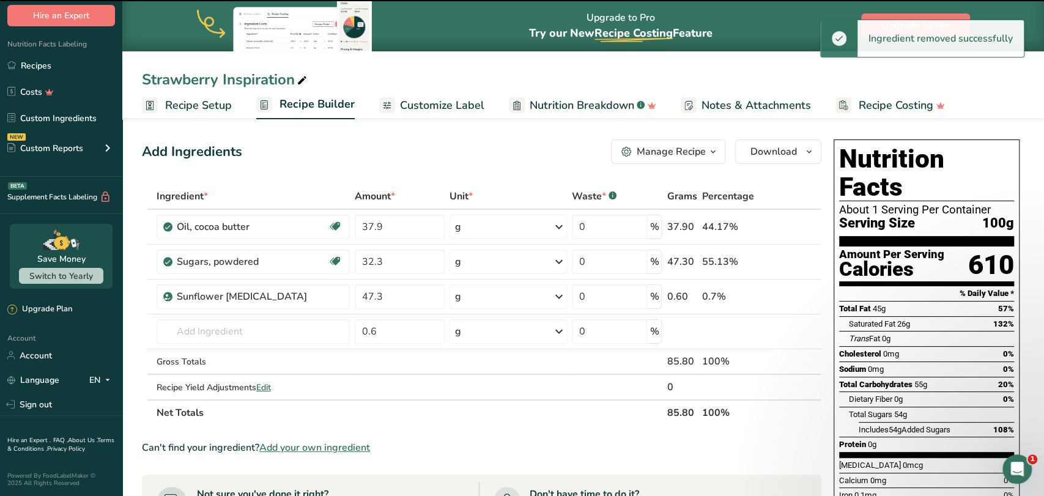
type input "47.3"
type input "0.6"
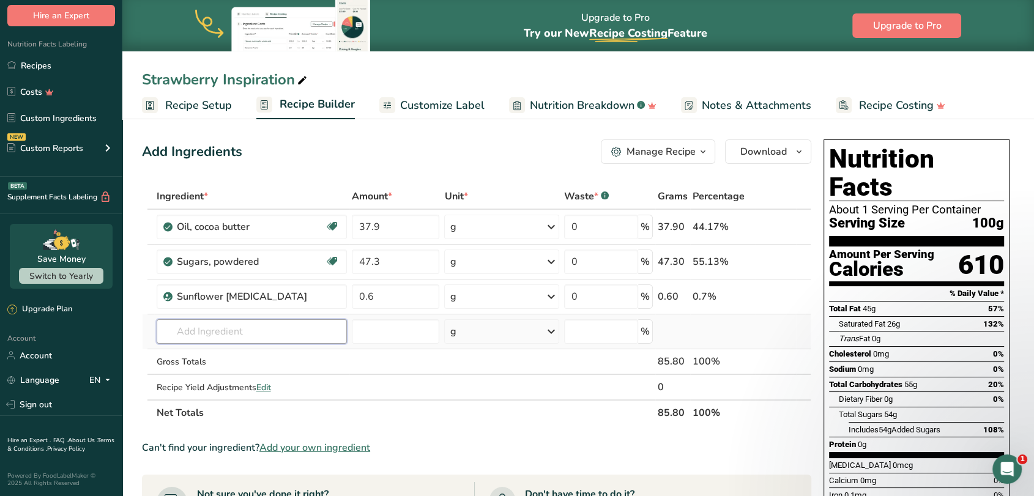
click at [275, 329] on input "text" at bounding box center [252, 331] width 190 height 24
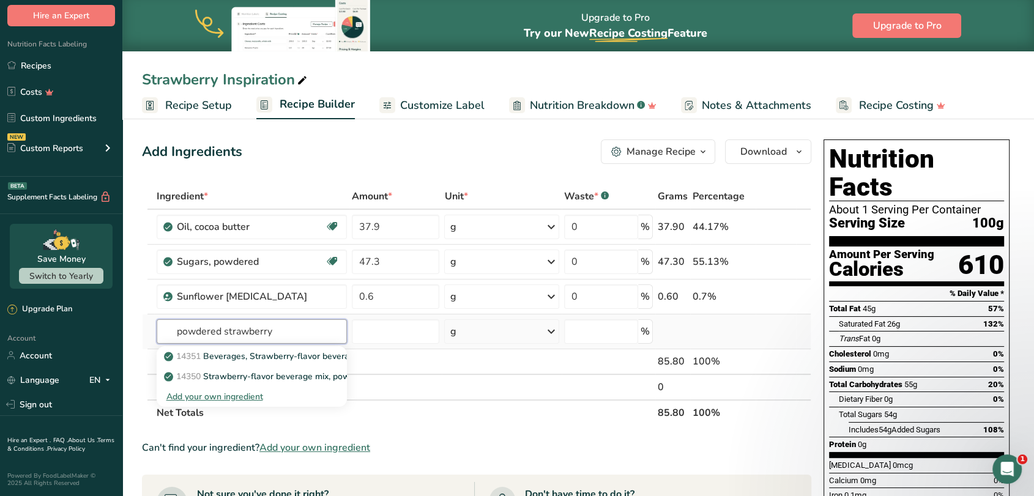
type input "powdered strawberry"
click at [233, 396] on div "Add your own ingredient" at bounding box center [251, 396] width 171 height 13
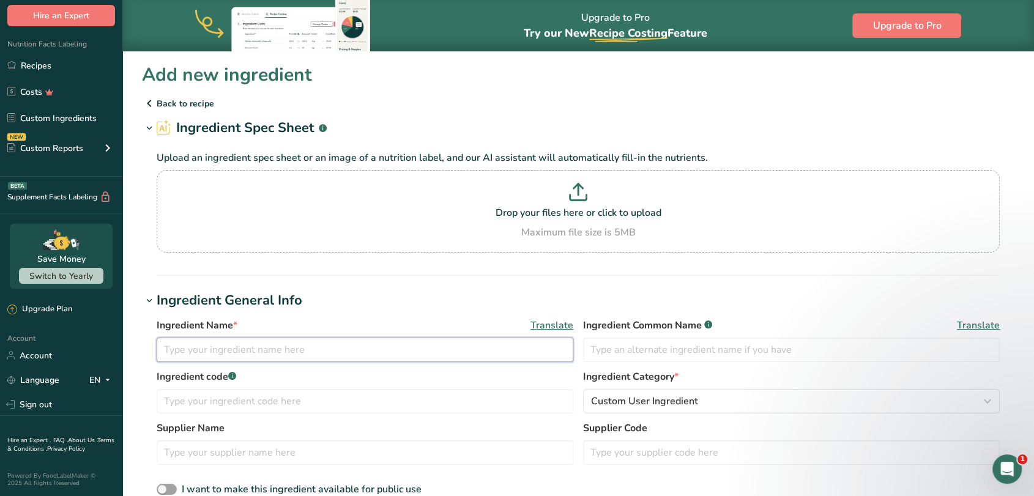
click at [317, 355] on input "text" at bounding box center [365, 350] width 417 height 24
type input "S"
type input "Powdered Strawberry"
click at [391, 304] on h1 "Ingredient General Info" at bounding box center [578, 301] width 872 height 20
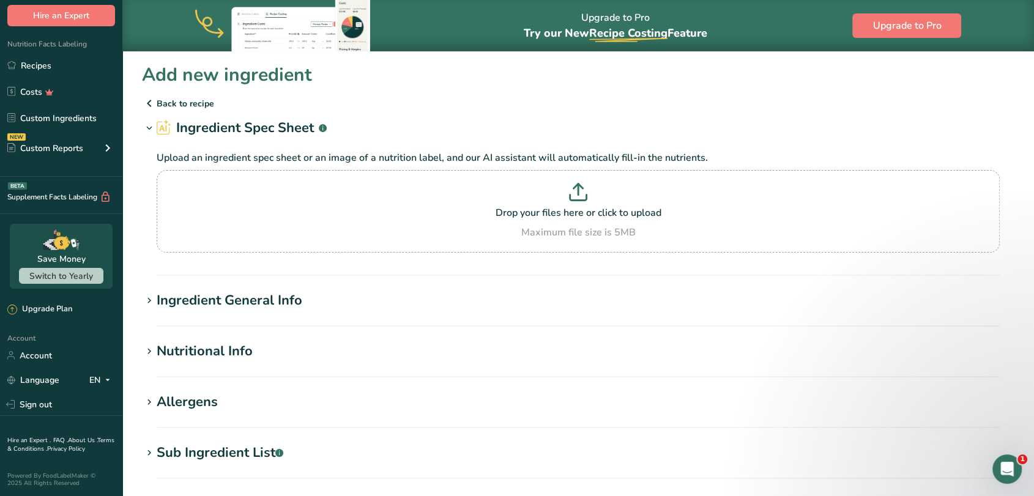
click at [337, 307] on h1 "Ingredient General Info" at bounding box center [578, 301] width 872 height 20
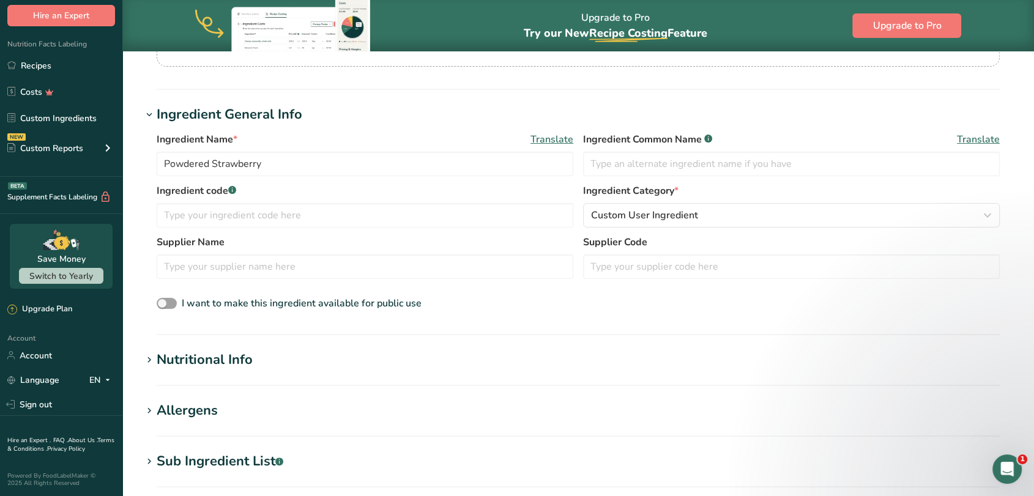
scroll to position [189, 0]
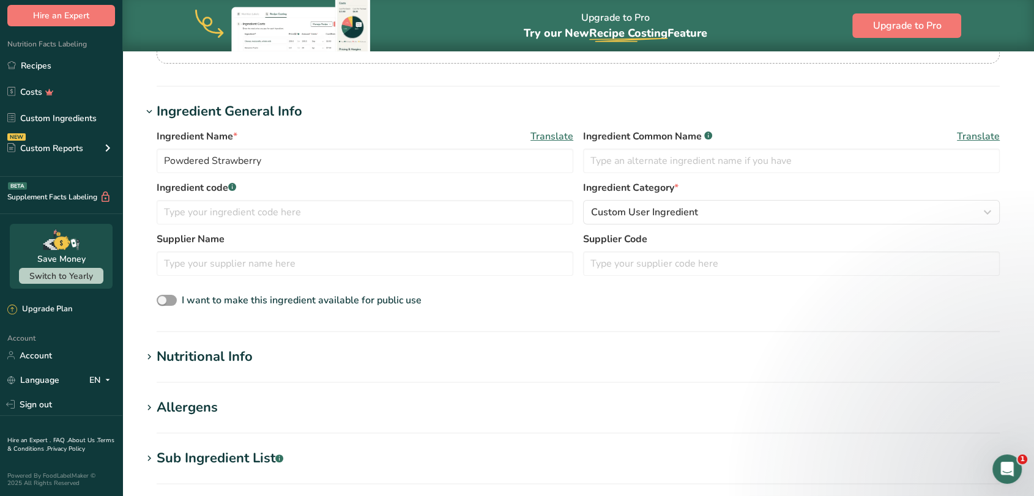
click at [283, 363] on h1 "Nutritional Info" at bounding box center [578, 357] width 872 height 20
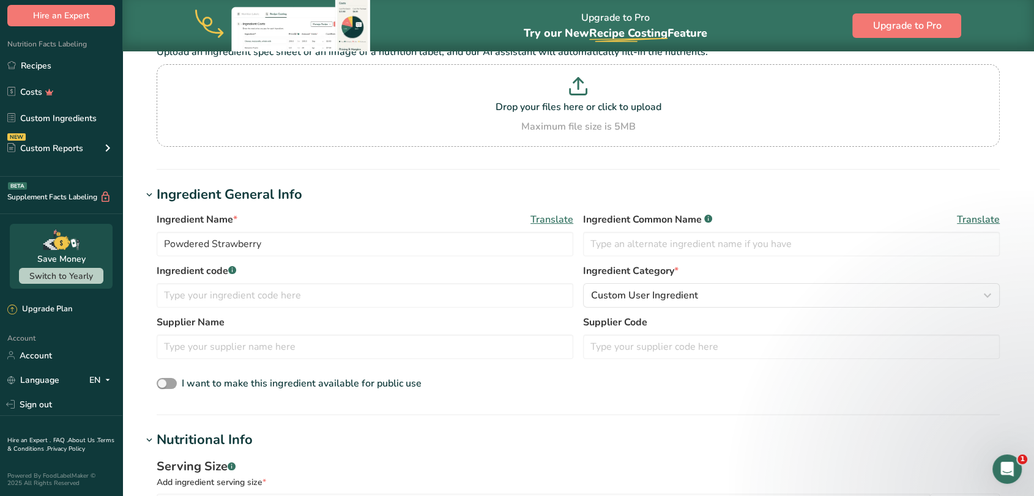
scroll to position [0, 0]
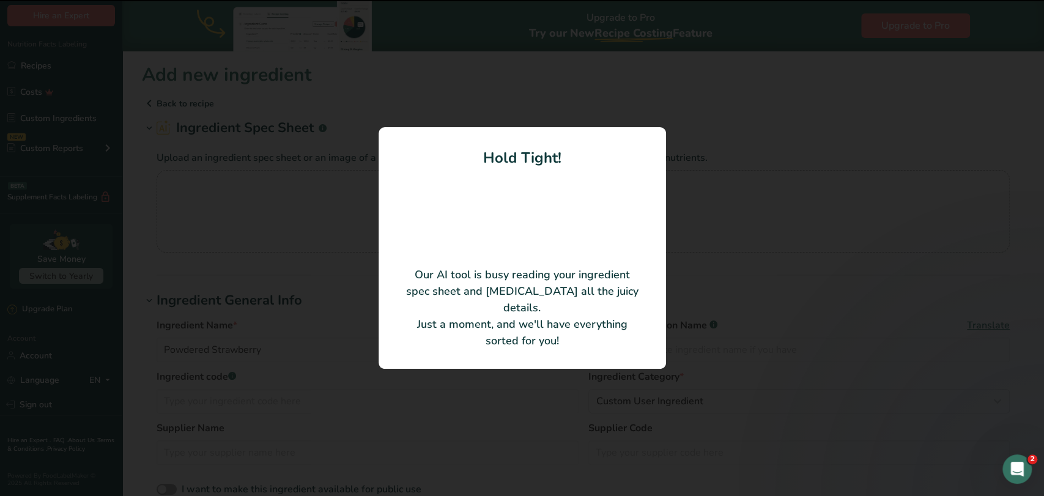
type input "15"
type input "45"
type KJ "188.28"
type Fat "0"
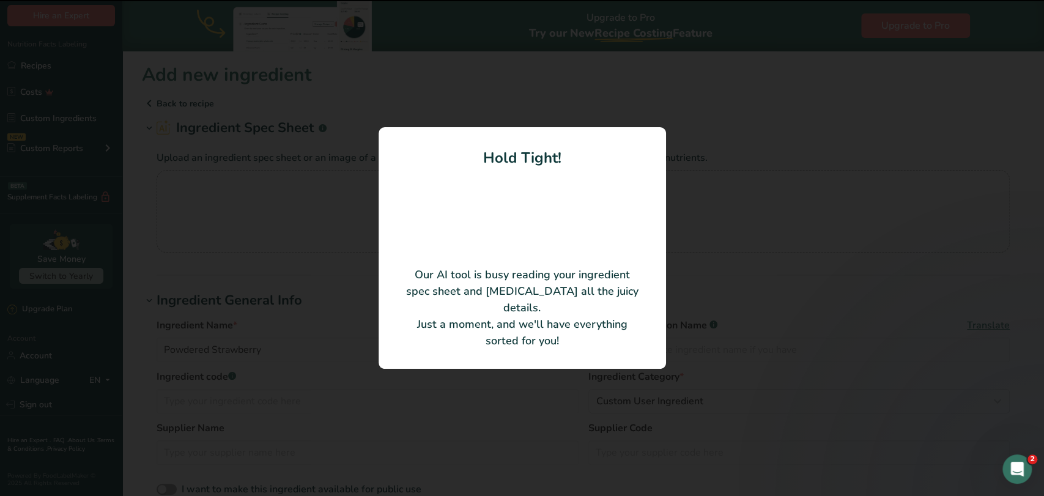
type Fat "0"
type input "0"
type input "1"
type Carbohydrates "11"
type Fiber "0"
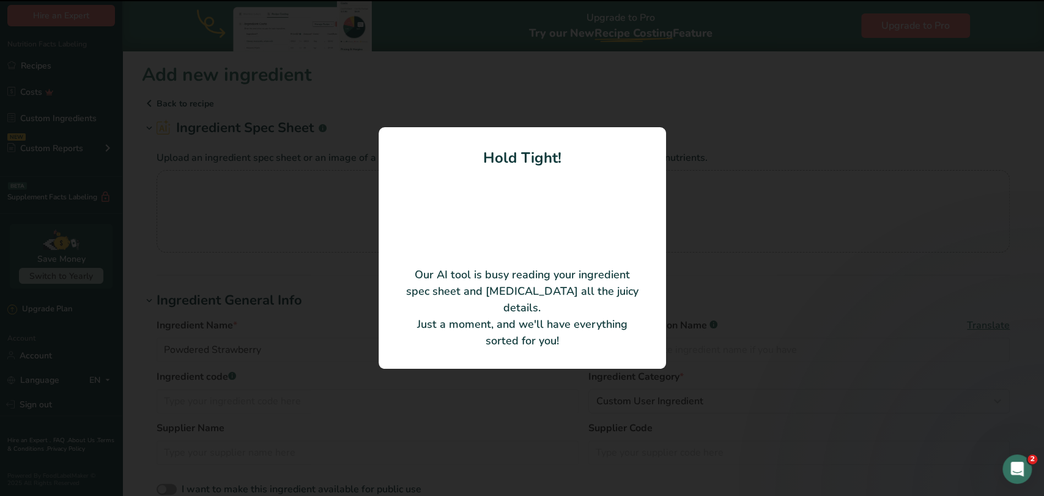
type Sugars "0"
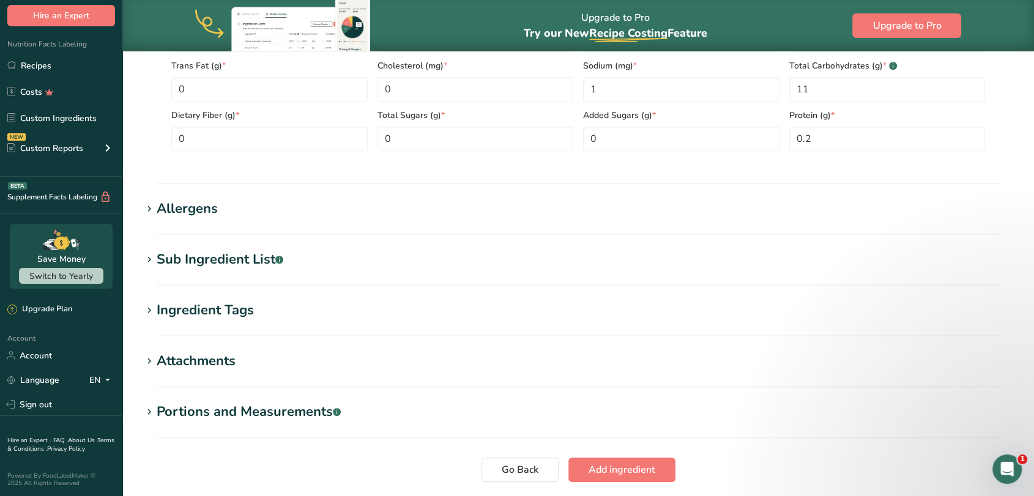
scroll to position [702, 0]
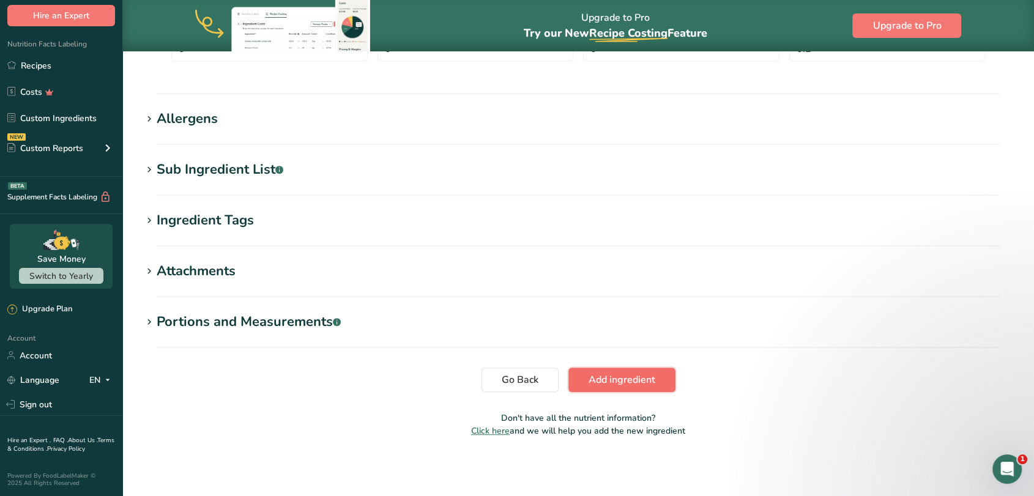
click at [611, 379] on span "Add ingredient" at bounding box center [621, 380] width 67 height 15
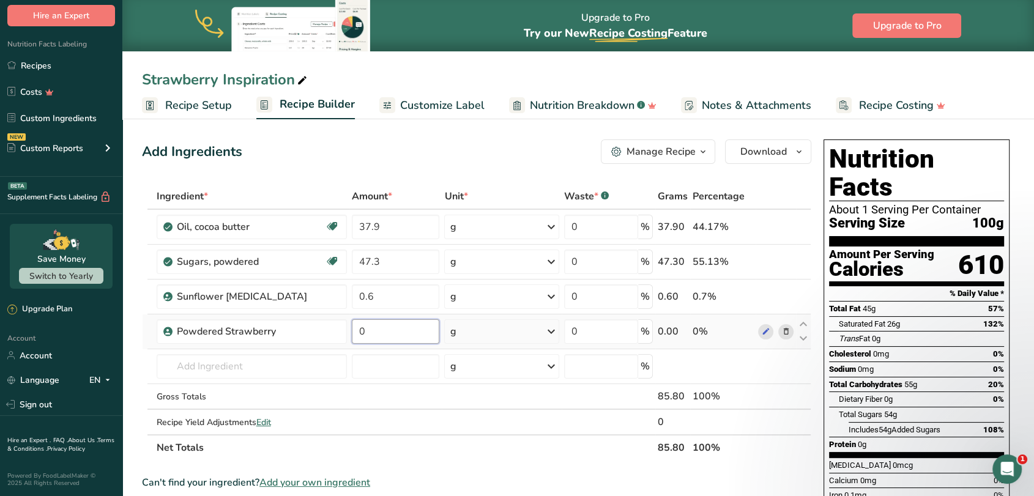
click at [381, 333] on input "0" at bounding box center [396, 331] width 88 height 24
click at [133, 371] on section "Add Ingredients Manage Recipe Delete Recipe Duplicate Recipe Scale Recipe Save …" at bounding box center [577, 497] width 911 height 765
click at [636, 150] on div "Manage Recipe" at bounding box center [660, 151] width 69 height 15
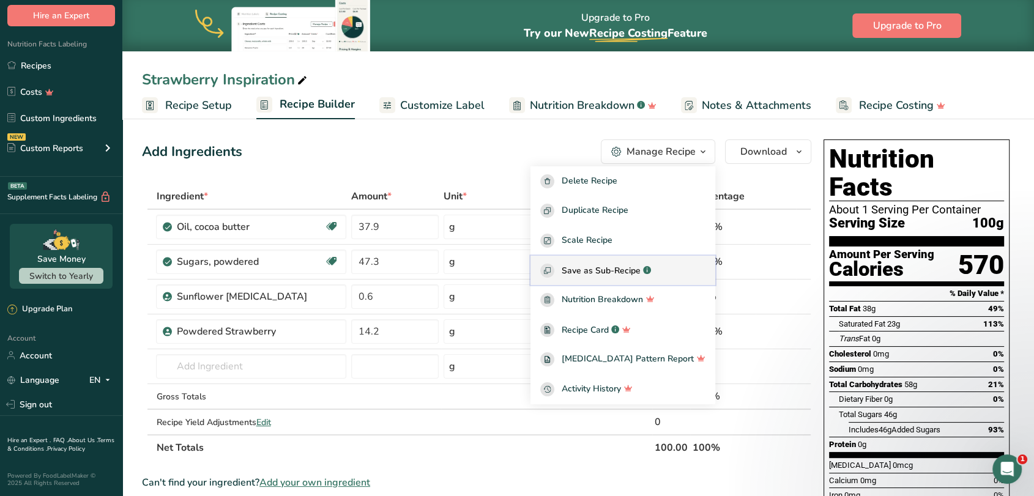
click at [628, 270] on span "Save as Sub-Recipe" at bounding box center [601, 270] width 79 height 13
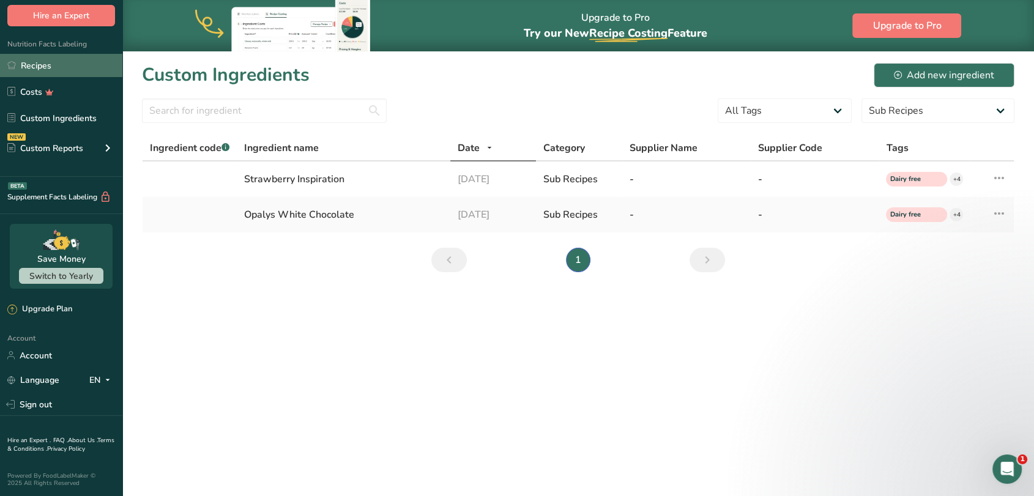
click at [36, 59] on link "Recipes" at bounding box center [61, 65] width 122 height 23
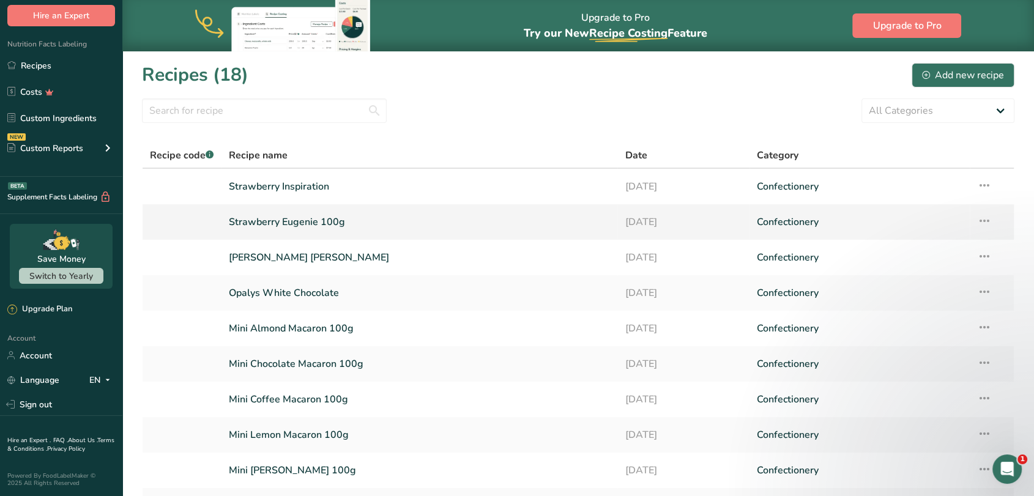
click at [256, 224] on link "Strawberry Eugenie 100g" at bounding box center [420, 222] width 382 height 26
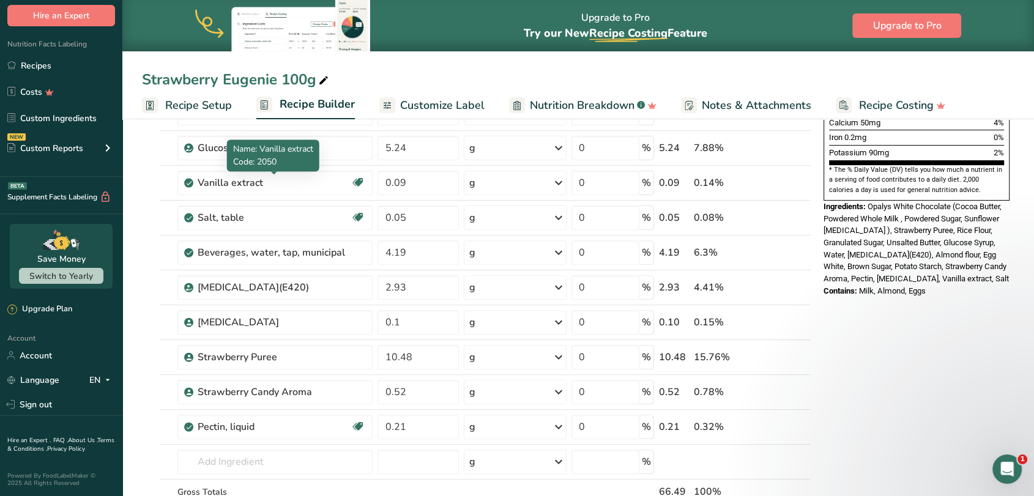
scroll to position [358, 0]
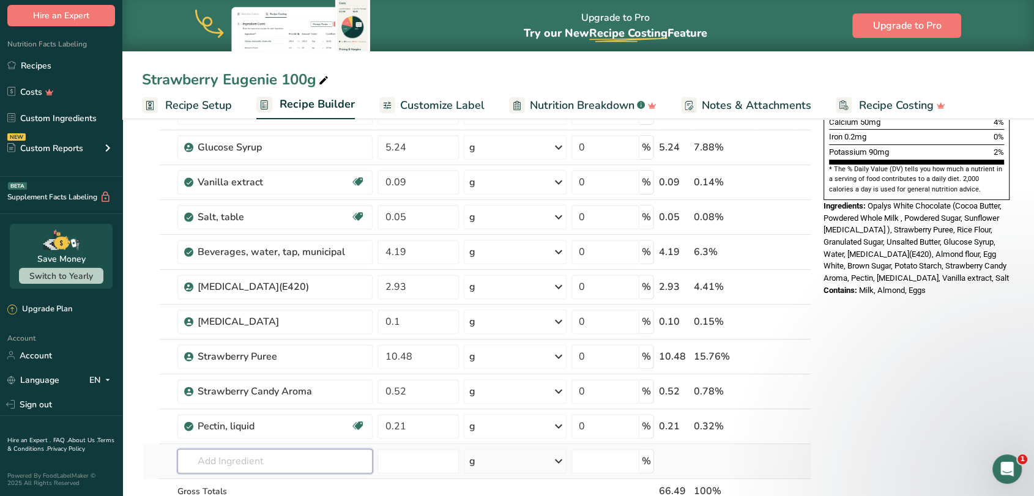
click at [250, 465] on input "text" at bounding box center [274, 461] width 195 height 24
click at [259, 417] on p "Strawberry Inspiration" at bounding box center [235, 418] width 97 height 13
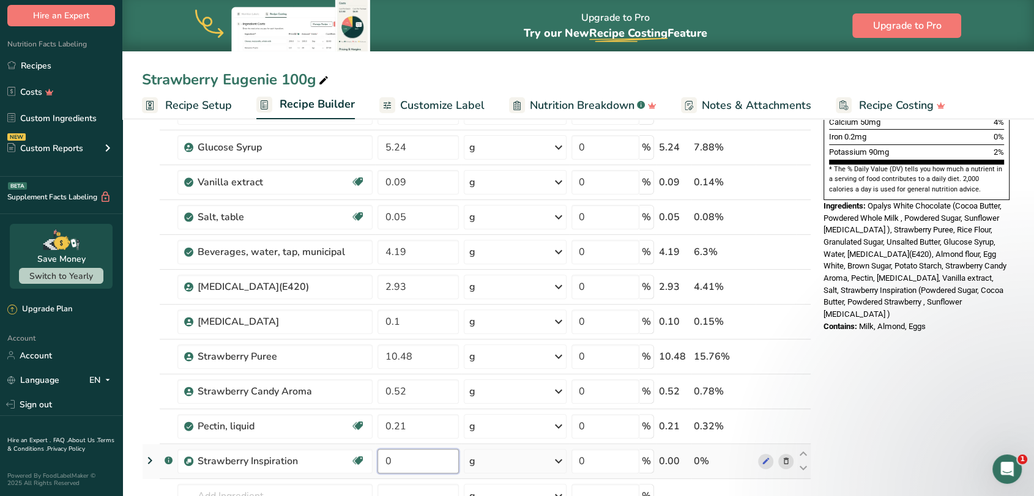
click at [409, 461] on input "0" at bounding box center [417, 461] width 81 height 24
click at [136, 393] on section "Add Ingredients Manage Recipe Delete Recipe Duplicate Recipe Scale Recipe Save …" at bounding box center [577, 383] width 911 height 1253
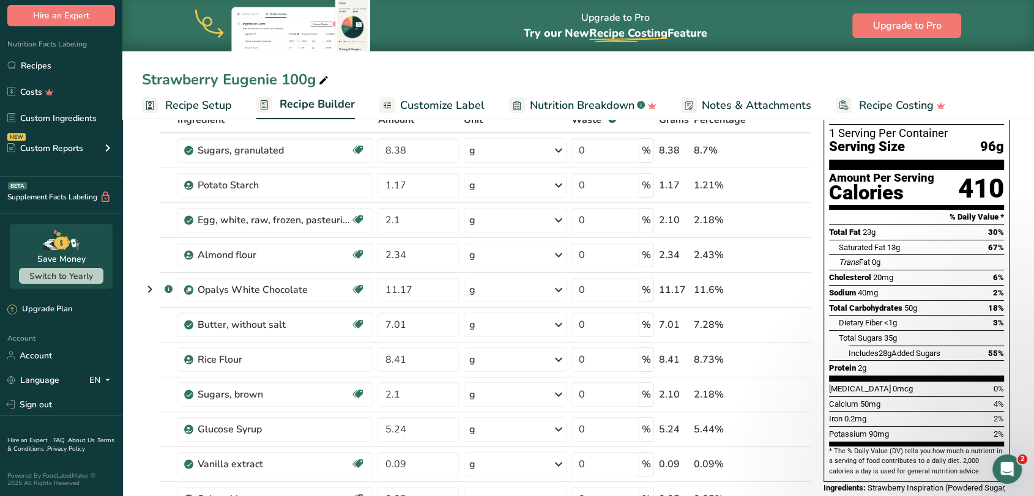
scroll to position [0, 0]
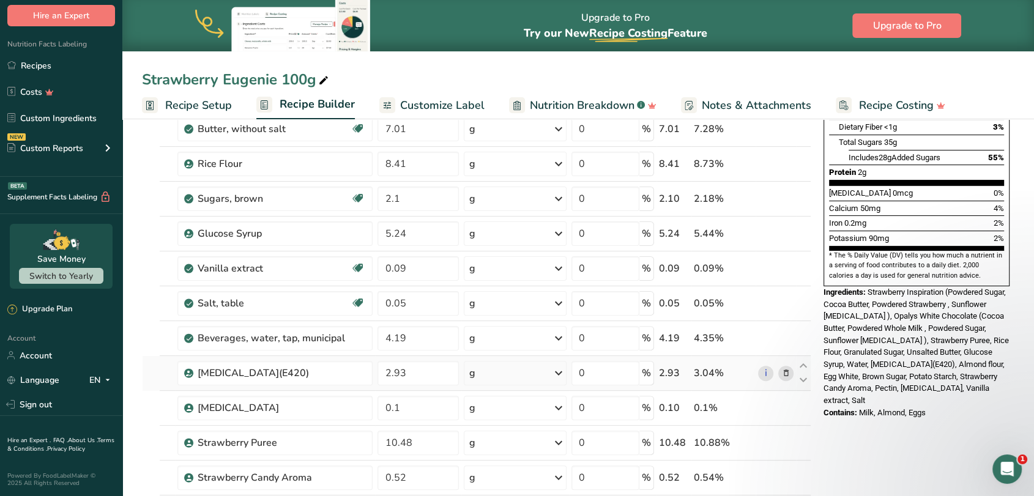
scroll to position [270, 0]
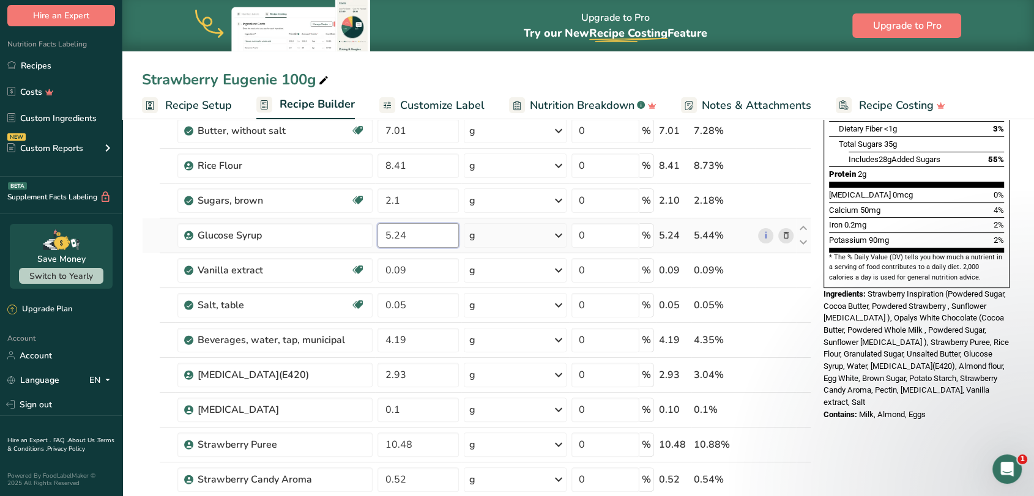
click at [423, 236] on input "5.24" at bounding box center [417, 235] width 81 height 24
drag, startPoint x: 404, startPoint y: 234, endPoint x: 385, endPoint y: 231, distance: 19.3
click at [385, 231] on input "5.24" at bounding box center [417, 235] width 81 height 24
click at [136, 283] on section "Add Ingredients Manage Recipe Delete Recipe Duplicate Recipe Scale Recipe Save …" at bounding box center [577, 471] width 911 height 1253
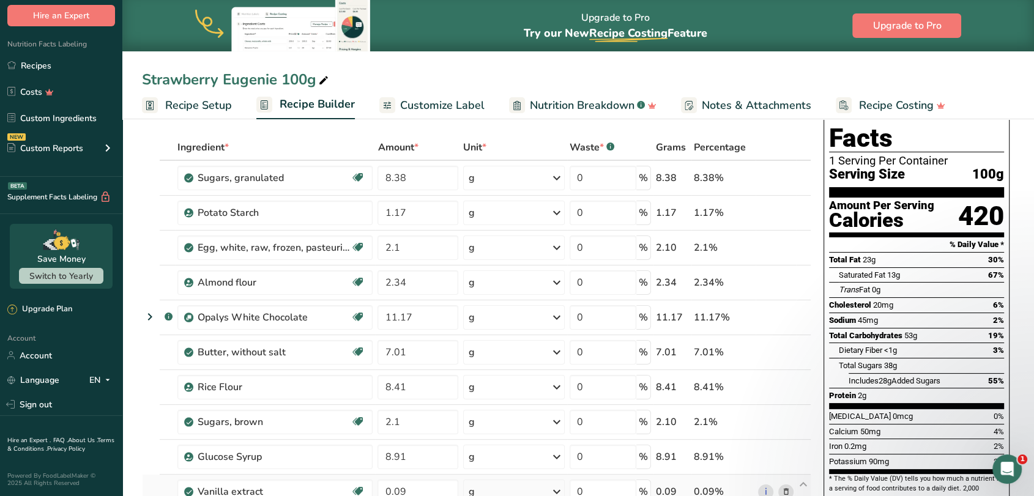
scroll to position [0, 0]
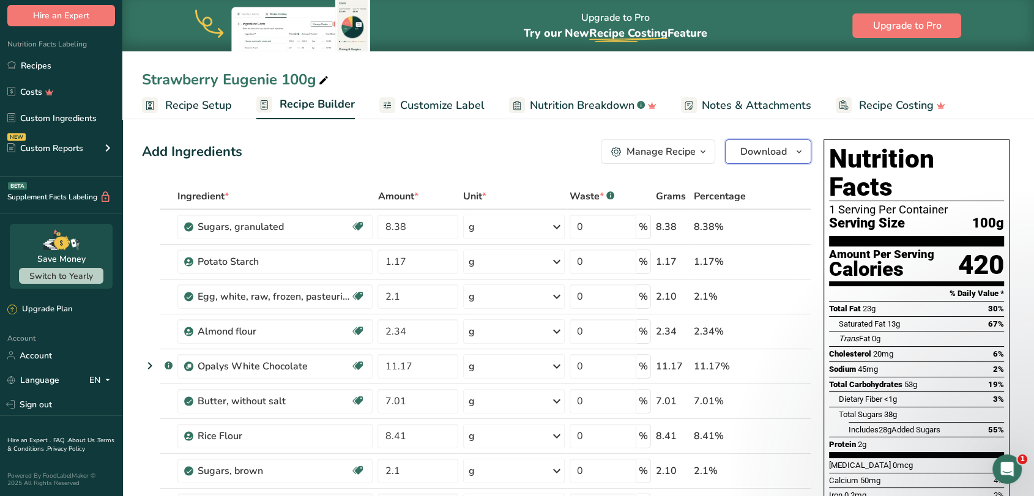
click at [763, 149] on span "Download" at bounding box center [763, 151] width 46 height 15
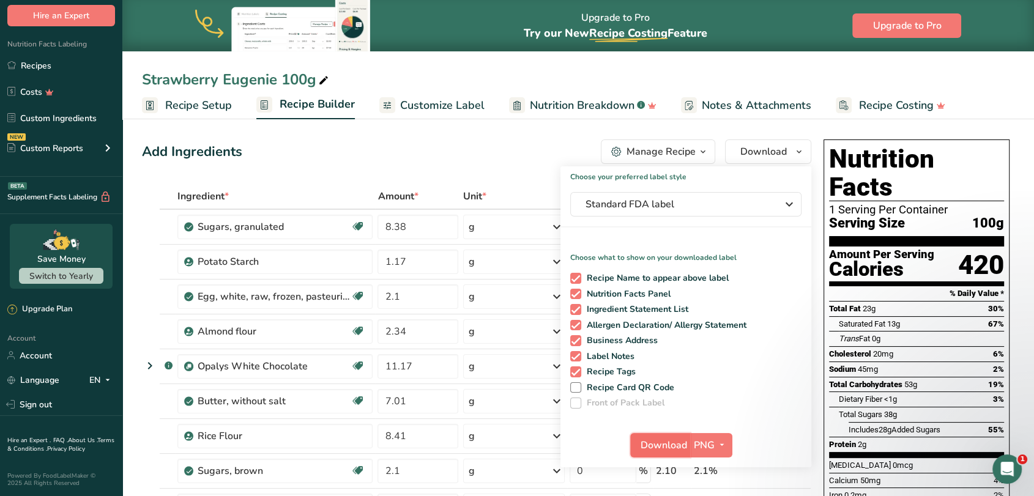
click at [658, 447] on span "Download" at bounding box center [663, 445] width 46 height 15
click at [362, 154] on div "Add Ingredients Manage Recipe Delete Recipe Duplicate Recipe Scale Recipe Save …" at bounding box center [476, 151] width 669 height 24
